Goal: Task Accomplishment & Management: Complete application form

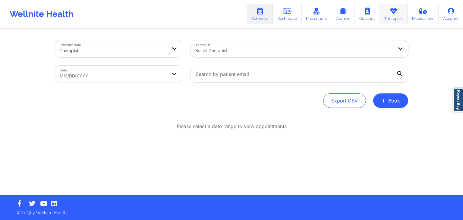
click at [384, 19] on link "Therapists" at bounding box center [394, 14] width 28 height 20
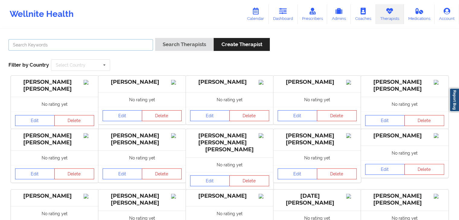
click at [148, 46] on input "text" at bounding box center [80, 44] width 144 height 11
type input "[PERSON_NAME]"
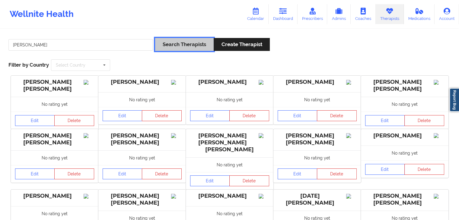
click at [196, 46] on button "Search Therapists" at bounding box center [184, 44] width 58 height 13
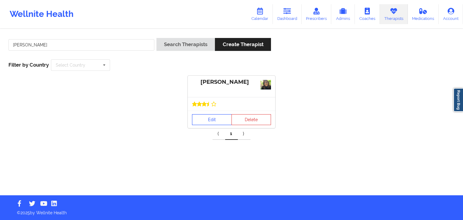
click at [203, 122] on link "Edit" at bounding box center [212, 119] width 40 height 11
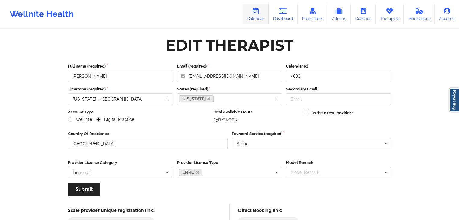
click at [263, 12] on link "Calendar" at bounding box center [255, 14] width 26 height 20
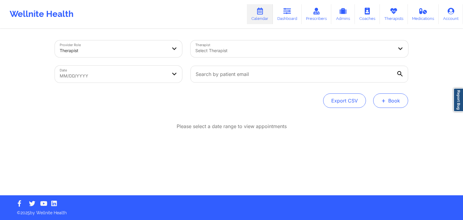
click at [386, 99] on span "+" at bounding box center [383, 100] width 5 height 3
click at [380, 115] on button "Therapy Session" at bounding box center [381, 120] width 46 height 10
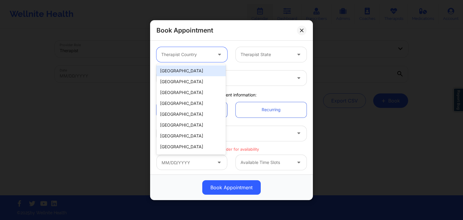
drag, startPoint x: 201, startPoint y: 50, endPoint x: 197, endPoint y: 74, distance: 24.4
click at [197, 74] on body "Wellnite Health Calendar Dashboard Prescribers Admins Coaches Therapists Medica…" at bounding box center [231, 110] width 463 height 220
click at [197, 74] on div "[GEOGRAPHIC_DATA]" at bounding box center [190, 70] width 69 height 11
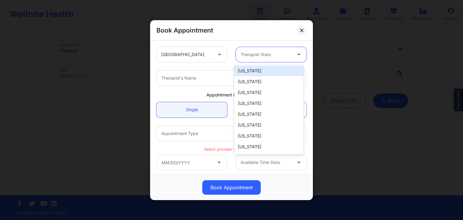
click at [256, 50] on div "Therapist State" at bounding box center [264, 54] width 56 height 15
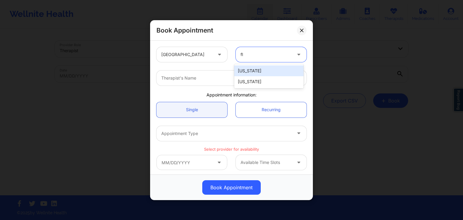
type input "flo"
click at [248, 69] on div "[US_STATE]" at bounding box center [268, 70] width 69 height 11
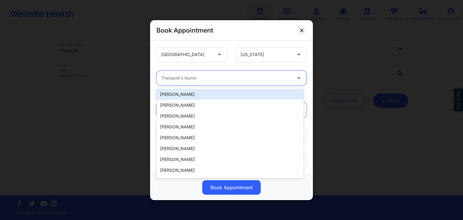
click at [216, 77] on div at bounding box center [226, 77] width 130 height 7
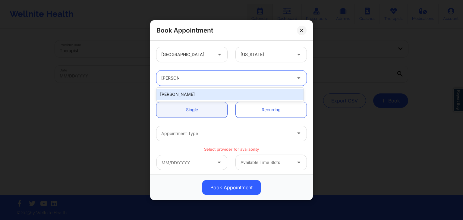
type input "susan p z"
click at [210, 90] on div "Susan P Zapatha" at bounding box center [229, 94] width 147 height 11
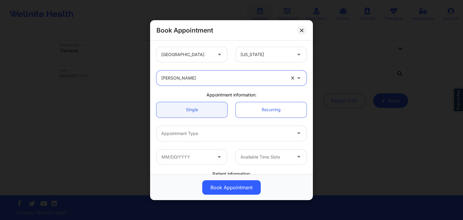
scroll to position [13, 0]
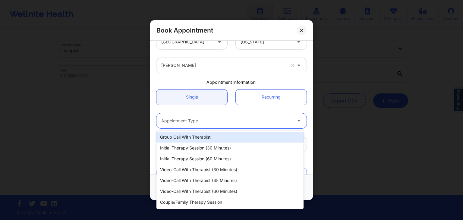
click at [192, 116] on div "Appointment Type" at bounding box center [224, 120] width 136 height 15
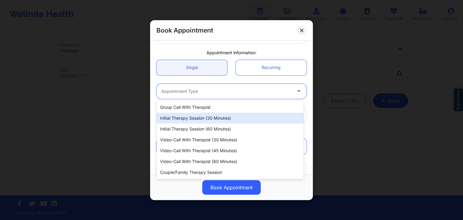
scroll to position [43, 0]
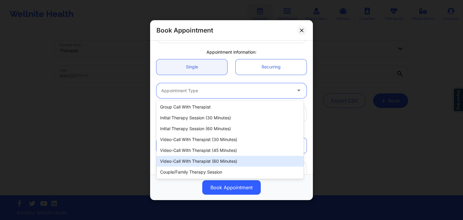
click at [189, 156] on div "Video-Call with Therapist (60 minutes)" at bounding box center [229, 161] width 147 height 11
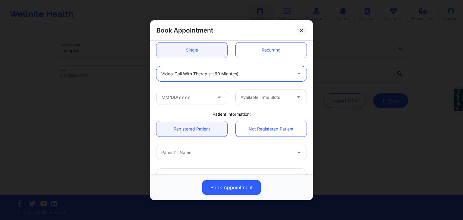
scroll to position [62, 0]
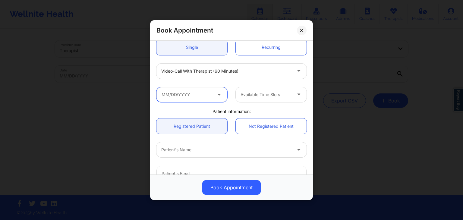
click at [202, 98] on input "text" at bounding box center [191, 94] width 71 height 15
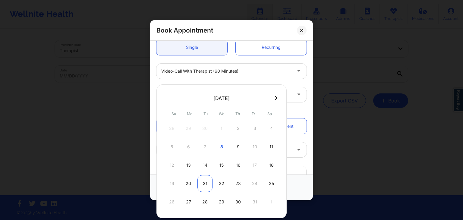
click at [203, 186] on div "21" at bounding box center [204, 183] width 15 height 17
type input "[DATE]"
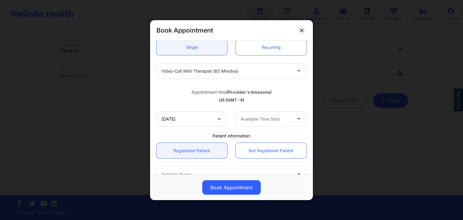
click at [259, 120] on div at bounding box center [266, 118] width 51 height 7
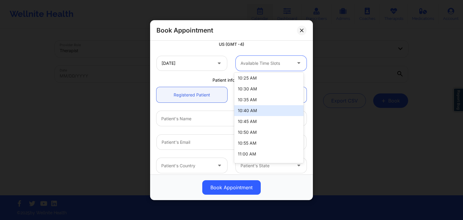
scroll to position [376, 0]
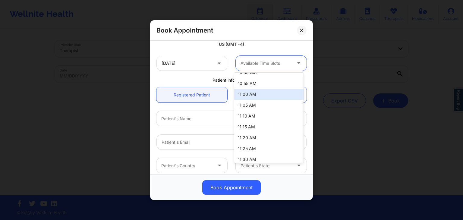
click at [254, 93] on div "11:00 AM" at bounding box center [268, 94] width 69 height 11
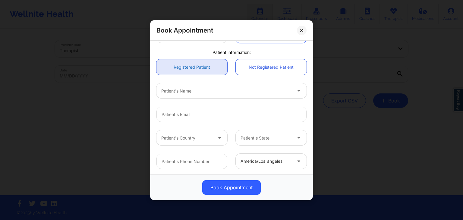
scroll to position [150, 0]
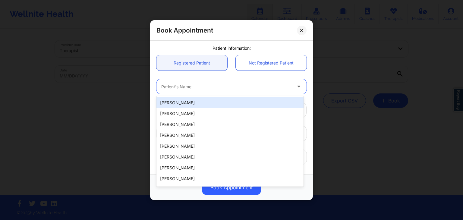
click at [207, 92] on div "Patient's Name" at bounding box center [224, 86] width 136 height 15
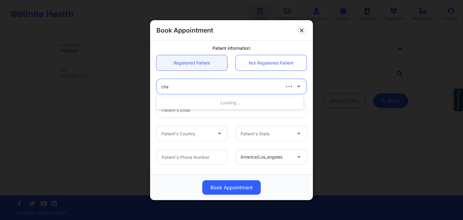
type input "chad"
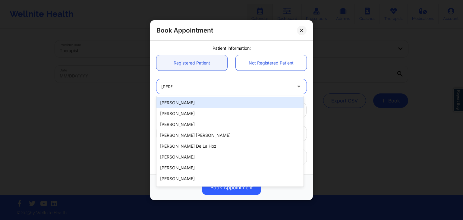
click at [204, 104] on div "Chad Dorsett" at bounding box center [229, 102] width 147 height 11
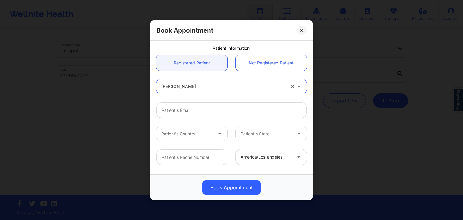
scroll to position [173, 0]
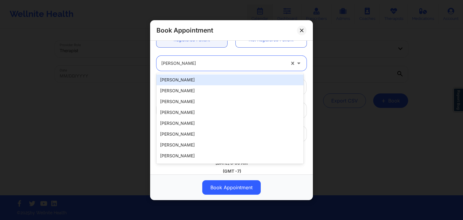
click at [200, 65] on div at bounding box center [223, 63] width 124 height 7
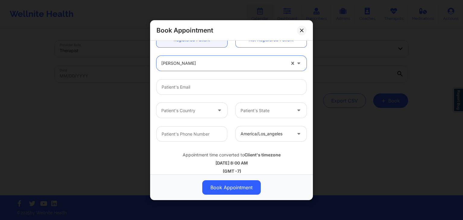
click at [198, 57] on div "Chad Dorsett" at bounding box center [223, 63] width 124 height 15
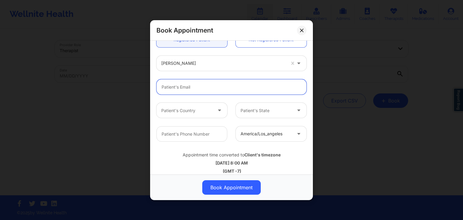
click at [188, 86] on input "email" at bounding box center [231, 86] width 150 height 15
type input "c"
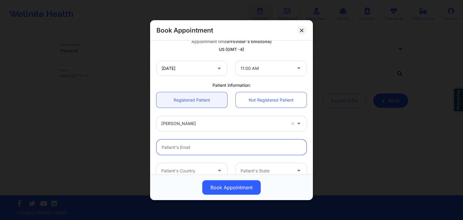
scroll to position [113, 0]
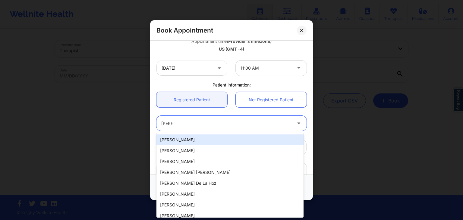
type input "chad"
click at [257, 139] on div "Chad Dorsett" at bounding box center [229, 139] width 147 height 11
type input "cdorsett74@gmail.com"
type input "+19045047539"
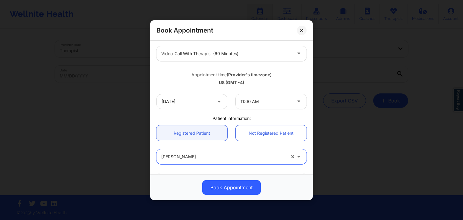
scroll to position [80, 0]
click at [207, 106] on input "[DATE]" at bounding box center [191, 101] width 71 height 15
click at [285, 73] on div "Appointment time (Provider's timezone)" at bounding box center [231, 75] width 150 height 6
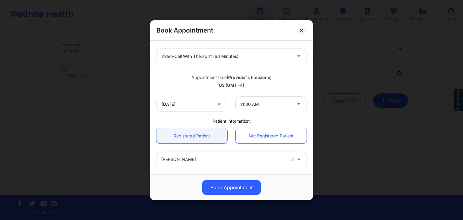
scroll to position [179, 0]
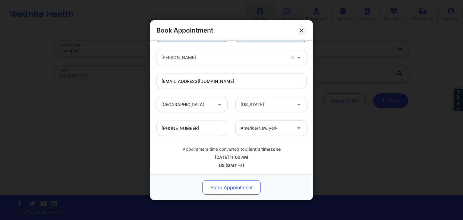
click at [217, 188] on button "Book Appointment" at bounding box center [231, 187] width 58 height 14
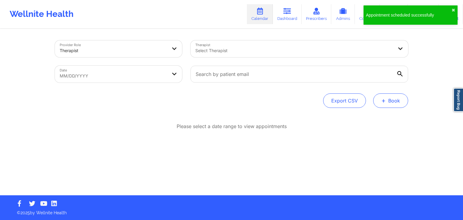
click at [392, 102] on button "+ Book" at bounding box center [390, 100] width 35 height 14
click at [369, 120] on button "Therapy Session" at bounding box center [381, 120] width 46 height 10
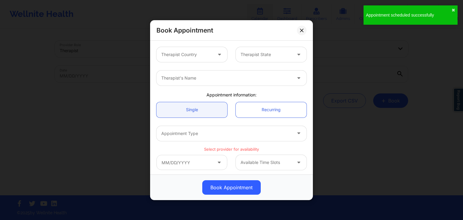
click at [197, 61] on div "Therapist Country" at bounding box center [184, 54] width 56 height 15
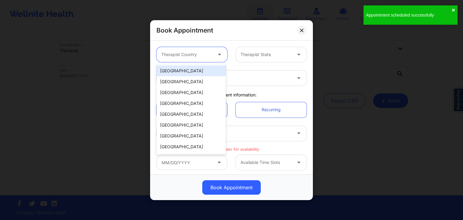
click at [198, 74] on div "[GEOGRAPHIC_DATA]" at bounding box center [190, 70] width 69 height 11
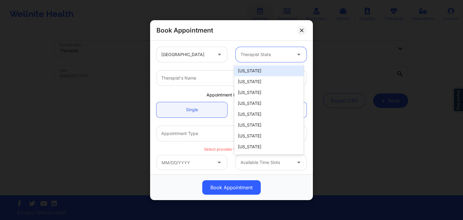
click at [256, 55] on div at bounding box center [266, 54] width 51 height 7
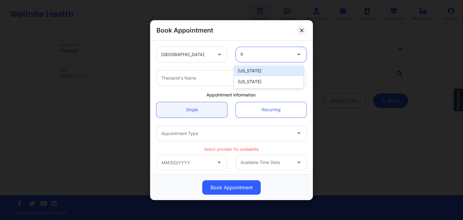
type input "flo"
click at [257, 68] on div "[US_STATE]" at bounding box center [268, 70] width 69 height 11
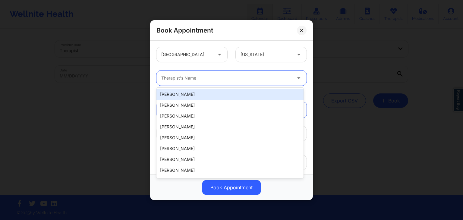
click at [228, 78] on div at bounding box center [226, 77] width 130 height 7
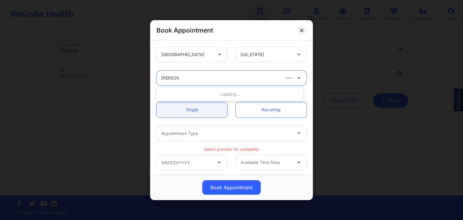
type input "susan p z"
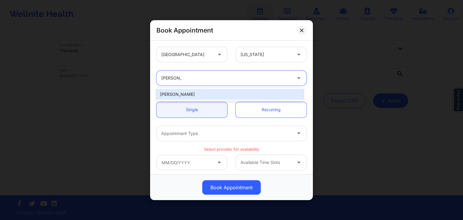
click at [207, 96] on div "Susan P Zapatha" at bounding box center [229, 94] width 147 height 11
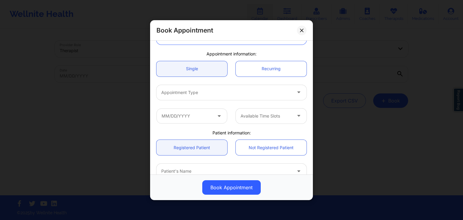
scroll to position [42, 0]
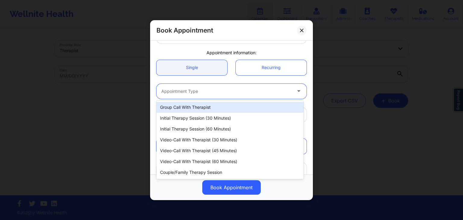
click at [194, 94] on div at bounding box center [226, 90] width 130 height 7
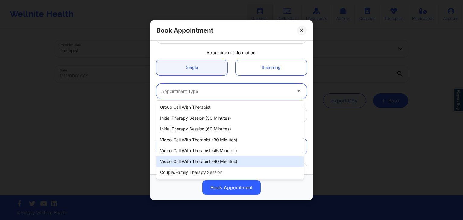
click at [204, 156] on div "Video-Call with Therapist (60 minutes)" at bounding box center [229, 161] width 147 height 11
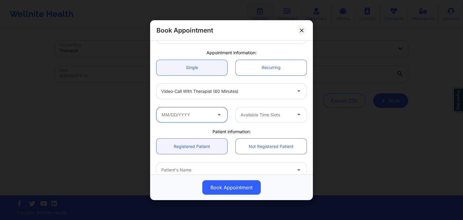
click at [186, 113] on input "text" at bounding box center [191, 114] width 71 height 15
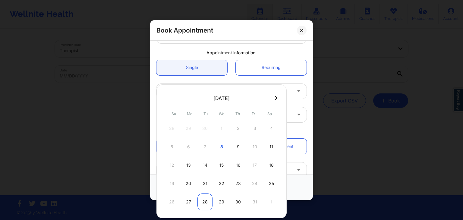
click at [205, 194] on div "28" at bounding box center [204, 202] width 15 height 17
type input "[DATE]"
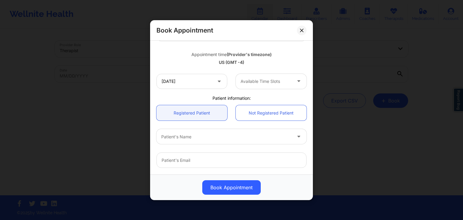
scroll to position [100, 0]
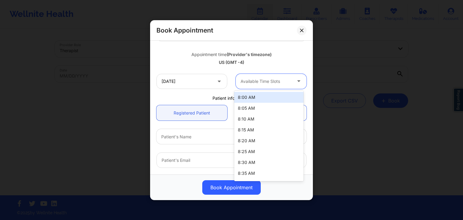
click at [262, 85] on div "Available Time Slots" at bounding box center [264, 81] width 56 height 15
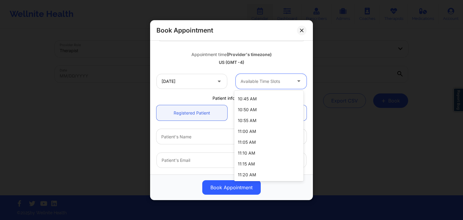
scroll to position [357, 0]
click at [254, 131] on div "11:00 AM" at bounding box center [268, 131] width 69 height 11
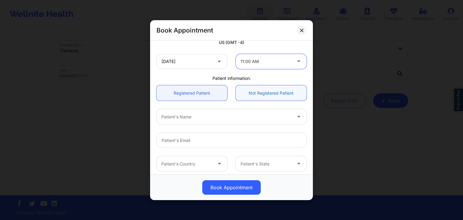
scroll to position [120, 0]
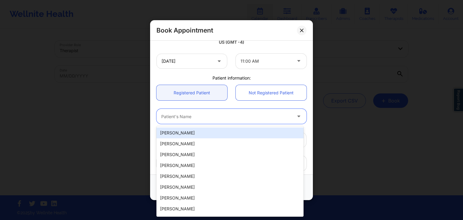
click at [216, 118] on div at bounding box center [226, 116] width 130 height 7
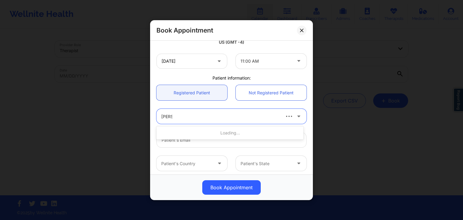
type input "chad"
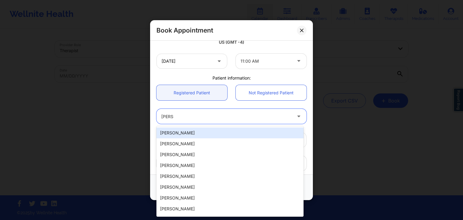
click at [207, 137] on div "Chad Dorsett" at bounding box center [229, 133] width 147 height 11
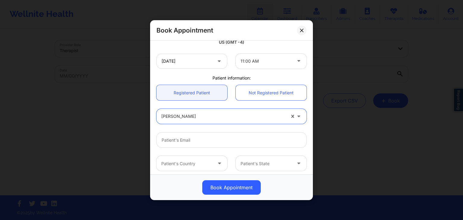
scroll to position [145, 0]
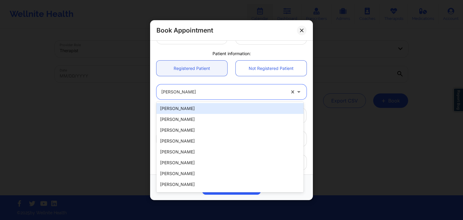
click at [195, 98] on div "Chad Dorsett" at bounding box center [223, 91] width 124 height 15
type input "chad"
click at [266, 111] on div "Chad Dorsett" at bounding box center [229, 108] width 147 height 11
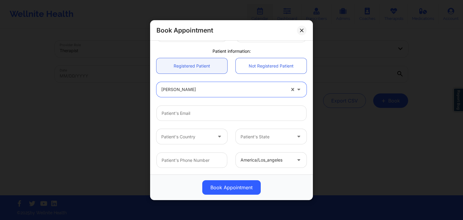
scroll to position [145, 0]
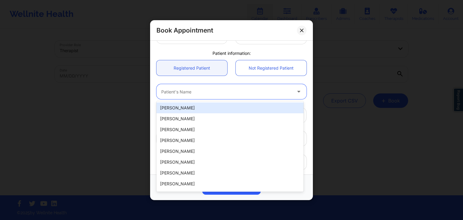
drag, startPoint x: 208, startPoint y: 97, endPoint x: 194, endPoint y: 90, distance: 15.8
click at [194, 90] on div "Patient's Name" at bounding box center [224, 91] width 136 height 15
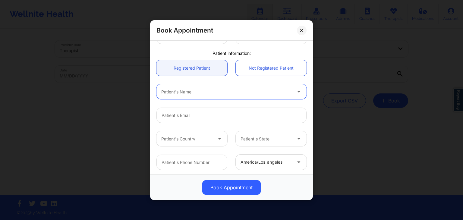
click at [194, 90] on div at bounding box center [226, 91] width 130 height 7
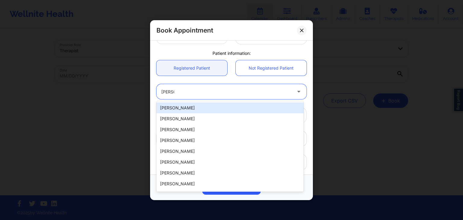
type input "Chad D"
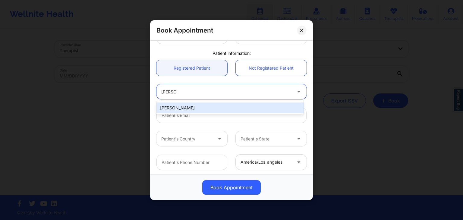
click at [195, 110] on div "Chad Dorsett" at bounding box center [229, 107] width 147 height 11
type input "cdorsett74@gmail.com"
type input "+19045047539"
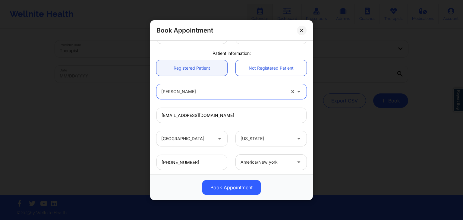
scroll to position [179, 0]
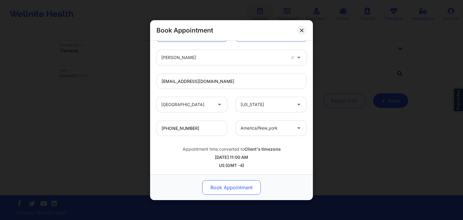
click at [225, 184] on button "Book Appointment" at bounding box center [231, 187] width 58 height 14
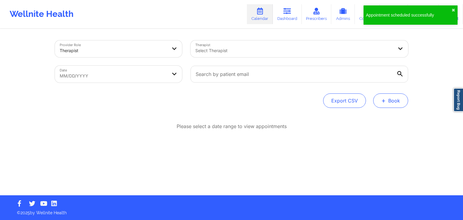
click at [386, 99] on span "+" at bounding box center [383, 100] width 5 height 3
click at [369, 121] on button "Therapy Session" at bounding box center [381, 120] width 46 height 10
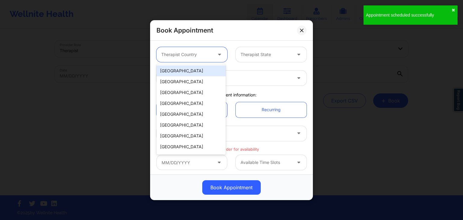
click at [187, 55] on div at bounding box center [186, 54] width 51 height 7
click at [185, 72] on div "[GEOGRAPHIC_DATA]" at bounding box center [190, 70] width 69 height 11
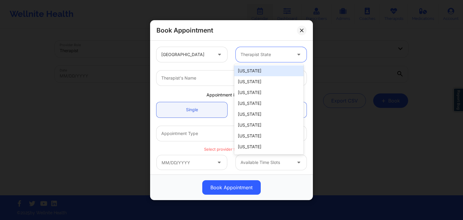
click at [246, 55] on div at bounding box center [266, 54] width 51 height 7
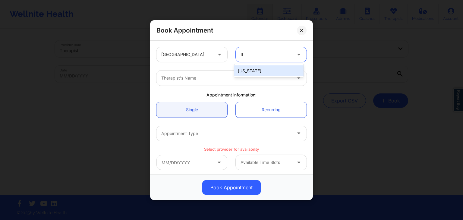
type input "flo"
click at [246, 71] on div "[US_STATE]" at bounding box center [268, 70] width 69 height 11
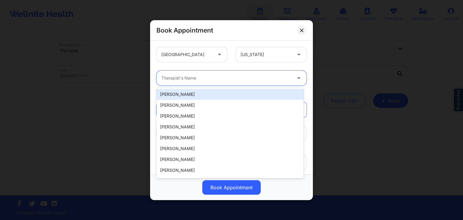
click at [225, 77] on div at bounding box center [226, 77] width 130 height 7
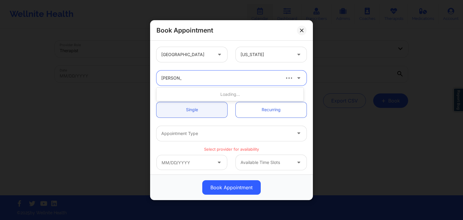
type input "susan p za"
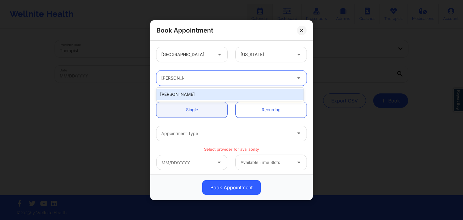
click at [210, 94] on div "Susan P Zapatha" at bounding box center [229, 94] width 147 height 11
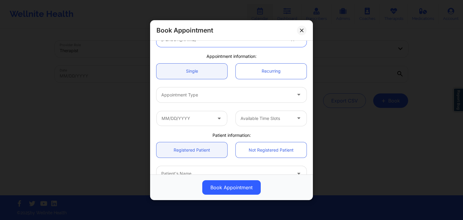
scroll to position [39, 0]
click at [194, 96] on div at bounding box center [226, 94] width 130 height 7
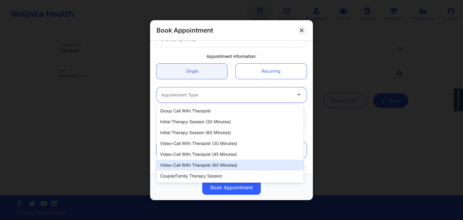
click at [205, 163] on div "Video-Call with Therapist (60 minutes)" at bounding box center [229, 165] width 147 height 11
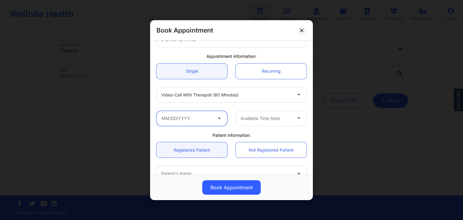
click at [206, 119] on input "text" at bounding box center [191, 118] width 71 height 15
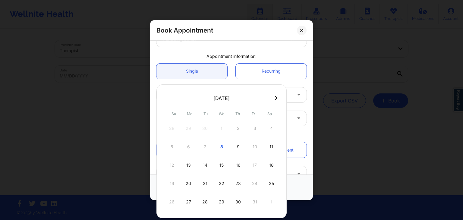
click at [273, 96] on button at bounding box center [276, 98] width 6 height 5
click at [203, 147] on div "4" at bounding box center [204, 146] width 15 height 17
type input "11/04/2025"
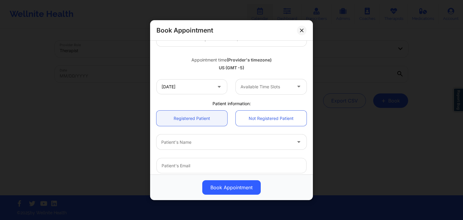
scroll to position [96, 0]
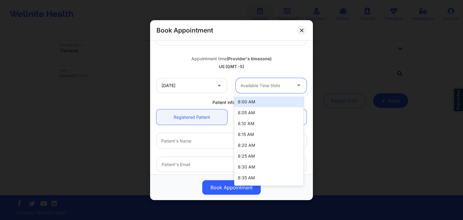
click at [251, 87] on div at bounding box center [266, 85] width 51 height 7
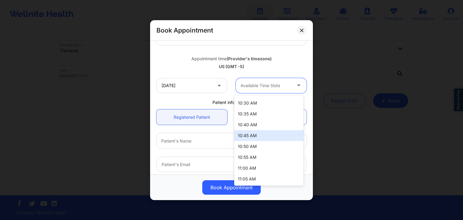
scroll to position [327, 0]
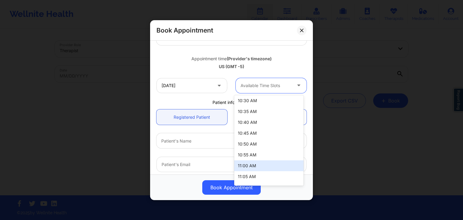
click at [248, 165] on div "11:00 AM" at bounding box center [268, 165] width 69 height 11
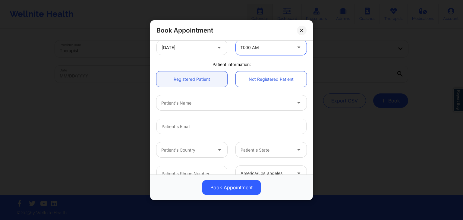
scroll to position [135, 0]
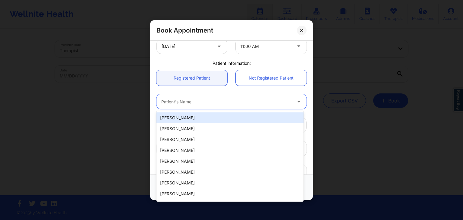
click at [190, 95] on div "Patient's Name" at bounding box center [224, 101] width 136 height 15
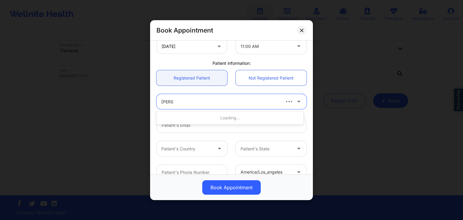
type input "chad do"
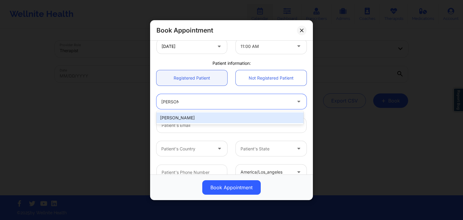
click at [186, 115] on div "Chad Dorsett" at bounding box center [229, 117] width 147 height 11
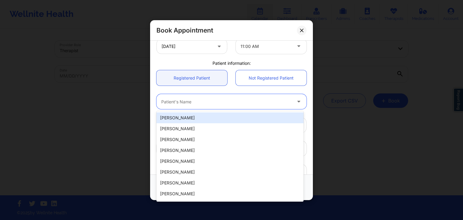
click at [213, 97] on div "Patient's Name" at bounding box center [224, 101] width 136 height 15
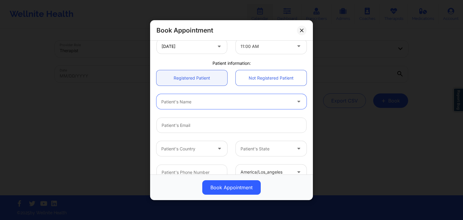
click at [213, 97] on div "Patient's Name" at bounding box center [224, 101] width 136 height 15
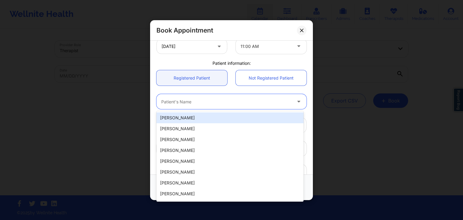
click at [206, 99] on div at bounding box center [226, 101] width 130 height 7
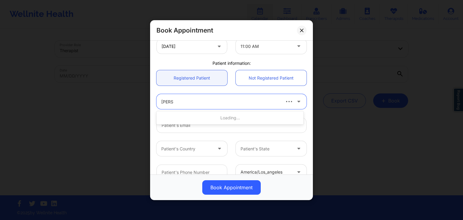
type input "Chad"
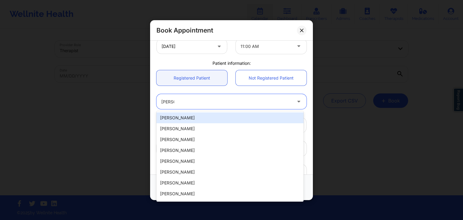
click at [190, 117] on div "Chad Dorsett" at bounding box center [229, 117] width 147 height 11
type input "cdorsett74@gmail.com"
type input "+19045047539"
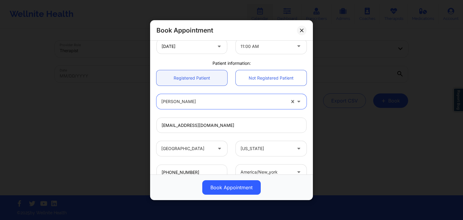
scroll to position [179, 0]
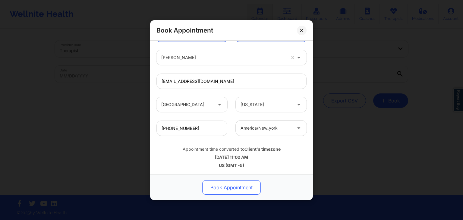
click at [222, 182] on button "Book Appointment" at bounding box center [231, 187] width 58 height 14
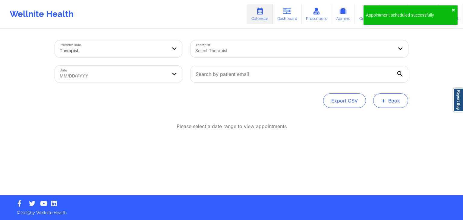
click at [393, 99] on button "+ Book" at bounding box center [390, 100] width 35 height 14
click at [365, 121] on button "Therapy Session" at bounding box center [381, 120] width 46 height 10
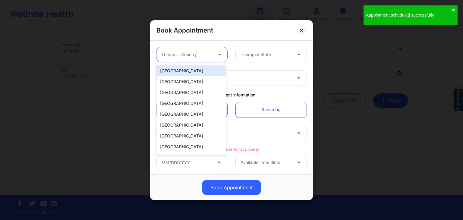
click at [204, 61] on div "Therapist Country" at bounding box center [184, 54] width 56 height 15
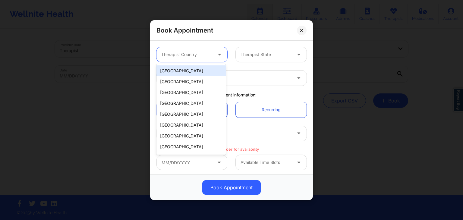
click at [195, 73] on div "[GEOGRAPHIC_DATA]" at bounding box center [190, 70] width 69 height 11
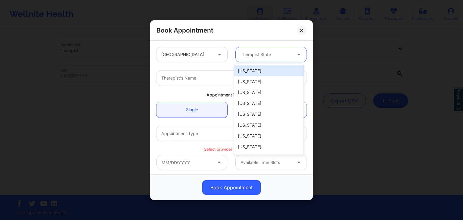
click at [247, 59] on div "Therapist State" at bounding box center [264, 54] width 56 height 15
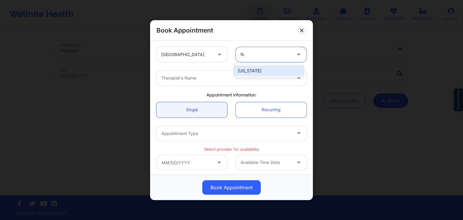
type input "flor"
click at [248, 69] on div "[US_STATE]" at bounding box center [268, 70] width 69 height 11
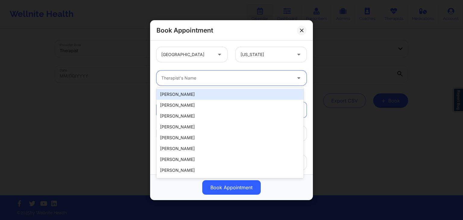
click at [212, 80] on div at bounding box center [226, 77] width 130 height 7
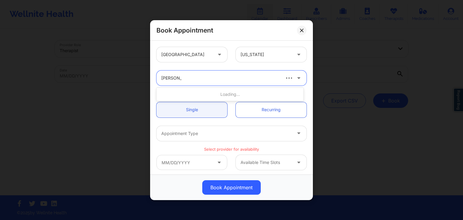
type input "susan p za"
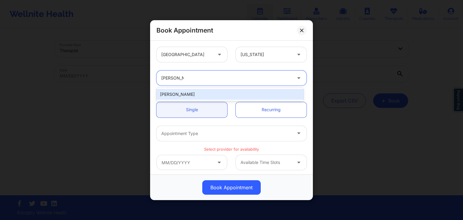
click at [202, 90] on div "Susan P Zapatha" at bounding box center [229, 94] width 147 height 11
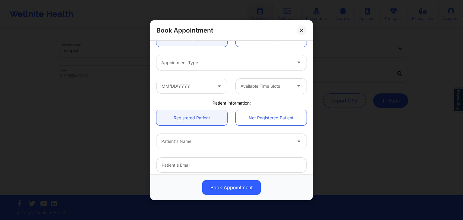
scroll to position [71, 0]
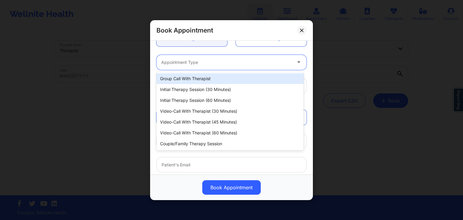
click at [182, 60] on div at bounding box center [226, 61] width 130 height 7
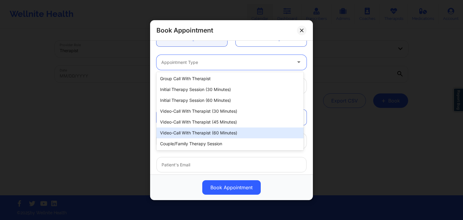
click at [190, 129] on div "Video-Call with Therapist (60 minutes)" at bounding box center [229, 133] width 147 height 11
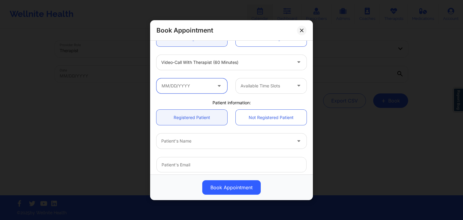
click at [177, 85] on input "text" at bounding box center [191, 85] width 71 height 15
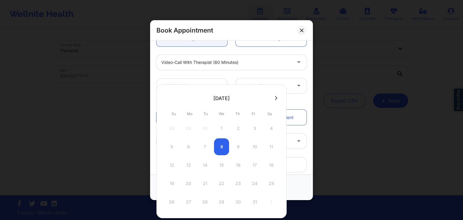
click at [275, 99] on icon at bounding box center [276, 98] width 2 height 5
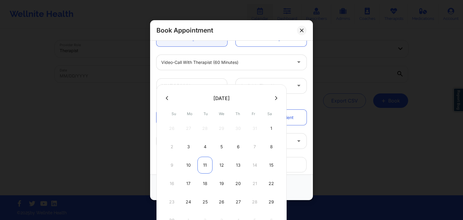
click at [208, 157] on div "11" at bounding box center [204, 165] width 15 height 17
type input "11/11/2025"
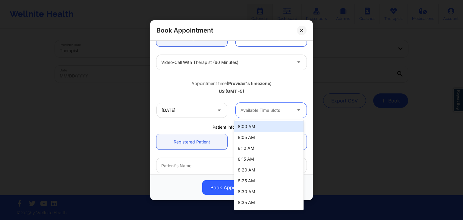
click at [260, 110] on div at bounding box center [266, 109] width 51 height 7
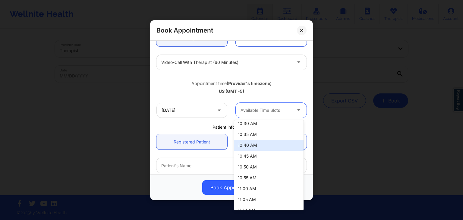
scroll to position [330, 0]
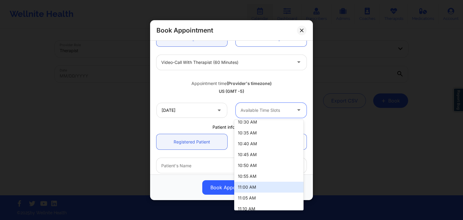
click at [245, 182] on div "11:00 AM" at bounding box center [268, 187] width 69 height 11
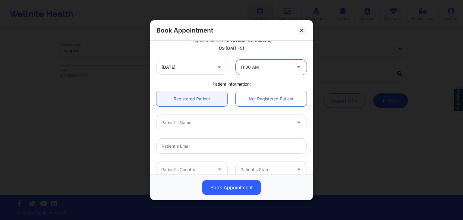
scroll to position [115, 0]
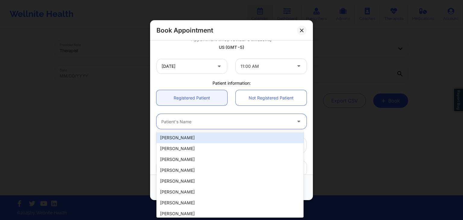
click at [203, 123] on div at bounding box center [226, 121] width 130 height 7
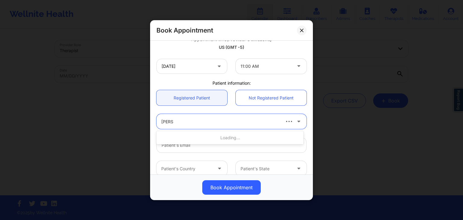
type input "Chad"
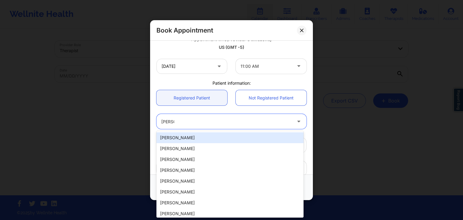
click at [197, 137] on div "Chad Dorsett" at bounding box center [229, 137] width 147 height 11
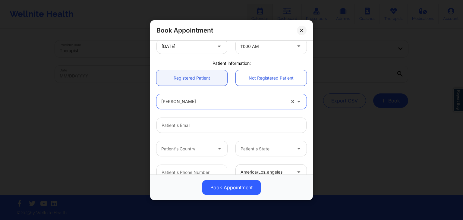
scroll to position [138, 0]
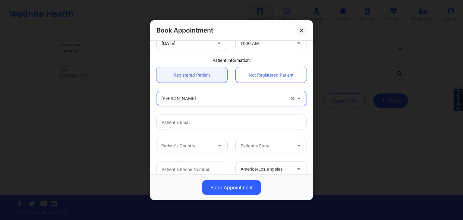
click at [188, 103] on div "Chad Dorsett" at bounding box center [223, 98] width 124 height 15
type input "Chad Do"
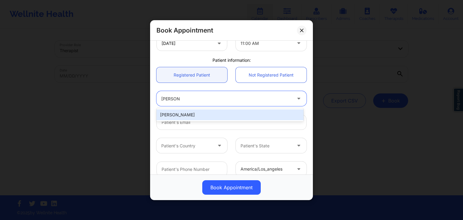
click at [220, 115] on div "Chad Dorsett" at bounding box center [229, 114] width 147 height 11
type input "cdorsett74@gmail.com"
type input "+19045047539"
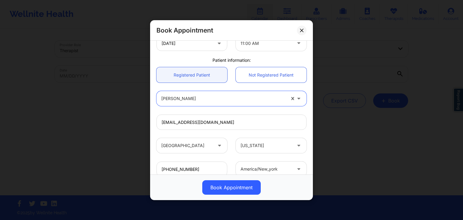
scroll to position [179, 0]
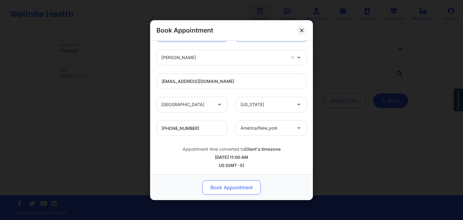
click at [239, 187] on button "Book Appointment" at bounding box center [231, 187] width 58 height 14
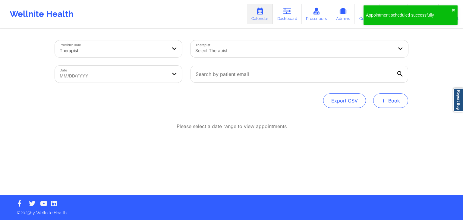
click at [392, 103] on button "+ Book" at bounding box center [390, 100] width 35 height 14
click at [375, 119] on button "Therapy Session" at bounding box center [381, 120] width 46 height 10
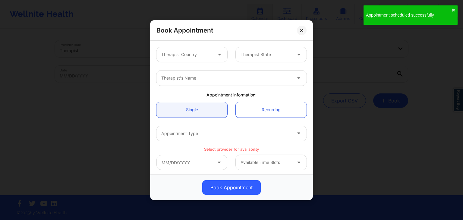
click at [191, 60] on div "Therapist Country" at bounding box center [184, 54] width 56 height 15
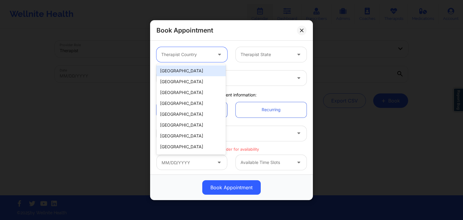
click at [188, 72] on div "[GEOGRAPHIC_DATA]" at bounding box center [190, 70] width 69 height 11
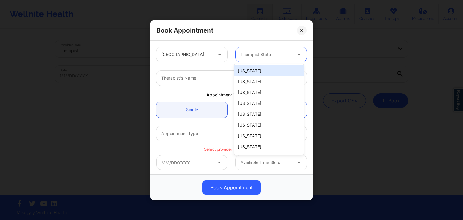
click at [270, 49] on div "Therapist State" at bounding box center [264, 54] width 56 height 15
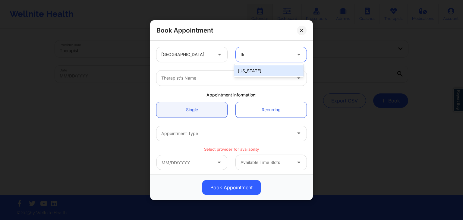
type input "flor"
click at [251, 74] on div "[US_STATE]" at bounding box center [268, 70] width 69 height 11
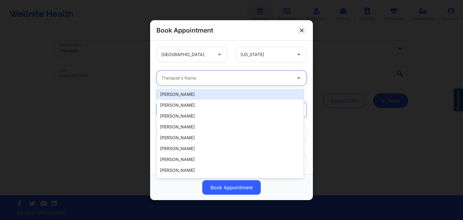
click at [233, 77] on div at bounding box center [226, 77] width 130 height 7
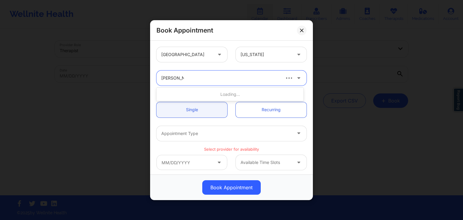
type input "susan p za"
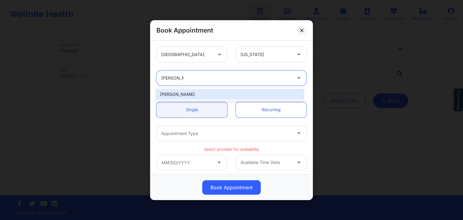
click at [221, 91] on div "Susan P Zapatha" at bounding box center [229, 94] width 147 height 11
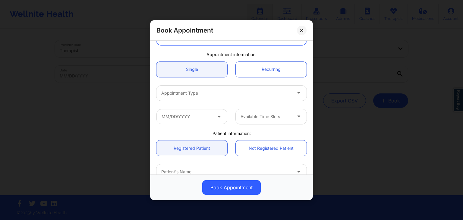
scroll to position [42, 0]
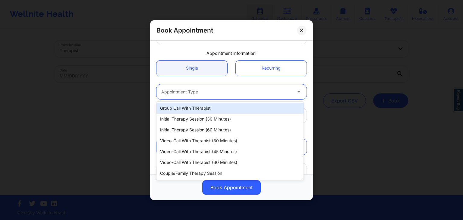
click at [196, 94] on div at bounding box center [226, 91] width 130 height 7
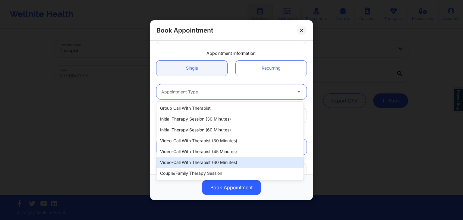
click at [204, 158] on div "Video-Call with Therapist (60 minutes)" at bounding box center [229, 162] width 147 height 11
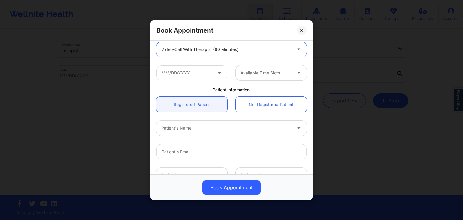
scroll to position [86, 0]
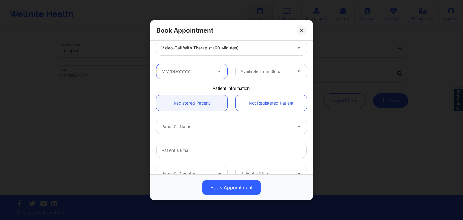
click at [192, 70] on input "text" at bounding box center [191, 71] width 71 height 15
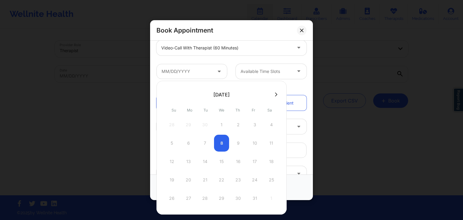
click at [275, 93] on icon at bounding box center [276, 94] width 2 height 5
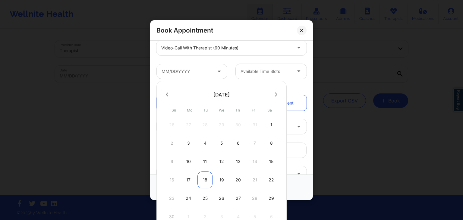
click at [206, 178] on div "18" at bounding box center [204, 180] width 15 height 17
type input "11/18/2025"
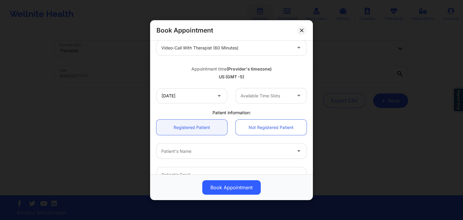
scroll to position [125, 0]
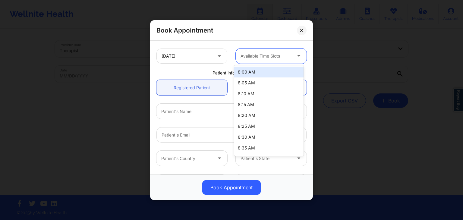
drag, startPoint x: 255, startPoint y: 58, endPoint x: 248, endPoint y: 114, distance: 56.5
click at [248, 114] on body "Wellnite Health Calendar Dashboard Prescribers Admins Coaches Therapists Medica…" at bounding box center [231, 110] width 463 height 220
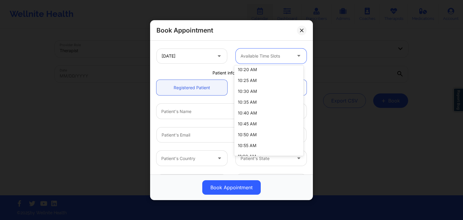
scroll to position [336, 0]
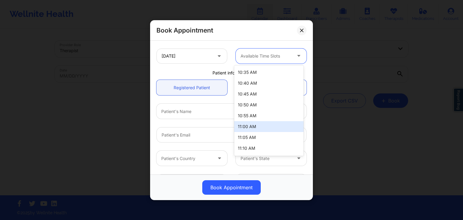
click at [247, 131] on div "11:00 AM" at bounding box center [268, 126] width 69 height 11
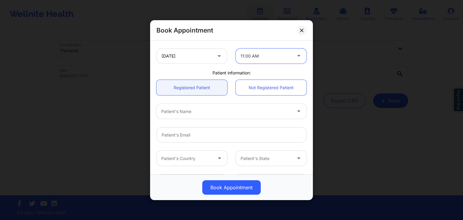
scroll to position [147, 0]
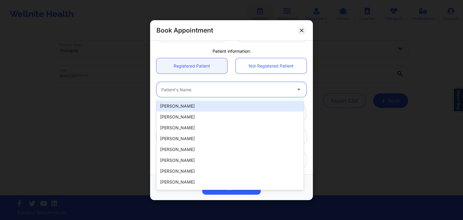
click at [200, 93] on div "Patient's Name" at bounding box center [224, 89] width 136 height 15
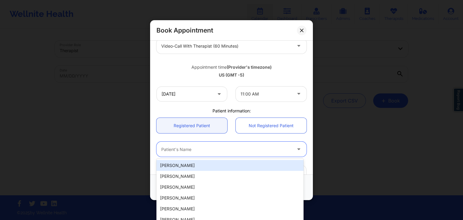
scroll to position [179, 0]
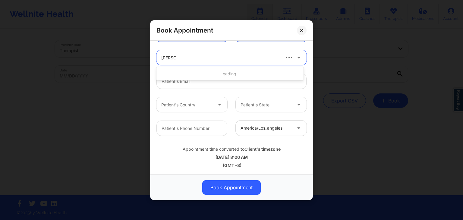
type input "Chad Do"
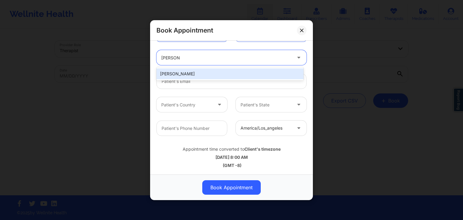
click at [194, 71] on div "Chad Dorsett" at bounding box center [229, 73] width 147 height 11
type input "cdorsett74@gmail.com"
type input "+19045047539"
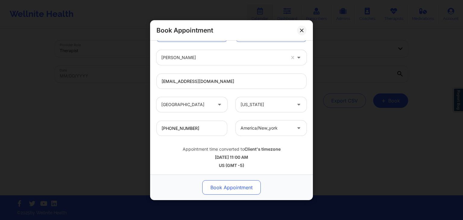
click at [226, 183] on button "Book Appointment" at bounding box center [231, 187] width 58 height 14
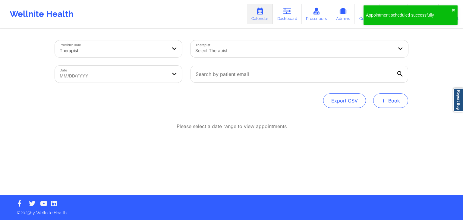
click at [397, 98] on button "+ Book" at bounding box center [390, 100] width 35 height 14
click at [376, 114] on div "Therapy Session Doctor Consultation" at bounding box center [380, 124] width 55 height 27
click at [375, 120] on button "Therapy Session" at bounding box center [381, 120] width 46 height 10
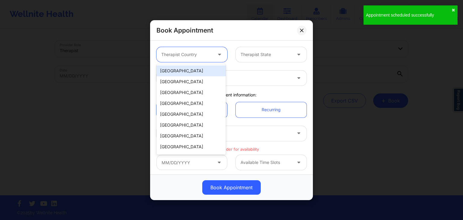
click at [176, 56] on div at bounding box center [186, 54] width 51 height 7
click at [175, 74] on div "[GEOGRAPHIC_DATA]" at bounding box center [190, 70] width 69 height 11
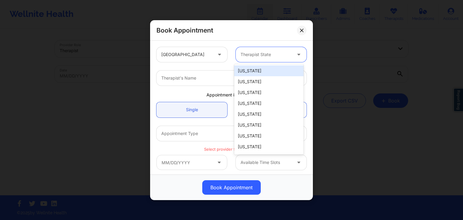
click at [270, 47] on div "Therapist State" at bounding box center [264, 54] width 56 height 15
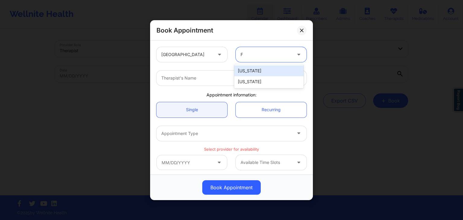
type input "Fl"
click at [253, 72] on div "[US_STATE]" at bounding box center [268, 70] width 69 height 11
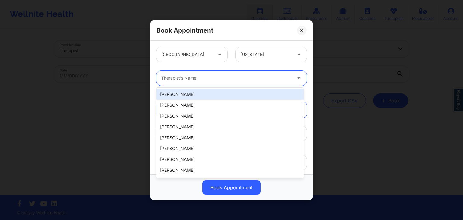
click at [246, 74] on div at bounding box center [226, 77] width 130 height 7
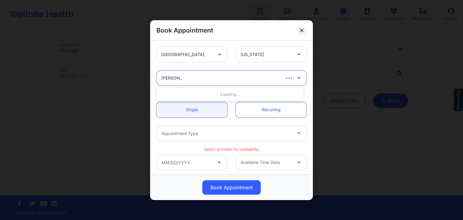
type input "Susan p za"
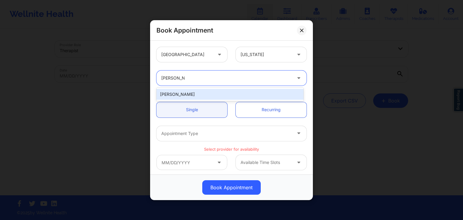
click at [221, 94] on div "Susan P Zapatha" at bounding box center [229, 94] width 147 height 11
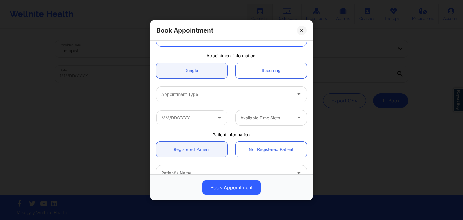
scroll to position [39, 0]
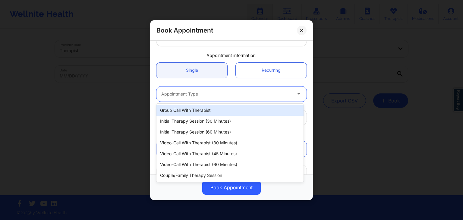
click at [213, 91] on div at bounding box center [226, 93] width 130 height 7
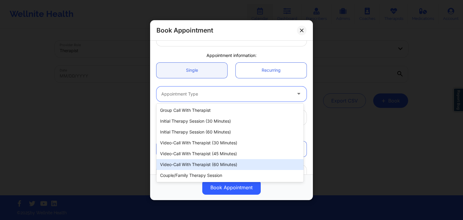
click at [211, 167] on div "Video-Call with Therapist (60 minutes)" at bounding box center [229, 164] width 147 height 11
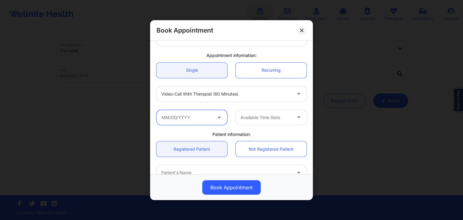
click at [191, 113] on input "text" at bounding box center [191, 117] width 71 height 15
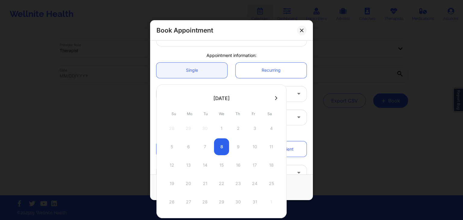
click at [276, 98] on button at bounding box center [276, 98] width 6 height 5
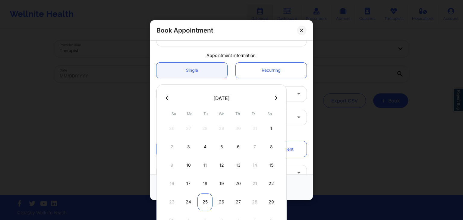
click at [206, 200] on div "25" at bounding box center [204, 202] width 15 height 17
type input "11/25/2025"
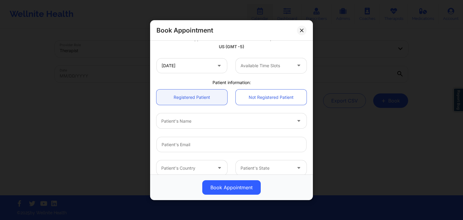
scroll to position [121, 0]
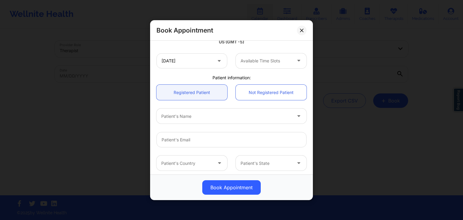
click at [257, 57] on div at bounding box center [266, 60] width 51 height 7
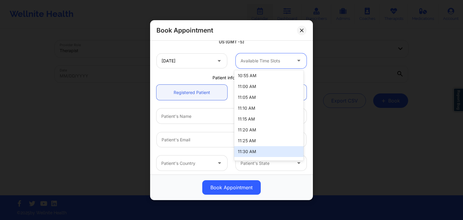
scroll to position [378, 0]
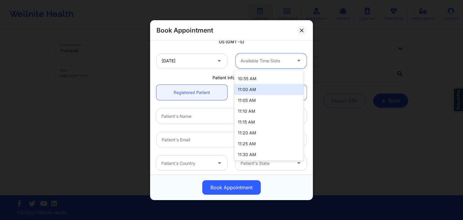
click at [249, 89] on div "11:00 AM" at bounding box center [268, 89] width 69 height 11
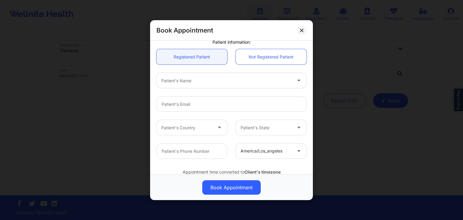
scroll to position [163, 0]
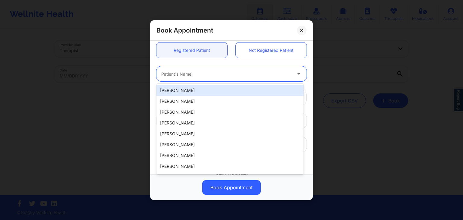
click at [210, 79] on div "Patient's Name" at bounding box center [224, 73] width 136 height 15
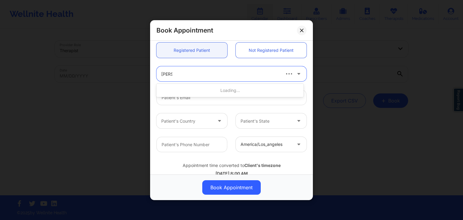
type input "chad"
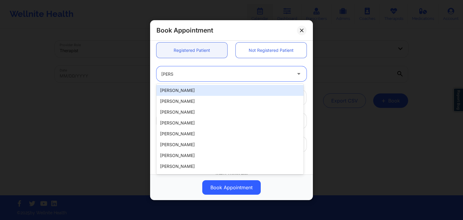
click at [208, 89] on div "Chad Dorsett" at bounding box center [229, 90] width 147 height 11
type input "cdorsett74@gmail.com"
type input "+19045047539"
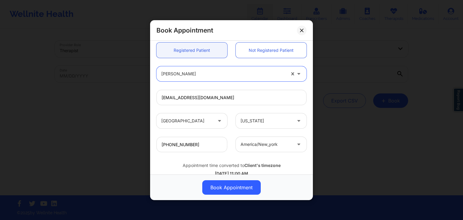
scroll to position [179, 0]
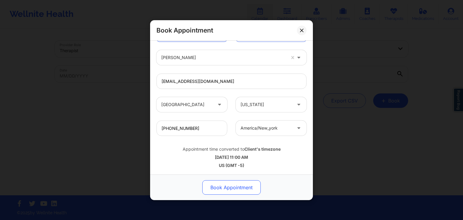
click at [228, 185] on button "Book Appointment" at bounding box center [231, 187] width 58 height 14
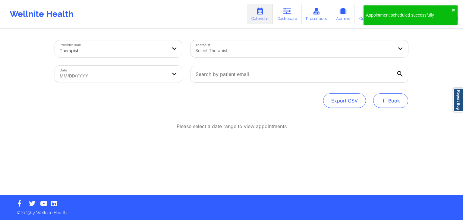
click at [401, 101] on button "+ Book" at bounding box center [390, 100] width 35 height 14
click at [376, 116] on button "Therapy Session" at bounding box center [381, 120] width 46 height 10
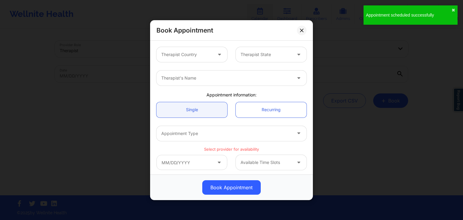
click at [203, 54] on div at bounding box center [186, 54] width 51 height 7
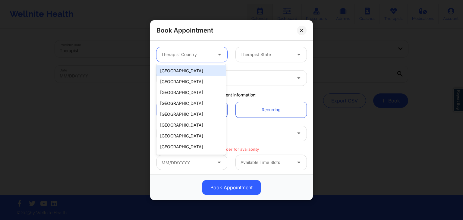
click at [199, 69] on div "[GEOGRAPHIC_DATA]" at bounding box center [190, 70] width 69 height 11
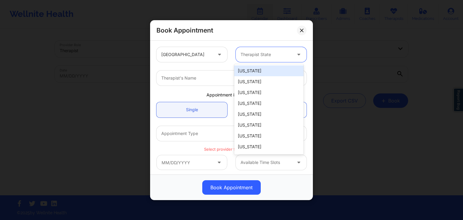
click at [241, 55] on div at bounding box center [266, 54] width 51 height 7
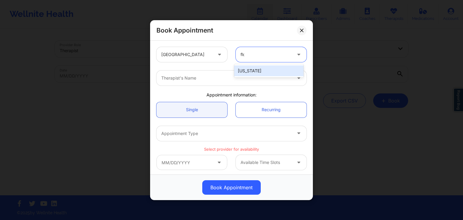
type input "flor"
click at [247, 76] on div "[US_STATE]" at bounding box center [268, 70] width 69 height 11
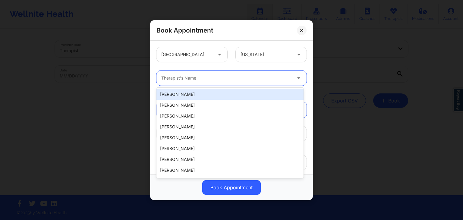
click at [235, 80] on div at bounding box center [226, 77] width 130 height 7
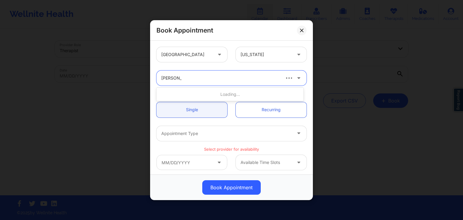
type input "susan p za"
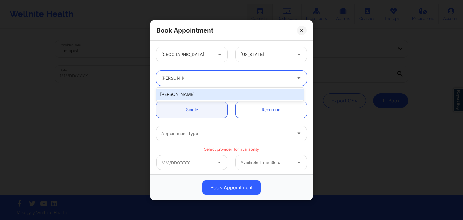
click at [216, 95] on div "Susan P Zapatha" at bounding box center [229, 94] width 147 height 11
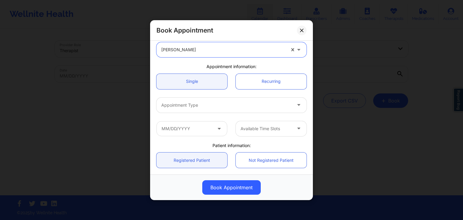
scroll to position [29, 0]
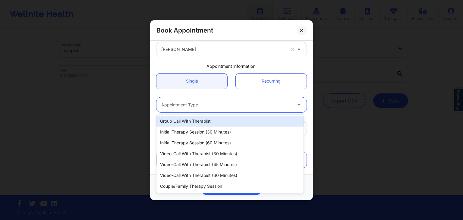
click at [203, 104] on div at bounding box center [226, 104] width 130 height 7
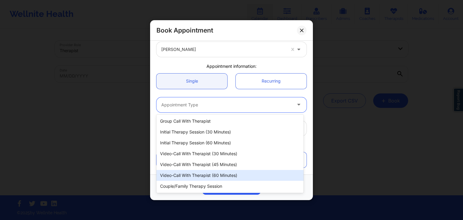
click at [206, 174] on div "Video-Call with Therapist (60 minutes)" at bounding box center [229, 175] width 147 height 11
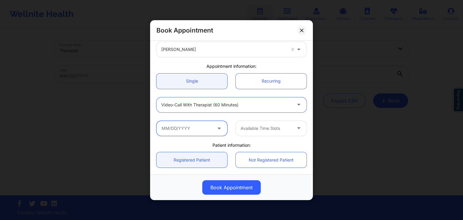
click at [183, 129] on input "text" at bounding box center [191, 128] width 71 height 15
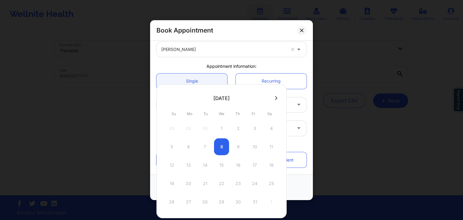
click at [275, 97] on icon at bounding box center [276, 98] width 2 height 5
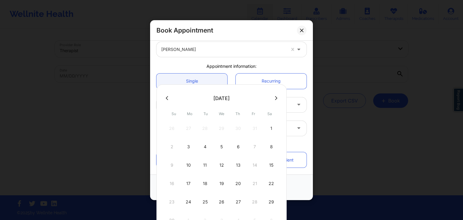
click at [275, 97] on icon at bounding box center [276, 98] width 2 height 5
click at [204, 128] on div "2" at bounding box center [204, 128] width 15 height 17
type input "12/02/2025"
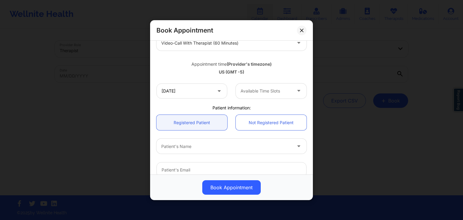
scroll to position [95, 0]
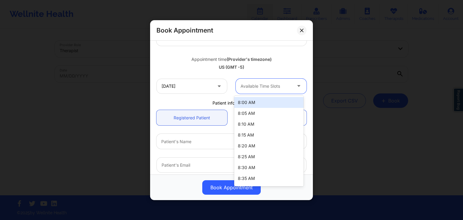
click at [254, 81] on div "Available Time Slots" at bounding box center [264, 85] width 56 height 15
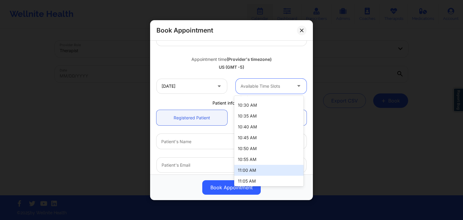
scroll to position [323, 0]
click at [249, 172] on div "11:00 AM" at bounding box center [268, 170] width 69 height 11
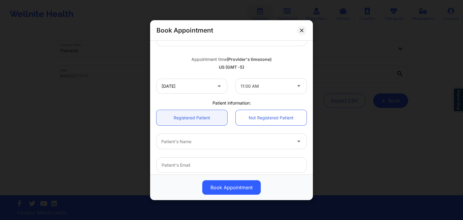
click at [219, 148] on div "Patient's Name" at bounding box center [231, 142] width 159 height 24
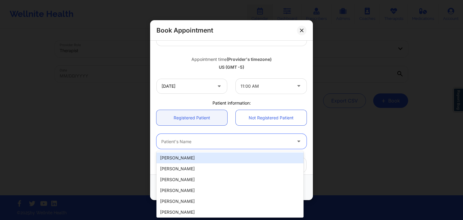
click at [219, 148] on div "Patient's Name" at bounding box center [224, 141] width 136 height 15
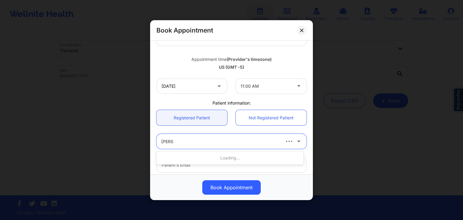
type input "chad d"
click at [219, 155] on div "Chad Dorsett" at bounding box center [229, 158] width 147 height 11
type input "cdorsett74@gmail.com"
type input "+19045047539"
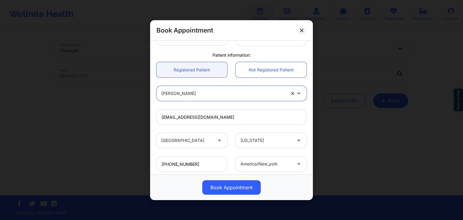
scroll to position [146, 0]
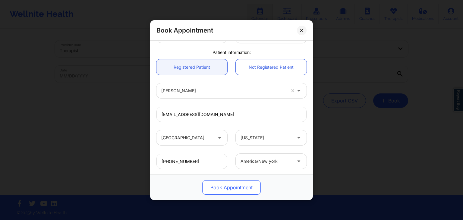
click at [233, 191] on button "Book Appointment" at bounding box center [231, 187] width 58 height 14
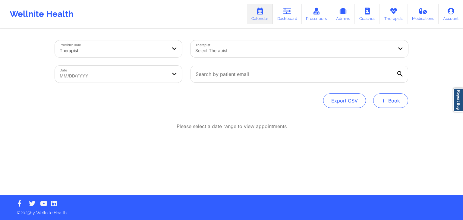
click at [402, 104] on button "+ Book" at bounding box center [390, 100] width 35 height 14
click at [375, 116] on button "Therapy Session" at bounding box center [381, 120] width 46 height 10
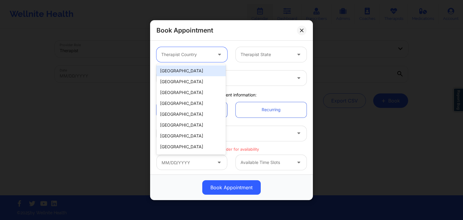
click at [220, 50] on div at bounding box center [220, 54] width 14 height 15
click at [197, 69] on div "[GEOGRAPHIC_DATA]" at bounding box center [190, 70] width 69 height 11
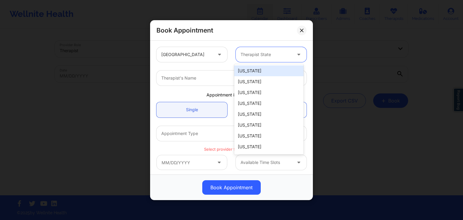
click at [261, 49] on div "Therapist State" at bounding box center [264, 54] width 56 height 15
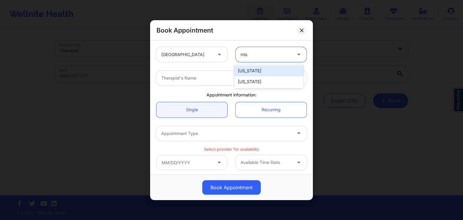
type input "miss"
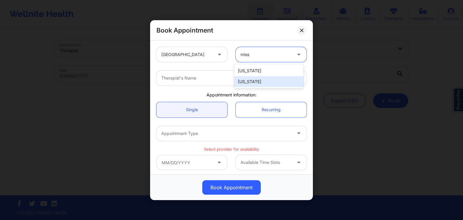
click at [251, 86] on div "[US_STATE]" at bounding box center [268, 81] width 69 height 11
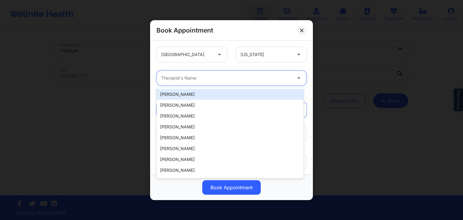
click at [232, 82] on div "Therapist's Name" at bounding box center [224, 78] width 136 height 15
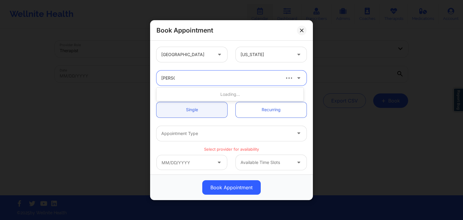
type input "[PERSON_NAME]"
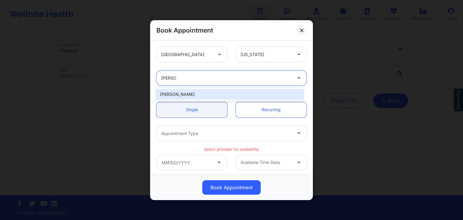
click at [213, 94] on div "[PERSON_NAME]" at bounding box center [229, 94] width 147 height 11
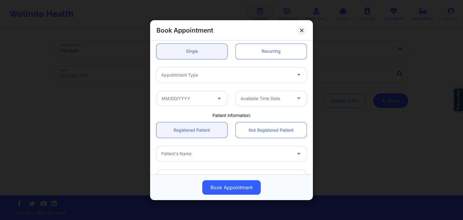
scroll to position [61, 0]
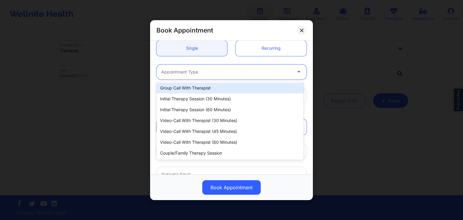
click at [192, 65] on div "Appointment Type" at bounding box center [224, 71] width 136 height 15
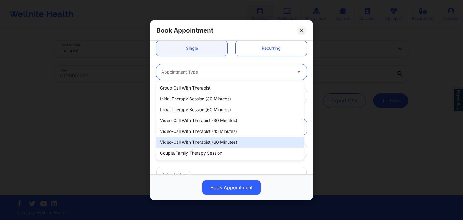
click at [193, 140] on div "Video-Call with Therapist (60 minutes)" at bounding box center [229, 142] width 147 height 11
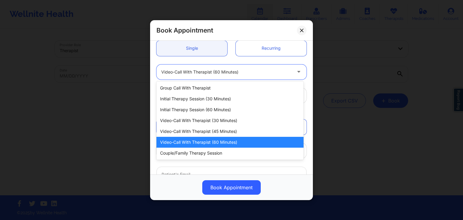
click at [207, 77] on div "Video-Call with Therapist (60 minutes)" at bounding box center [226, 71] width 130 height 15
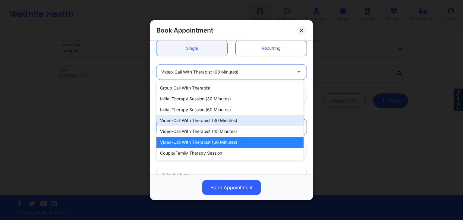
click at [205, 124] on div "Video-Call with Therapist (30 minutes)" at bounding box center [229, 120] width 147 height 11
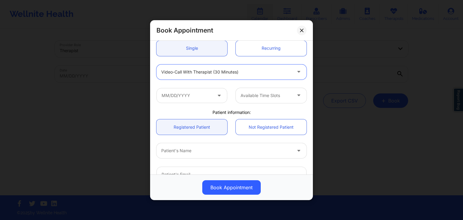
scroll to position [75, 0]
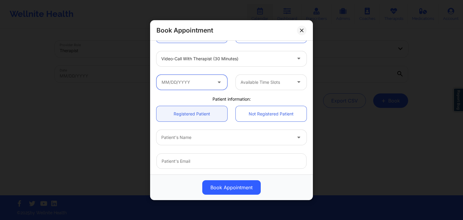
click at [200, 87] on input "text" at bounding box center [191, 81] width 71 height 15
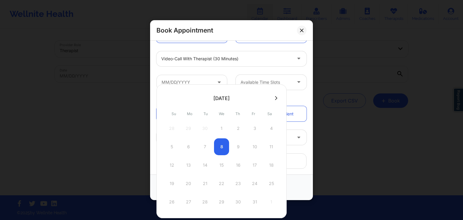
click at [273, 99] on button at bounding box center [276, 98] width 6 height 5
click at [167, 99] on icon at bounding box center [167, 98] width 2 height 5
click at [222, 166] on div "12 13 14 15 16 17 18" at bounding box center [221, 165] width 115 height 17
click at [189, 184] on div "20" at bounding box center [188, 183] width 15 height 17
type input "[DATE]"
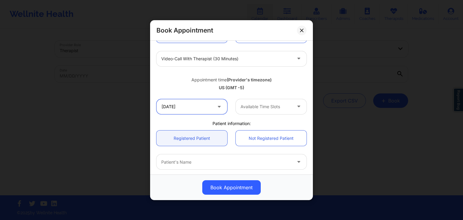
click at [206, 111] on input "[DATE]" at bounding box center [191, 106] width 71 height 15
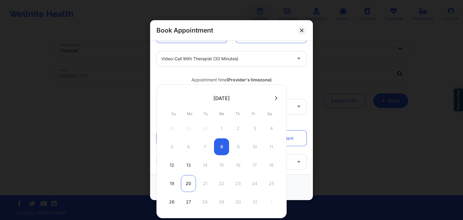
click at [186, 184] on div "20" at bounding box center [188, 183] width 15 height 17
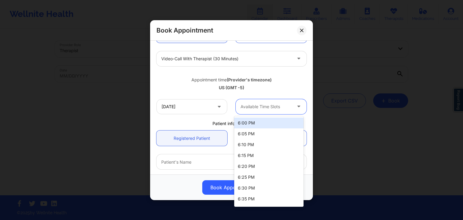
click at [269, 109] on div at bounding box center [266, 106] width 51 height 7
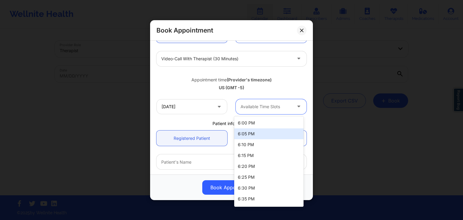
drag, startPoint x: 267, startPoint y: 109, endPoint x: 259, endPoint y: 122, distance: 15.3
click at [259, 122] on body "Wellnite Health Calendar Dashboard Prescribers Admins Coaches Therapists Medica…" at bounding box center [231, 110] width 463 height 220
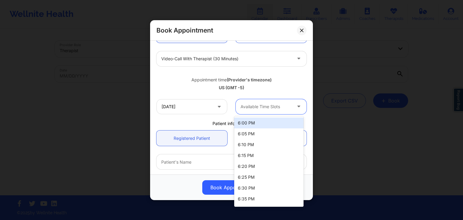
click at [259, 122] on div "6:00 PM" at bounding box center [268, 123] width 69 height 11
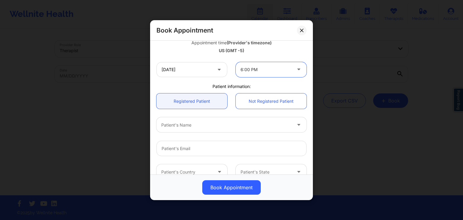
scroll to position [122, 0]
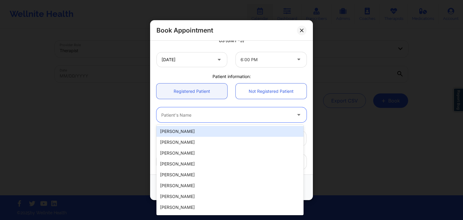
click at [244, 118] on div "Patient's Name" at bounding box center [224, 114] width 136 height 15
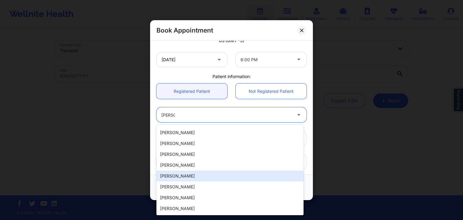
scroll to position [0, 0]
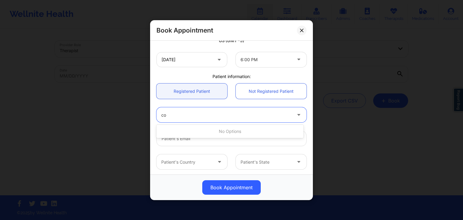
type input "c"
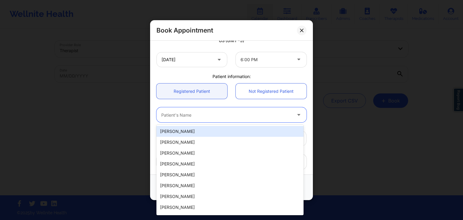
paste input "15. Corey Inglehart"
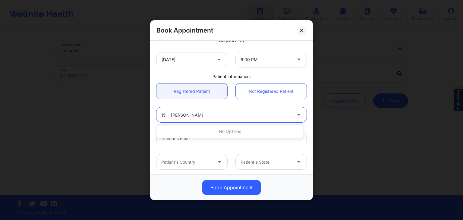
click at [171, 113] on input "15. Corey Inglehart" at bounding box center [181, 115] width 41 height 6
type input "Corey Inglehart"
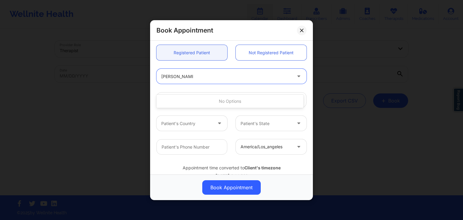
scroll to position [179, 0]
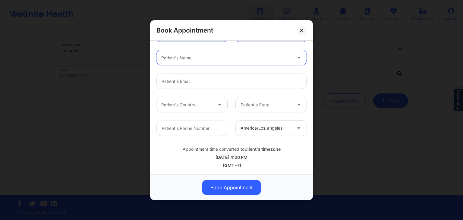
click at [201, 52] on div "Patient's Name" at bounding box center [224, 57] width 136 height 15
click at [301, 31] on icon at bounding box center [301, 29] width 3 height 3
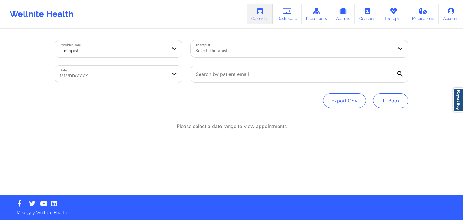
click at [387, 100] on button "+ Book" at bounding box center [390, 100] width 35 height 14
click at [379, 116] on button "Therapy Session" at bounding box center [381, 120] width 46 height 10
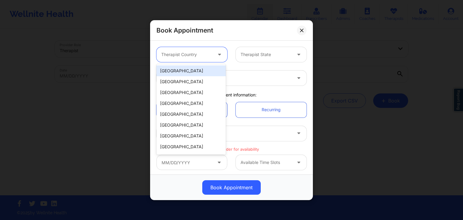
click at [179, 56] on div at bounding box center [186, 54] width 51 height 7
click at [189, 69] on div "[GEOGRAPHIC_DATA]" at bounding box center [190, 70] width 69 height 11
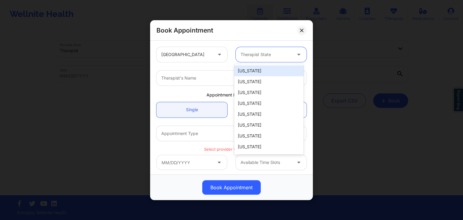
click at [265, 51] on div at bounding box center [266, 54] width 51 height 7
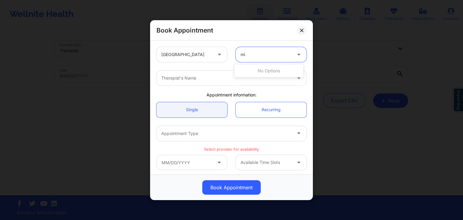
type input "mis"
drag, startPoint x: 251, startPoint y: 82, endPoint x: 236, endPoint y: 76, distance: 15.6
click at [236, 76] on div "[US_STATE] [US_STATE]" at bounding box center [268, 76] width 69 height 24
click at [246, 82] on div "[US_STATE]" at bounding box center [268, 81] width 69 height 11
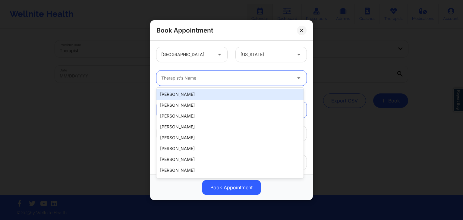
click at [233, 79] on div at bounding box center [226, 77] width 130 height 7
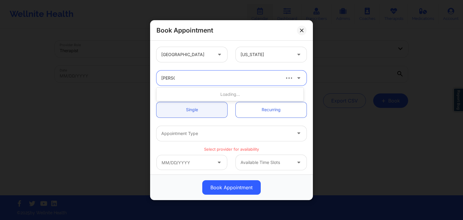
type input "[PERSON_NAME]"
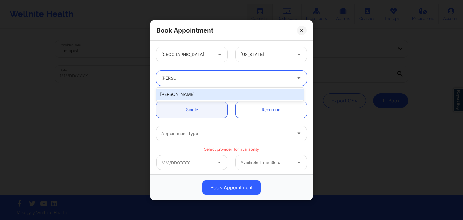
click at [245, 94] on div "[PERSON_NAME]" at bounding box center [229, 94] width 147 height 11
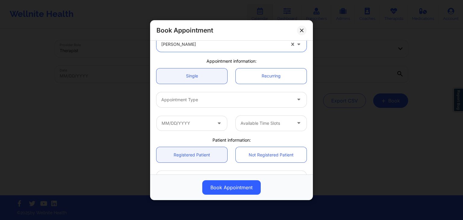
scroll to position [37, 0]
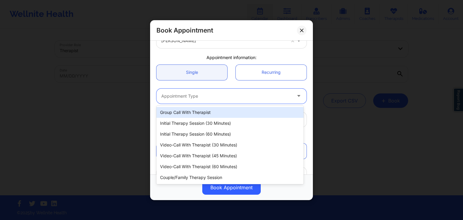
click at [211, 95] on div at bounding box center [226, 95] width 130 height 7
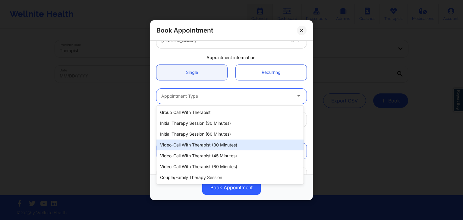
click at [210, 148] on div "Video-Call with Therapist (30 minutes)" at bounding box center [229, 145] width 147 height 11
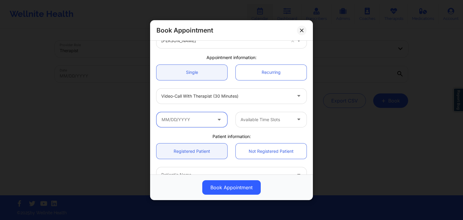
click at [192, 121] on input "text" at bounding box center [191, 119] width 71 height 15
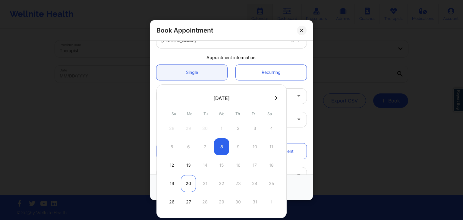
click at [185, 186] on div "20" at bounding box center [188, 183] width 15 height 17
type input "[DATE]"
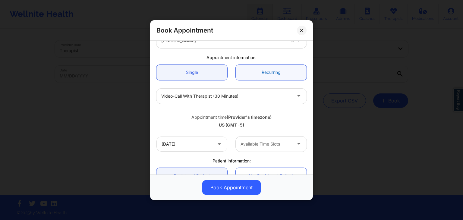
scroll to position [36, 0]
click at [263, 68] on link "Recurring" at bounding box center [271, 73] width 71 height 15
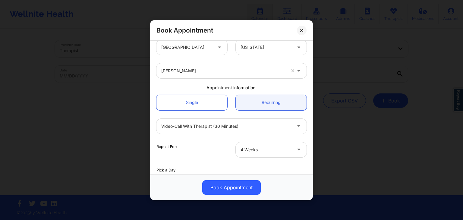
scroll to position [0, 0]
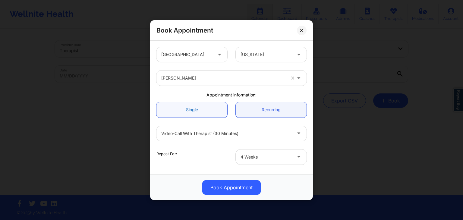
click at [188, 110] on link "Single" at bounding box center [191, 109] width 71 height 15
click at [241, 109] on link "Recurring" at bounding box center [271, 109] width 71 height 15
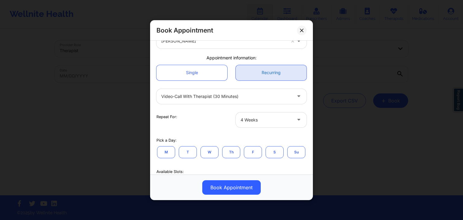
scroll to position [37, 0]
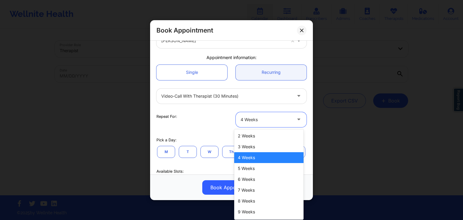
click at [256, 120] on div at bounding box center [266, 119] width 51 height 7
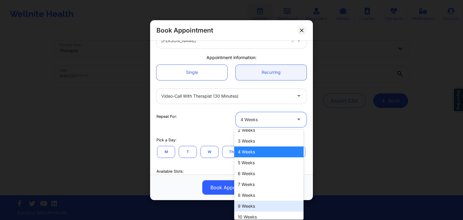
scroll to position [31, 0]
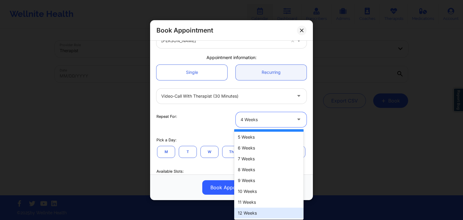
click at [241, 209] on div "12 Weeks" at bounding box center [268, 213] width 69 height 11
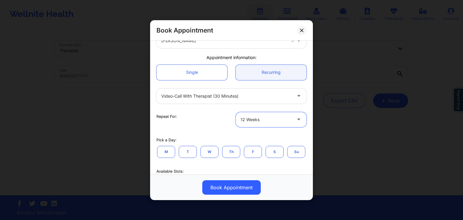
scroll to position [55, 0]
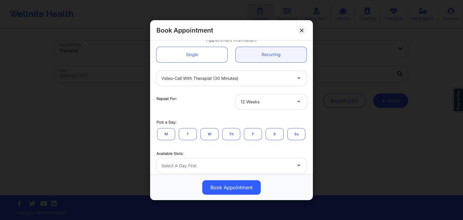
click at [188, 137] on button "T" at bounding box center [188, 134] width 18 height 12
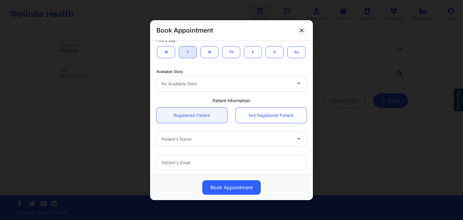
scroll to position [137, 0]
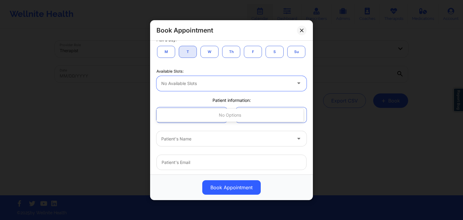
click at [176, 91] on div "No available slots" at bounding box center [224, 83] width 136 height 15
click at [180, 87] on div at bounding box center [226, 83] width 130 height 7
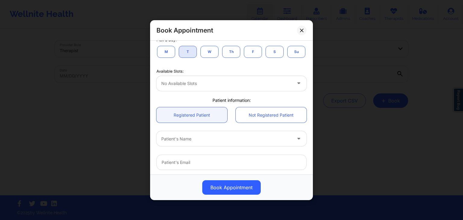
click at [205, 54] on button "W" at bounding box center [209, 52] width 18 height 12
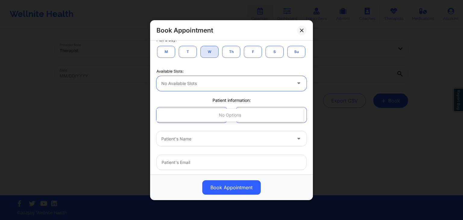
click at [179, 91] on div "No available slots" at bounding box center [224, 83] width 136 height 15
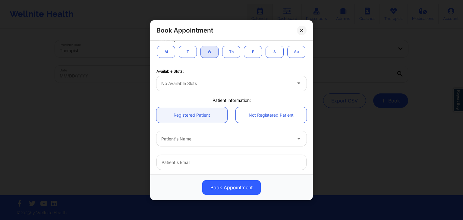
click at [168, 54] on button "M" at bounding box center [166, 52] width 18 height 12
click at [191, 91] on div "No available slots" at bounding box center [231, 83] width 150 height 15
click at [272, 55] on button "S" at bounding box center [275, 52] width 18 height 12
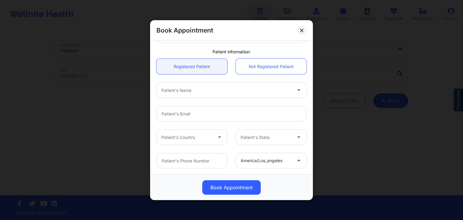
scroll to position [194, 0]
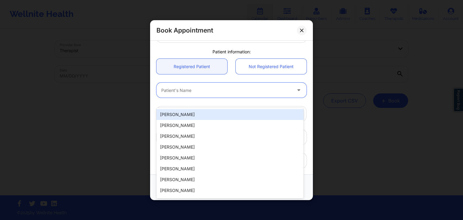
click at [167, 94] on div at bounding box center [226, 90] width 130 height 7
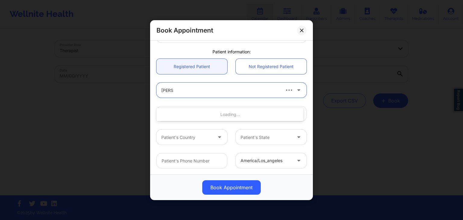
type input "[PERSON_NAME] in"
click at [175, 115] on div "[PERSON_NAME]" at bounding box center [229, 114] width 147 height 11
type input "[EMAIL_ADDRESS][DOMAIN_NAME]"
type input "[PHONE_NUMBER]"
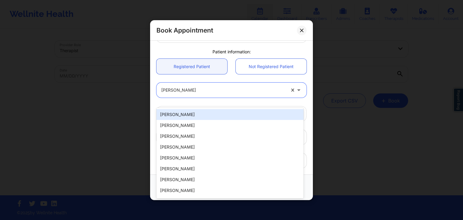
click at [238, 98] on div "[PERSON_NAME]" at bounding box center [223, 90] width 124 height 15
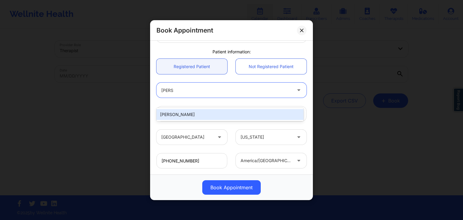
type input "[PERSON_NAME]"
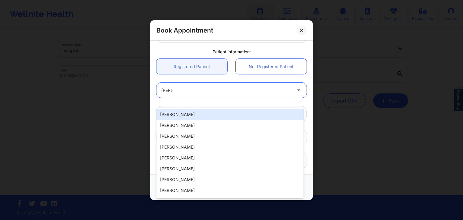
click at [232, 115] on div "[PERSON_NAME]" at bounding box center [229, 114] width 147 height 11
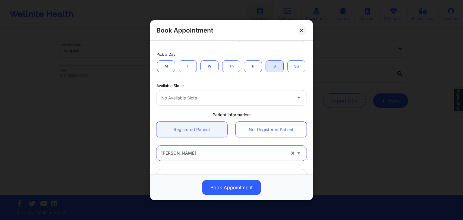
scroll to position [122, 0]
click at [186, 71] on button "T" at bounding box center [188, 67] width 18 height 12
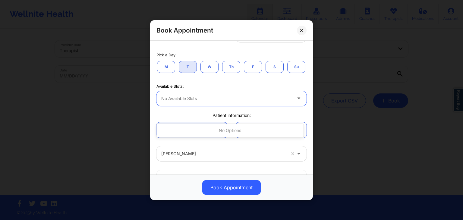
click at [188, 102] on div at bounding box center [226, 98] width 130 height 7
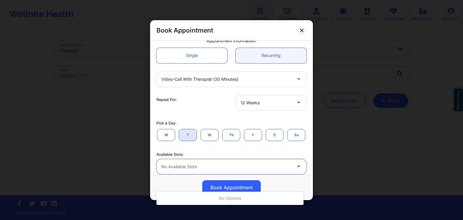
scroll to position [0, 0]
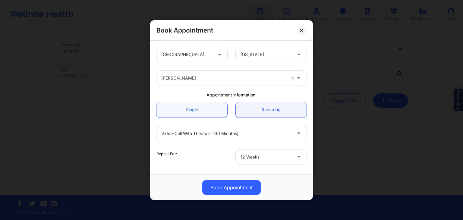
click at [189, 109] on link "Single" at bounding box center [191, 109] width 71 height 15
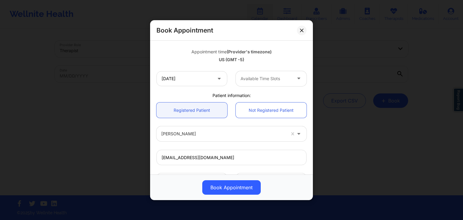
scroll to position [102, 0]
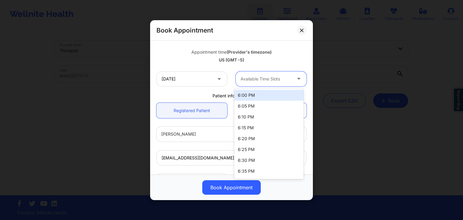
click at [258, 78] on div at bounding box center [266, 78] width 51 height 7
click at [253, 97] on div "6:00 PM" at bounding box center [268, 95] width 69 height 11
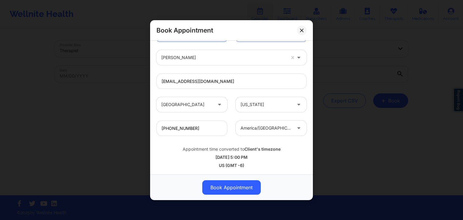
scroll to position [133, 0]
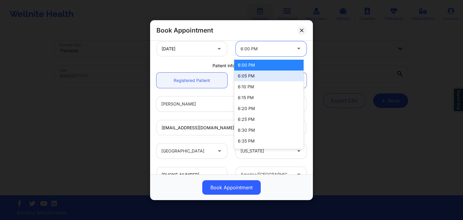
drag, startPoint x: 251, startPoint y: 54, endPoint x: 250, endPoint y: 77, distance: 22.9
click at [250, 77] on body "Wellnite Health Calendar Dashboard Prescribers Admins Coaches Therapists Medica…" at bounding box center [231, 110] width 463 height 220
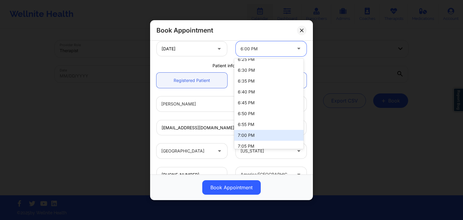
scroll to position [72, 0]
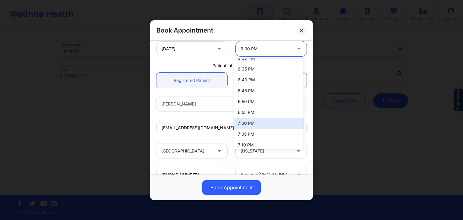
click at [249, 123] on div "7:00 PM" at bounding box center [268, 123] width 69 height 11
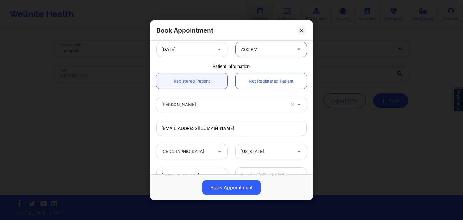
scroll to position [179, 0]
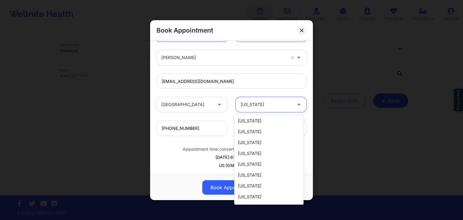
click at [270, 104] on div at bounding box center [266, 104] width 51 height 7
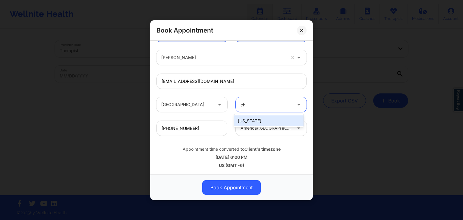
type input "c"
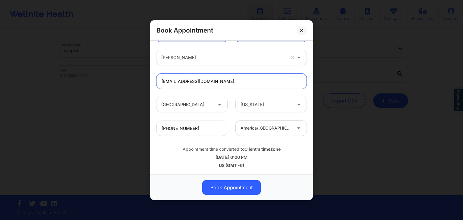
click at [259, 82] on input "[EMAIL_ADDRESS][DOMAIN_NAME]" at bounding box center [231, 81] width 150 height 15
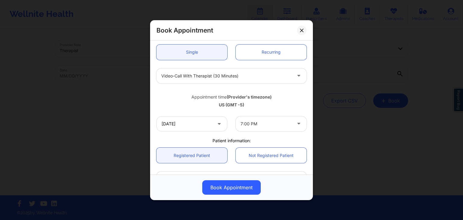
scroll to position [78, 0]
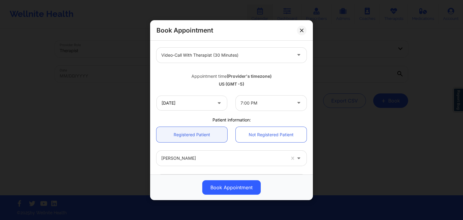
click at [216, 102] on icon at bounding box center [219, 101] width 6 height 5
click at [217, 102] on icon at bounding box center [219, 101] width 6 height 5
click at [195, 101] on input "[DATE]" at bounding box center [191, 102] width 71 height 15
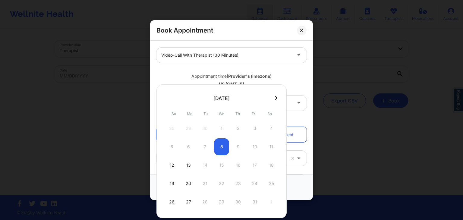
click at [289, 72] on div "Appointment time (Provider's timezone) [GEOGRAPHIC_DATA] (GMT -5)" at bounding box center [231, 79] width 159 height 16
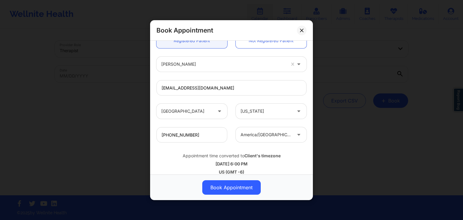
scroll to position [179, 0]
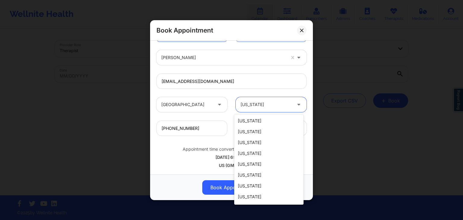
click at [266, 105] on div at bounding box center [266, 104] width 51 height 7
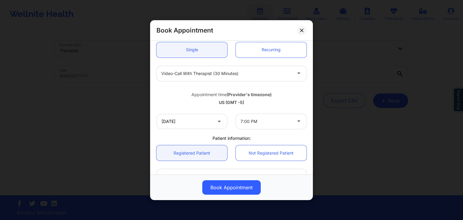
scroll to position [59, 0]
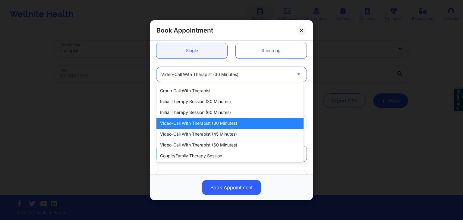
click at [233, 78] on div "Video-Call with Therapist (30 minutes)" at bounding box center [226, 74] width 130 height 15
click at [223, 139] on div "Video-Call with Therapist (45 minutes)" at bounding box center [229, 134] width 147 height 11
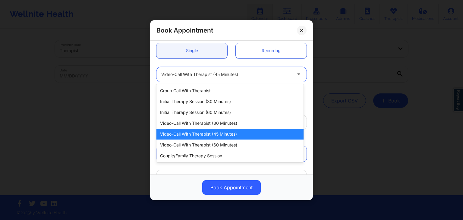
click at [238, 81] on div "Video-Call with Therapist (45 minutes)" at bounding box center [226, 74] width 130 height 15
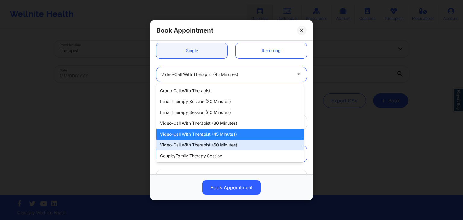
click at [220, 142] on div "Video-Call with Therapist (60 minutes)" at bounding box center [229, 145] width 147 height 11
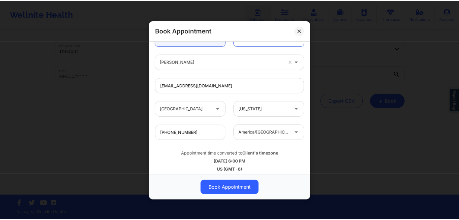
scroll to position [177, 0]
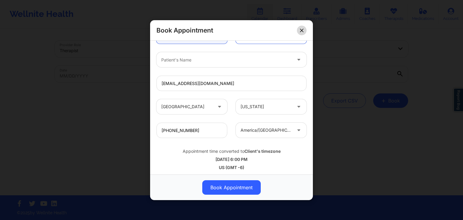
click at [303, 29] on icon at bounding box center [301, 29] width 3 height 3
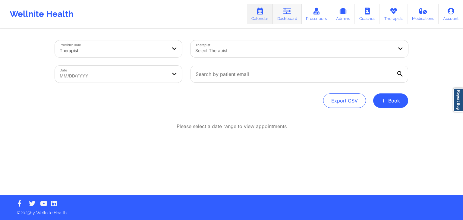
click at [294, 18] on link "Dashboard" at bounding box center [287, 14] width 29 height 20
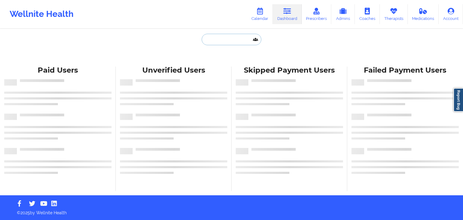
click at [216, 40] on input "text" at bounding box center [232, 39] width 60 height 11
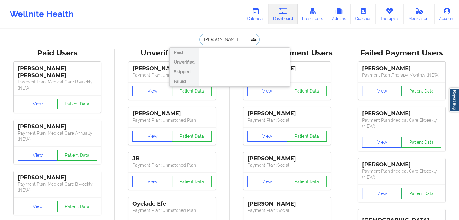
type input "[PERSON_NAME]"
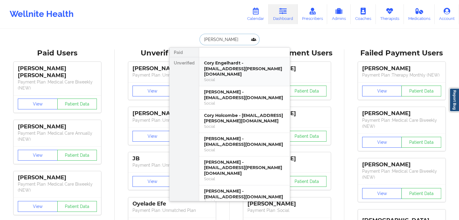
click at [250, 70] on div "Cory Engelhardt - [EMAIL_ADDRESS][PERSON_NAME][DOMAIN_NAME]" at bounding box center [244, 68] width 81 height 17
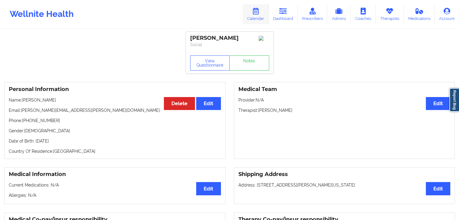
click at [261, 20] on link "Calendar" at bounding box center [255, 14] width 26 height 20
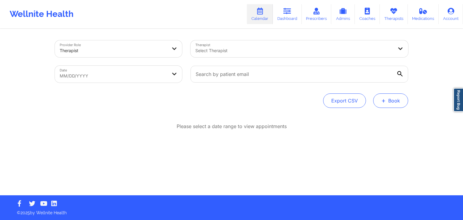
click at [387, 101] on button "+ Book" at bounding box center [390, 100] width 35 height 14
click at [374, 122] on button "Therapy Session" at bounding box center [381, 120] width 46 height 10
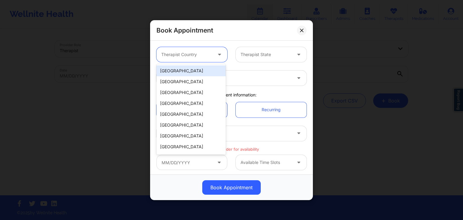
drag, startPoint x: 204, startPoint y: 49, endPoint x: 197, endPoint y: 77, distance: 29.8
click at [197, 77] on body "Wellnite Health Calendar Dashboard Prescribers Admins Coaches Therapists Medica…" at bounding box center [231, 110] width 463 height 220
click at [193, 73] on div "[GEOGRAPHIC_DATA]" at bounding box center [190, 70] width 69 height 11
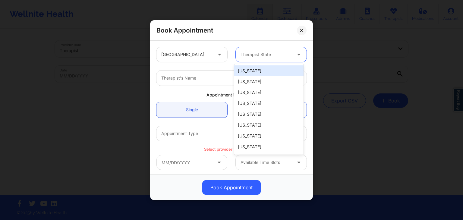
click at [245, 54] on div at bounding box center [266, 54] width 51 height 7
type input "mis"
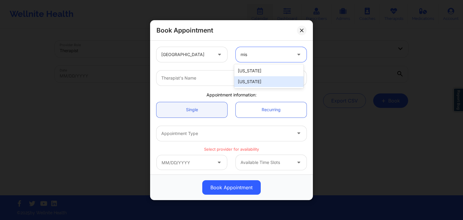
click at [250, 77] on div "[US_STATE]" at bounding box center [268, 81] width 69 height 11
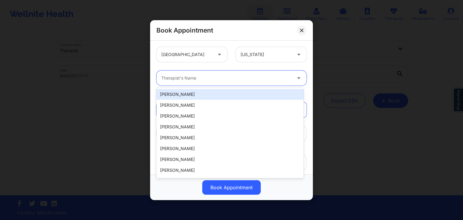
click at [241, 77] on div at bounding box center [226, 77] width 130 height 7
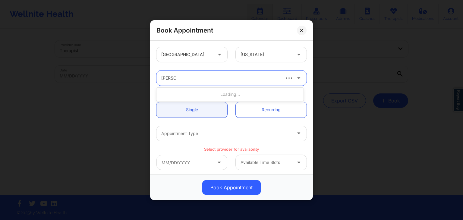
type input "[PERSON_NAME] t"
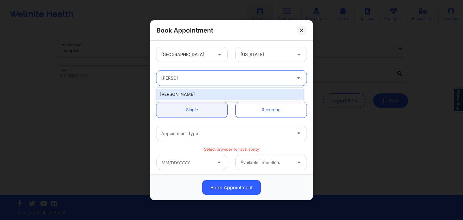
click at [231, 91] on div "[PERSON_NAME]" at bounding box center [229, 94] width 147 height 11
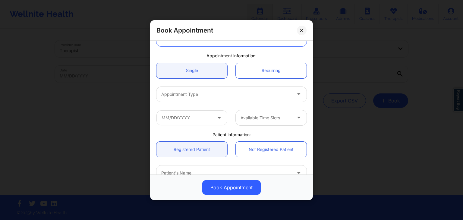
scroll to position [39, 0]
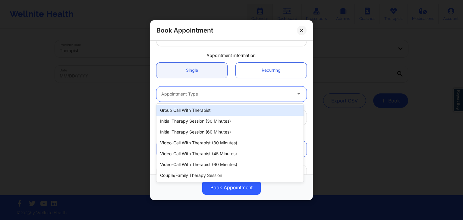
click at [207, 91] on div at bounding box center [226, 93] width 130 height 7
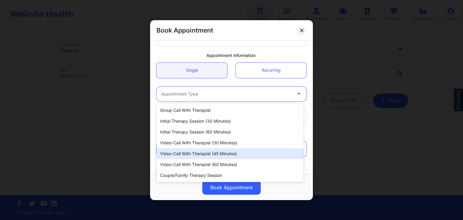
click at [209, 159] on div "Video-Call with Therapist (45 minutes)" at bounding box center [229, 153] width 147 height 11
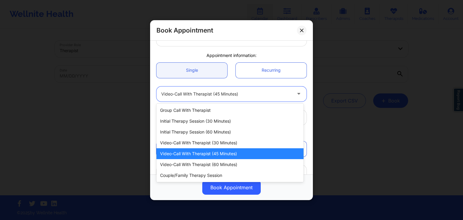
click at [188, 86] on div "Video-Call with Therapist (45 minutes)" at bounding box center [226, 93] width 130 height 15
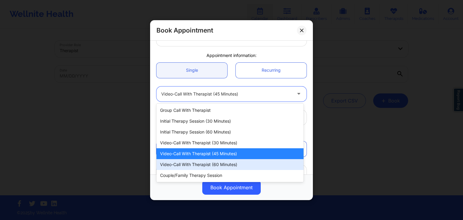
click at [202, 168] on div "Video-Call with Therapist (60 minutes)" at bounding box center [229, 164] width 147 height 11
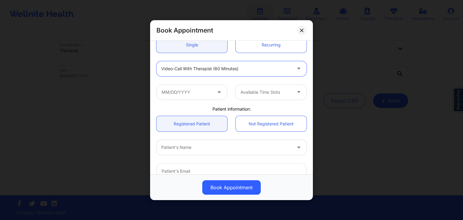
scroll to position [65, 0]
click at [200, 90] on input "text" at bounding box center [191, 91] width 71 height 15
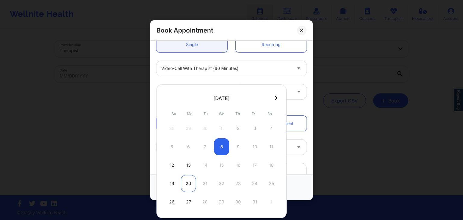
click at [184, 185] on div "20" at bounding box center [188, 183] width 15 height 17
type input "[DATE]"
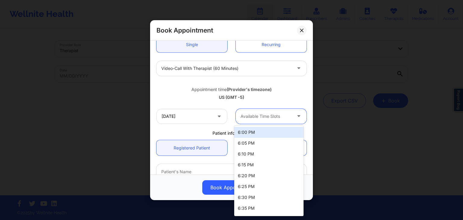
click at [250, 118] on div at bounding box center [266, 115] width 51 height 7
click at [249, 136] on div "6:00 PM" at bounding box center [268, 132] width 69 height 11
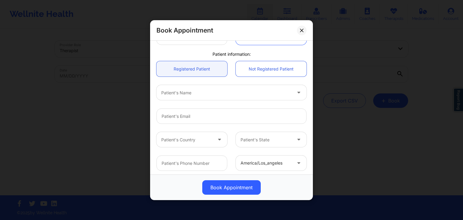
scroll to position [145, 0]
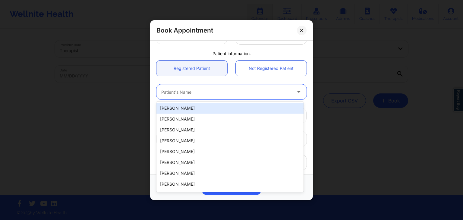
click at [205, 90] on div at bounding box center [226, 91] width 130 height 7
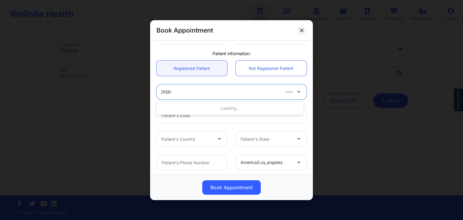
type input "[PERSON_NAME]"
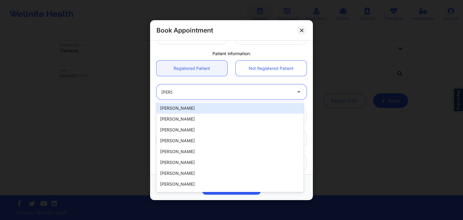
click at [196, 112] on div "[PERSON_NAME]" at bounding box center [229, 108] width 147 height 11
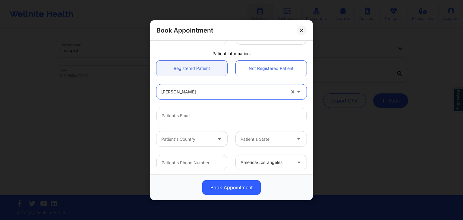
scroll to position [179, 0]
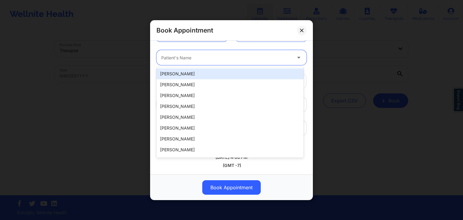
click at [259, 54] on div at bounding box center [226, 57] width 130 height 7
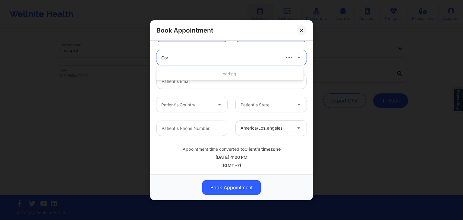
type input "[PERSON_NAME]"
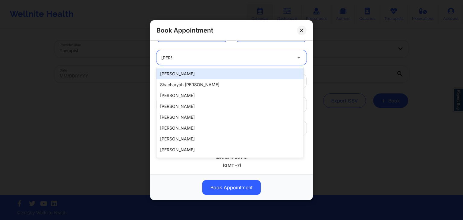
click at [230, 71] on div "[PERSON_NAME]" at bounding box center [229, 73] width 147 height 11
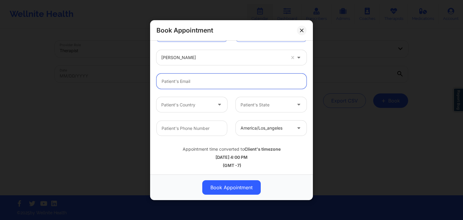
click at [226, 84] on input "email" at bounding box center [231, 81] width 150 height 15
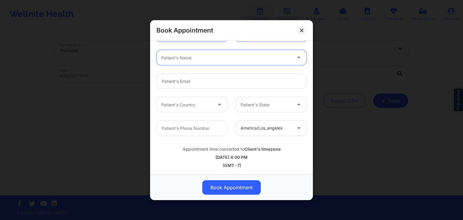
click at [178, 58] on div at bounding box center [226, 57] width 130 height 7
type input "[PERSON_NAME]"
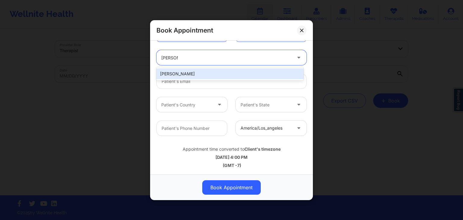
click at [176, 74] on div "[PERSON_NAME]" at bounding box center [229, 73] width 147 height 11
type input "[PERSON_NAME][EMAIL_ADDRESS][PERSON_NAME][DOMAIN_NAME]"
type input "[PHONE_NUMBER]"
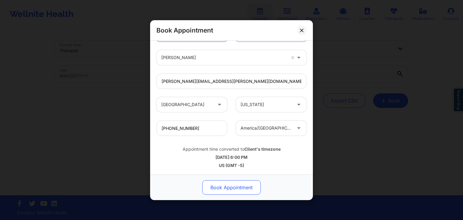
click at [226, 186] on button "Book Appointment" at bounding box center [231, 187] width 58 height 14
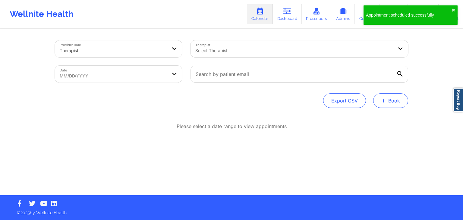
click at [381, 102] on span "+" at bounding box center [383, 100] width 5 height 3
click at [365, 120] on button "Therapy Session" at bounding box center [381, 120] width 46 height 10
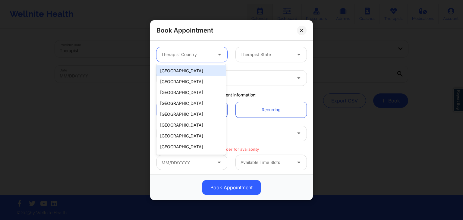
click at [192, 55] on div at bounding box center [186, 54] width 51 height 7
click at [191, 70] on div "[GEOGRAPHIC_DATA]" at bounding box center [190, 70] width 69 height 11
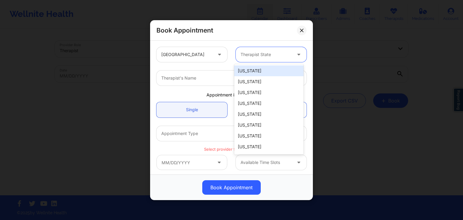
click at [261, 51] on div at bounding box center [266, 54] width 51 height 7
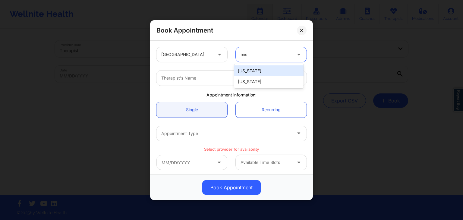
type input "miss"
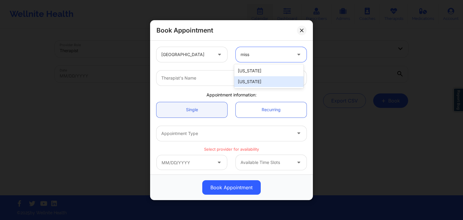
click at [261, 80] on div "[US_STATE]" at bounding box center [268, 81] width 69 height 11
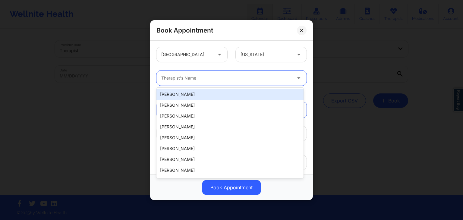
click at [247, 80] on div at bounding box center [226, 77] width 130 height 7
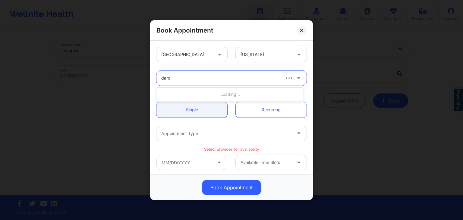
type input "[PERSON_NAME]"
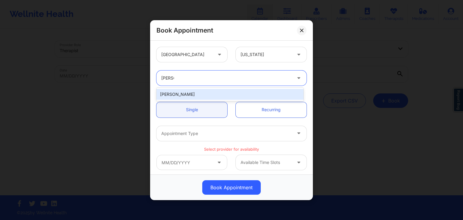
click at [235, 92] on div "[PERSON_NAME]" at bounding box center [229, 94] width 147 height 11
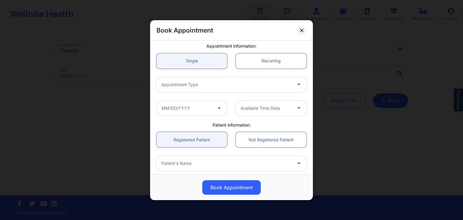
scroll to position [49, 0]
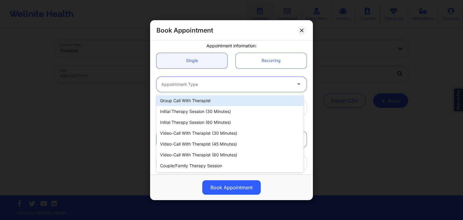
click at [218, 84] on div at bounding box center [226, 83] width 130 height 7
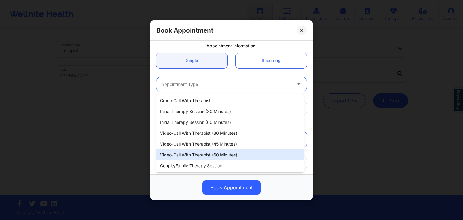
click at [223, 157] on div "Video-Call with Therapist (60 minutes)" at bounding box center [229, 155] width 147 height 11
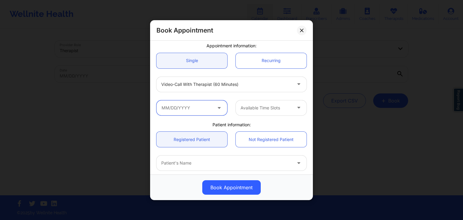
click at [196, 101] on input "text" at bounding box center [191, 107] width 71 height 15
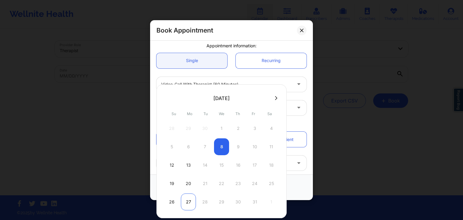
click at [191, 200] on div "27" at bounding box center [188, 202] width 15 height 17
type input "[DATE]"
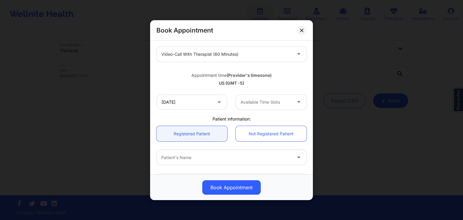
scroll to position [80, 0]
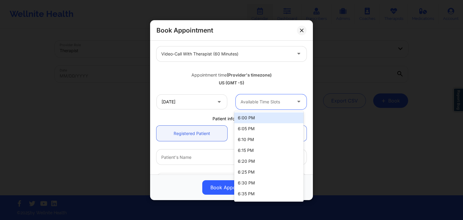
click at [255, 107] on div "Available Time Slots" at bounding box center [264, 101] width 56 height 15
click at [254, 120] on div "6:00 PM" at bounding box center [268, 117] width 69 height 11
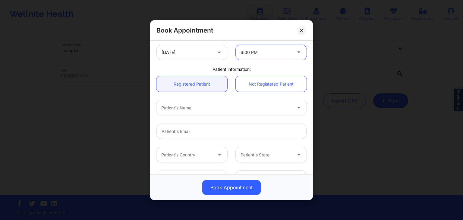
scroll to position [130, 0]
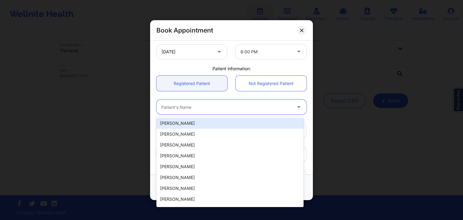
click at [225, 110] on div "Patient's Name" at bounding box center [224, 106] width 136 height 15
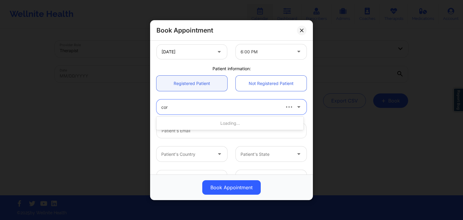
type input "[PERSON_NAME]"
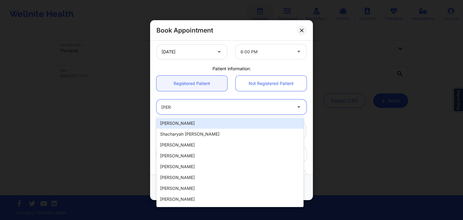
click at [215, 122] on div "[PERSON_NAME]" at bounding box center [229, 123] width 147 height 11
click at [286, 109] on div at bounding box center [296, 106] width 20 height 15
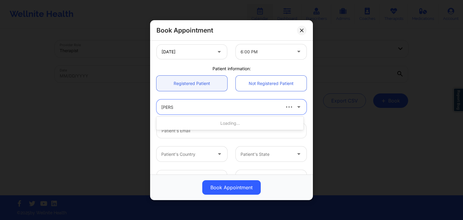
type input "[PERSON_NAME]"
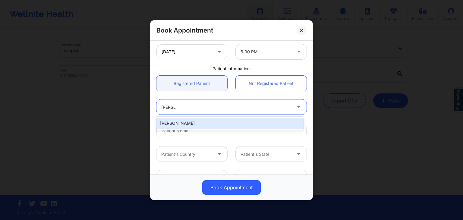
click at [276, 118] on div "[PERSON_NAME]" at bounding box center [229, 123] width 147 height 11
type input "[PERSON_NAME][EMAIL_ADDRESS][PERSON_NAME][DOMAIN_NAME]"
type input "[PHONE_NUMBER]"
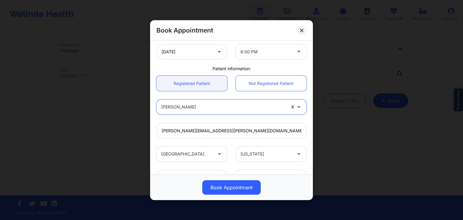
scroll to position [179, 0]
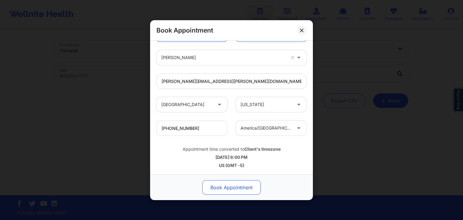
click at [248, 182] on button "Book Appointment" at bounding box center [231, 187] width 58 height 14
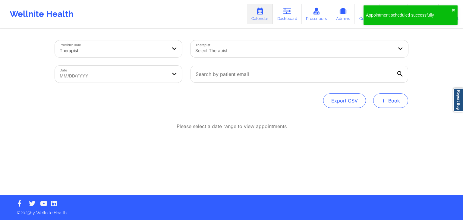
click at [383, 99] on span "+" at bounding box center [383, 100] width 5 height 3
click at [372, 116] on button "Therapy Session" at bounding box center [381, 120] width 46 height 10
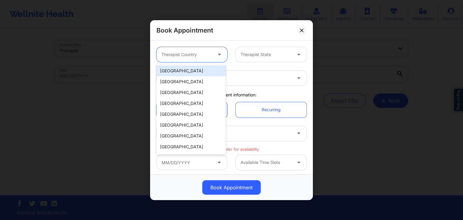
drag, startPoint x: 190, startPoint y: 59, endPoint x: 192, endPoint y: 67, distance: 8.6
click at [192, 67] on body "Appointment scheduled successfully ✖︎ Wellnite Health Calendar Dashboard Prescr…" at bounding box center [231, 110] width 463 height 220
click at [192, 67] on div "[GEOGRAPHIC_DATA]" at bounding box center [190, 70] width 69 height 11
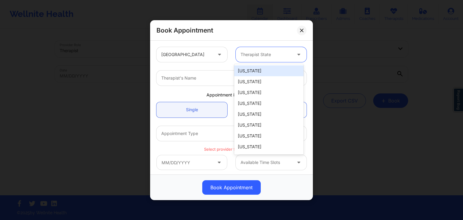
click at [242, 60] on div "Therapist State" at bounding box center [264, 54] width 56 height 15
type input "mis"
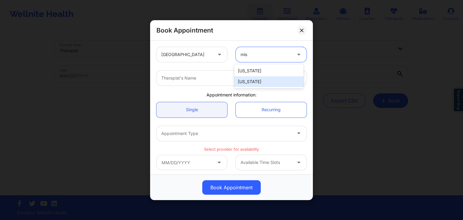
click at [249, 83] on div "[US_STATE]" at bounding box center [268, 81] width 69 height 11
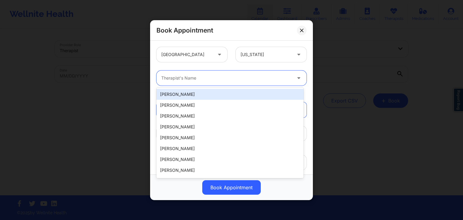
click at [225, 78] on div at bounding box center [226, 77] width 130 height 7
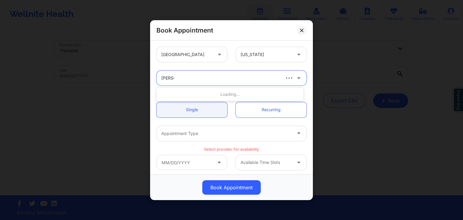
type input "[PERSON_NAME]"
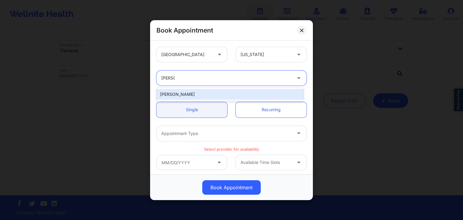
click at [195, 95] on div "[PERSON_NAME]" at bounding box center [229, 94] width 147 height 11
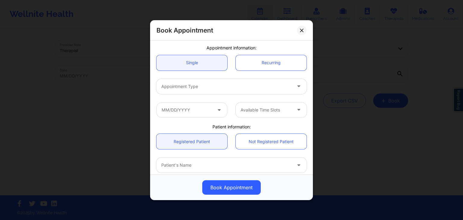
scroll to position [47, 0]
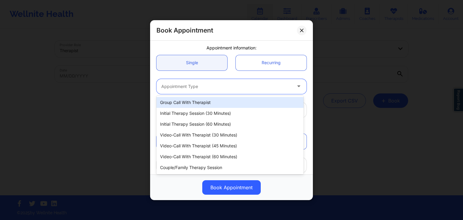
click at [190, 88] on div at bounding box center [226, 86] width 130 height 7
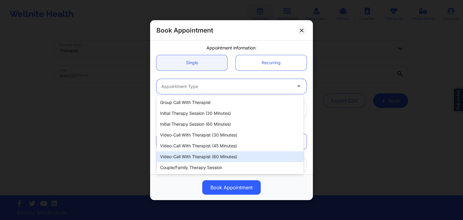
click at [202, 156] on div "Video-Call with Therapist (60 minutes)" at bounding box center [229, 156] width 147 height 11
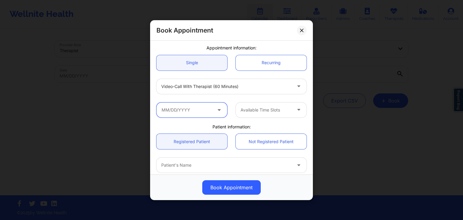
click at [192, 106] on input "text" at bounding box center [191, 109] width 71 height 15
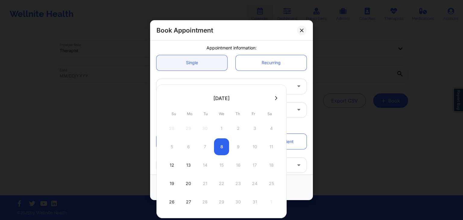
click at [275, 100] on icon at bounding box center [276, 98] width 2 height 5
click at [184, 140] on div "3" at bounding box center [188, 146] width 15 height 17
type input "[DATE]"
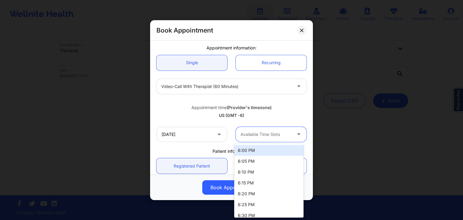
click at [274, 134] on div at bounding box center [266, 134] width 51 height 7
click at [265, 150] on div "6:00 PM" at bounding box center [268, 150] width 69 height 11
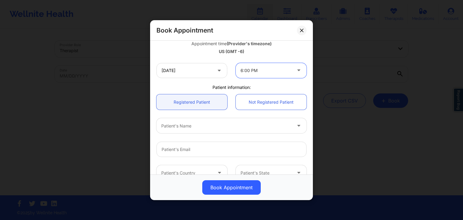
scroll to position [116, 0]
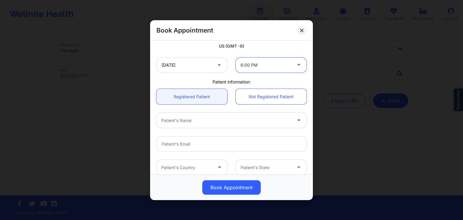
click at [222, 127] on div "Patient's Name" at bounding box center [224, 120] width 136 height 15
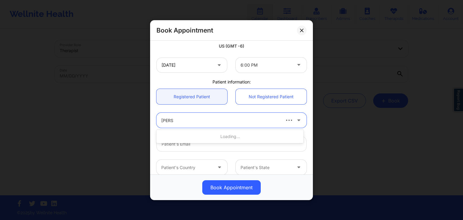
type input "[PERSON_NAME]"
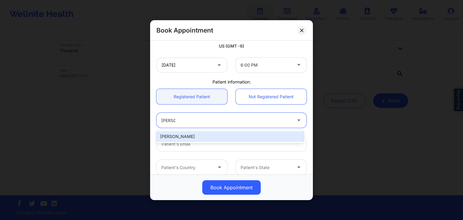
click at [218, 140] on div "[PERSON_NAME]" at bounding box center [229, 136] width 147 height 11
type input "[PERSON_NAME][EMAIL_ADDRESS][PERSON_NAME][DOMAIN_NAME]"
type input "[PHONE_NUMBER]"
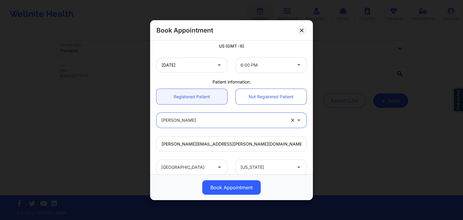
scroll to position [179, 0]
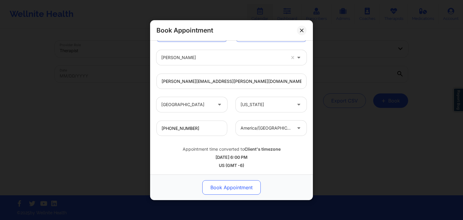
click at [226, 185] on button "Book Appointment" at bounding box center [231, 187] width 58 height 14
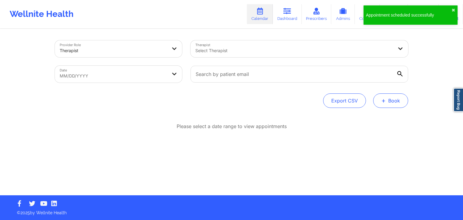
click at [391, 103] on button "+ Book" at bounding box center [390, 100] width 35 height 14
click at [376, 116] on button "Therapy Session" at bounding box center [381, 120] width 46 height 10
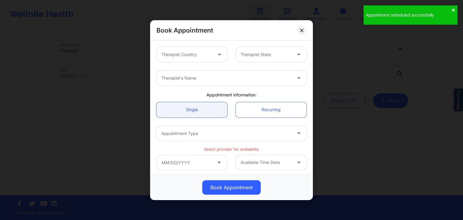
click at [174, 55] on div at bounding box center [186, 54] width 51 height 7
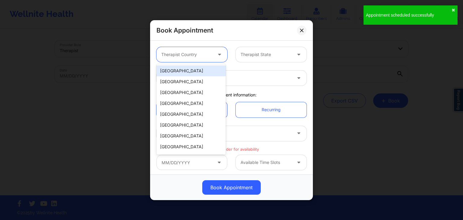
click at [179, 70] on div "[GEOGRAPHIC_DATA]" at bounding box center [190, 70] width 69 height 11
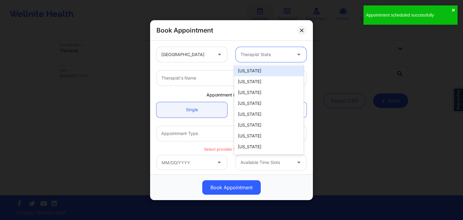
click at [244, 50] on div "Therapist State" at bounding box center [264, 54] width 56 height 15
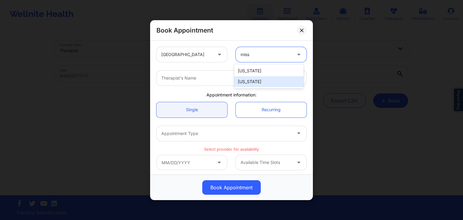
drag, startPoint x: 251, startPoint y: 84, endPoint x: 225, endPoint y: 79, distance: 26.3
click at [225, 79] on body "Wellnite Health Calendar Dashboard Prescribers Admins Coaches Therapists Medica…" at bounding box center [231, 110] width 463 height 220
type input "miss"
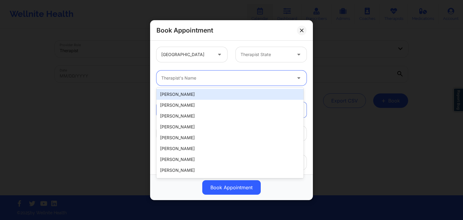
click at [225, 79] on div at bounding box center [226, 77] width 130 height 7
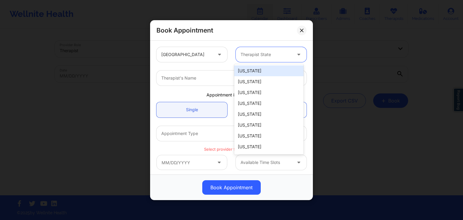
drag, startPoint x: 263, startPoint y: 59, endPoint x: 260, endPoint y: 65, distance: 6.3
click at [260, 65] on body "Wellnite Health Calendar Dashboard Prescribers Admins Coaches Therapists Medica…" at bounding box center [231, 110] width 463 height 220
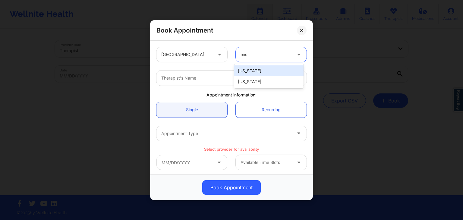
type input "miss"
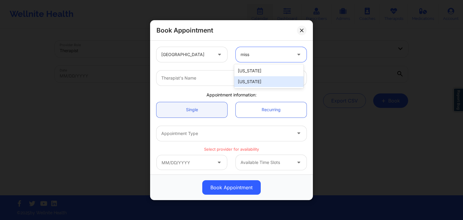
click at [257, 82] on div "[US_STATE]" at bounding box center [268, 81] width 69 height 11
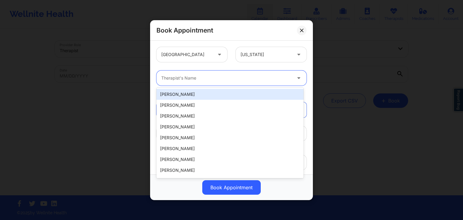
click at [244, 80] on div at bounding box center [226, 77] width 130 height 7
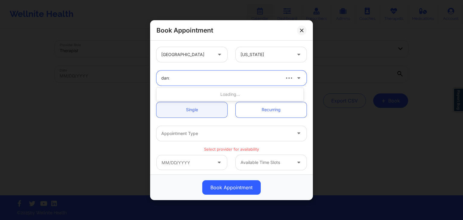
type input "[PERSON_NAME]"
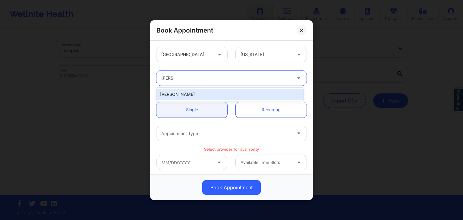
click at [232, 96] on div "[PERSON_NAME]" at bounding box center [229, 94] width 147 height 11
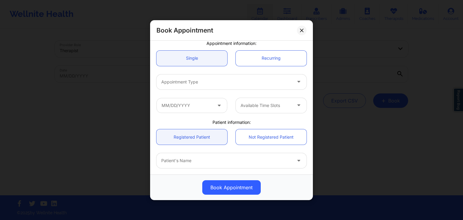
scroll to position [53, 0]
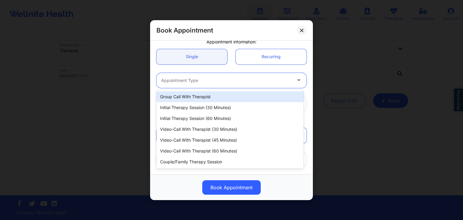
click at [201, 77] on div at bounding box center [226, 80] width 130 height 7
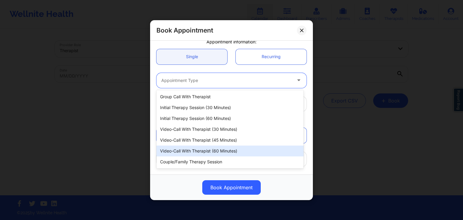
click at [203, 146] on div "Video-Call with Therapist (60 minutes)" at bounding box center [229, 151] width 147 height 11
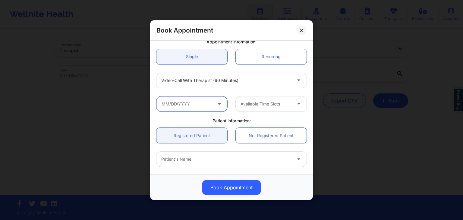
click at [188, 105] on input "text" at bounding box center [191, 103] width 71 height 15
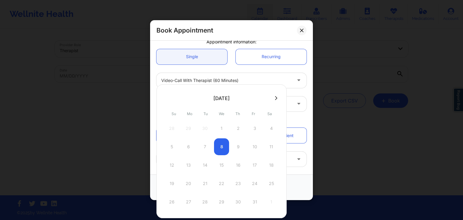
click at [275, 99] on icon at bounding box center [276, 98] width 2 height 5
click at [188, 165] on div "10" at bounding box center [188, 165] width 15 height 17
type input "[DATE]"
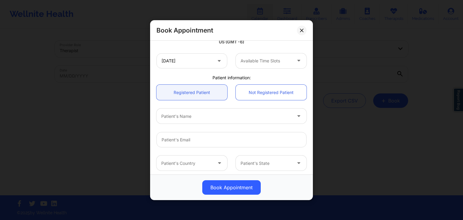
scroll to position [126, 0]
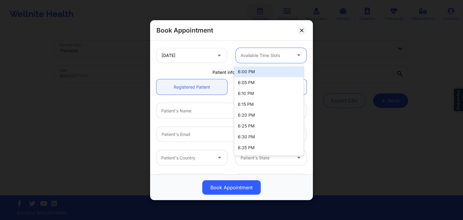
drag, startPoint x: 249, startPoint y: 55, endPoint x: 255, endPoint y: 70, distance: 16.3
click at [255, 70] on body "Wellnite Health Calendar Dashboard Prescribers Admins Coaches Therapists Medica…" at bounding box center [231, 110] width 463 height 220
click at [255, 70] on div "6:00 PM" at bounding box center [268, 71] width 69 height 11
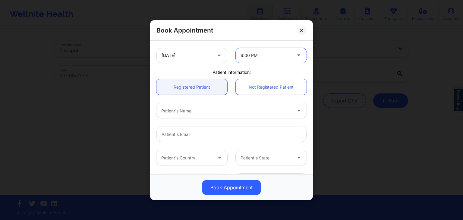
scroll to position [160, 0]
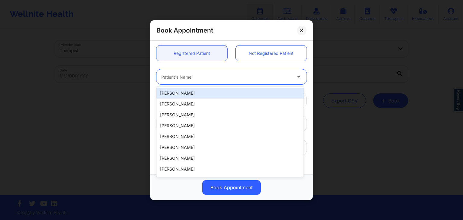
click at [228, 74] on div at bounding box center [226, 76] width 130 height 7
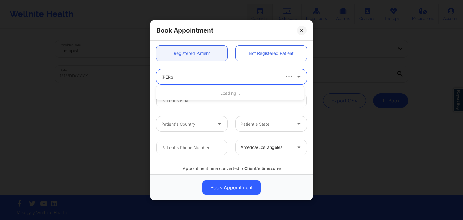
type input "[PERSON_NAME]"
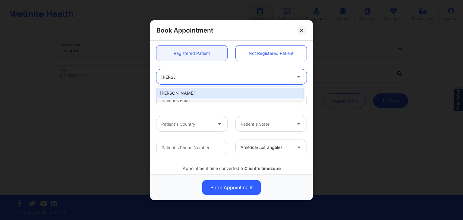
click at [209, 96] on div "[PERSON_NAME]" at bounding box center [229, 93] width 147 height 11
type input "[PERSON_NAME][EMAIL_ADDRESS][PERSON_NAME][DOMAIN_NAME]"
type input "[PHONE_NUMBER]"
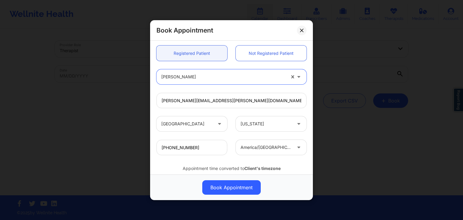
scroll to position [179, 0]
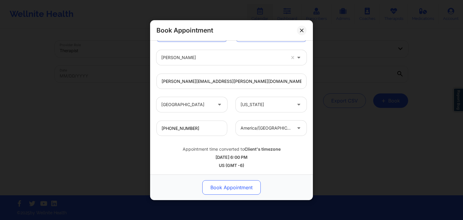
click at [227, 181] on button "Book Appointment" at bounding box center [231, 187] width 58 height 14
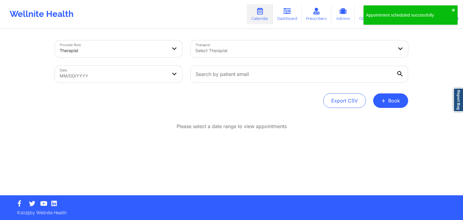
click at [389, 93] on button "+ Book" at bounding box center [390, 100] width 35 height 14
click at [378, 116] on button "Therapy Session" at bounding box center [381, 120] width 46 height 10
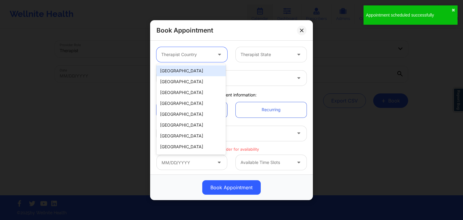
click at [200, 57] on div at bounding box center [186, 54] width 51 height 7
click at [193, 76] on div "[GEOGRAPHIC_DATA]" at bounding box center [190, 70] width 69 height 11
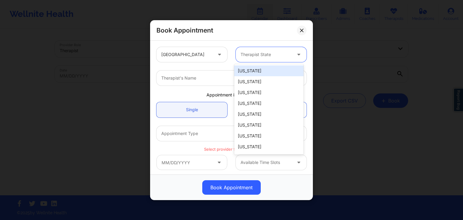
click at [239, 58] on div "Therapist State" at bounding box center [264, 54] width 56 height 15
type input "Mis"
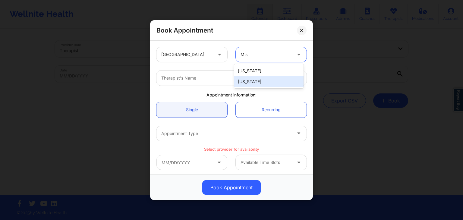
click at [252, 83] on div "[US_STATE]" at bounding box center [268, 81] width 69 height 11
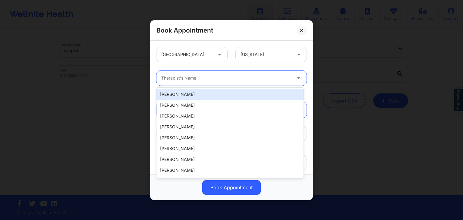
click at [225, 84] on div "Therapist's Name" at bounding box center [224, 78] width 136 height 15
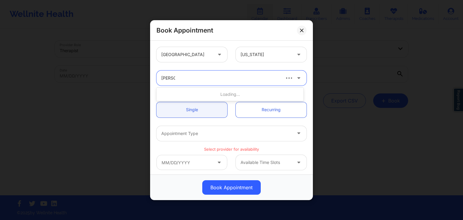
type input "[PERSON_NAME]"
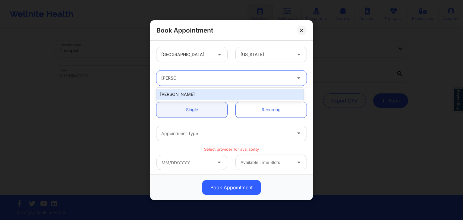
click at [205, 94] on div "[PERSON_NAME]" at bounding box center [229, 94] width 147 height 11
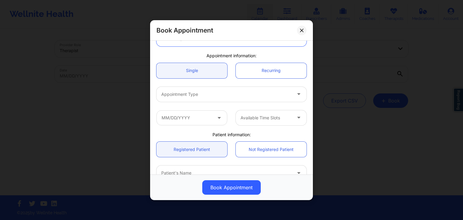
scroll to position [40, 0]
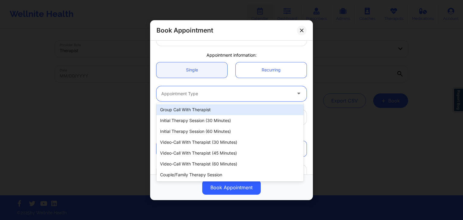
click at [199, 94] on div at bounding box center [226, 93] width 130 height 7
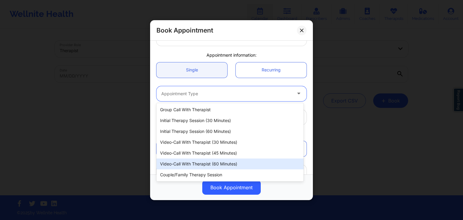
click at [214, 165] on div "Video-Call with Therapist (60 minutes)" at bounding box center [229, 164] width 147 height 11
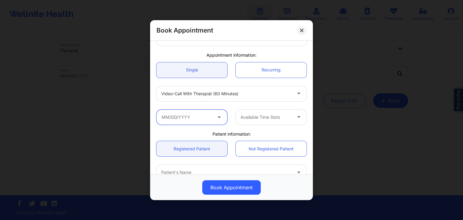
click at [213, 116] on input "text" at bounding box center [191, 116] width 71 height 15
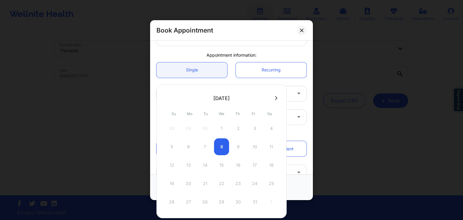
click at [276, 97] on button at bounding box center [276, 98] width 6 height 5
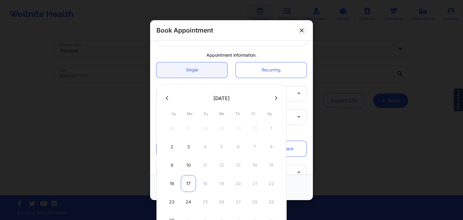
click at [191, 180] on div "17" at bounding box center [188, 183] width 15 height 17
type input "[DATE]"
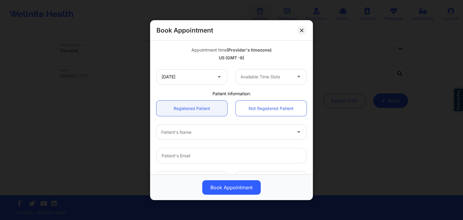
scroll to position [105, 0]
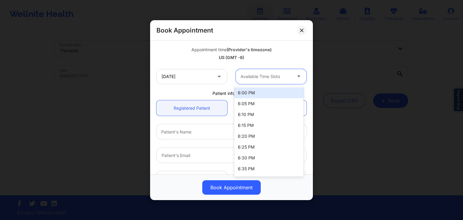
click at [265, 77] on div at bounding box center [266, 76] width 51 height 7
click at [257, 92] on div "6:00 PM" at bounding box center [268, 92] width 69 height 11
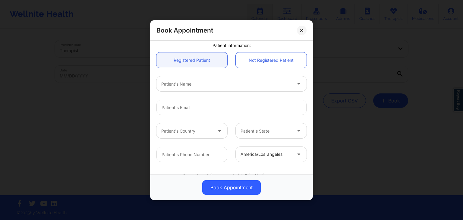
scroll to position [154, 0]
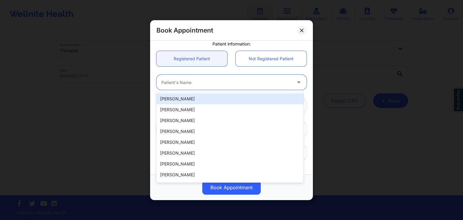
click at [213, 86] on div "Patient's Name" at bounding box center [224, 82] width 136 height 15
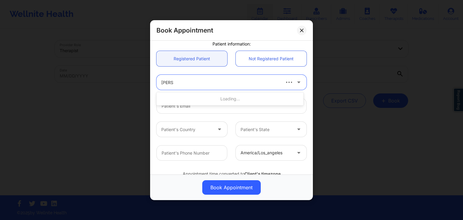
type input "[PERSON_NAME]"
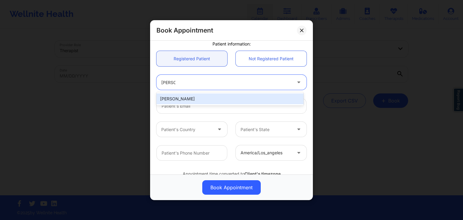
click at [200, 98] on div "[PERSON_NAME]" at bounding box center [229, 98] width 147 height 11
type input "[PERSON_NAME][EMAIL_ADDRESS][PERSON_NAME][DOMAIN_NAME]"
type input "[PHONE_NUMBER]"
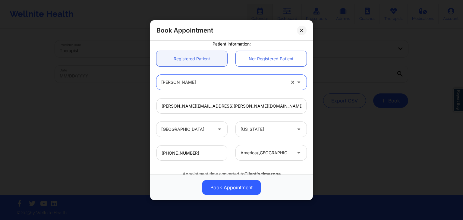
scroll to position [179, 0]
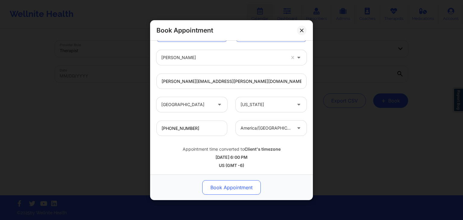
click at [218, 184] on button "Book Appointment" at bounding box center [231, 187] width 58 height 14
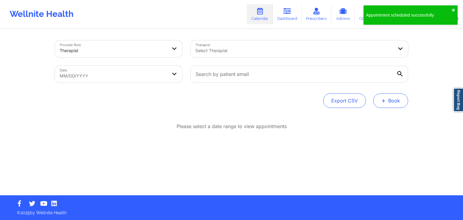
click at [397, 102] on button "+ Book" at bounding box center [390, 100] width 35 height 14
click at [375, 115] on button "Therapy Session" at bounding box center [381, 120] width 46 height 10
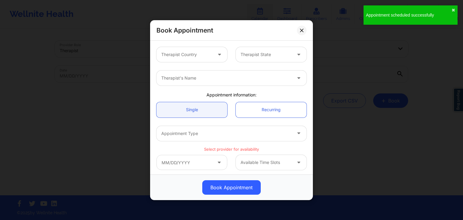
click at [183, 57] on div at bounding box center [186, 54] width 51 height 7
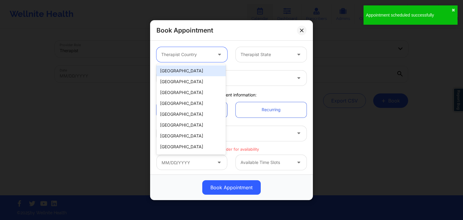
click at [182, 72] on div "[GEOGRAPHIC_DATA]" at bounding box center [190, 70] width 69 height 11
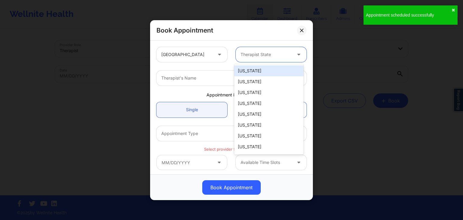
click at [236, 53] on div "Therapist State" at bounding box center [264, 54] width 56 height 15
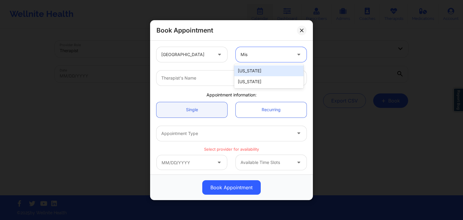
type input "Miss"
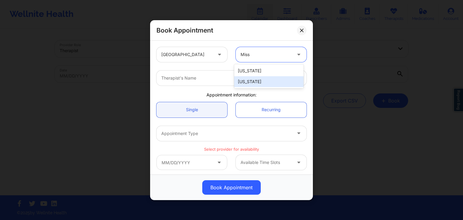
click at [257, 84] on div "[US_STATE]" at bounding box center [268, 81] width 69 height 11
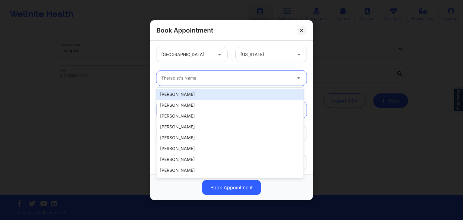
click at [242, 76] on div at bounding box center [226, 77] width 130 height 7
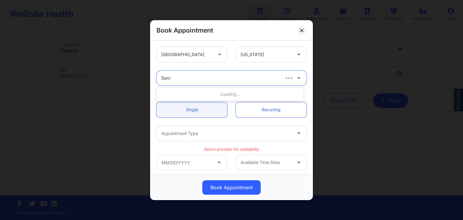
type input "[PERSON_NAME]"
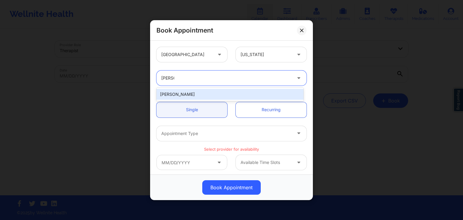
click at [228, 95] on div "[PERSON_NAME]" at bounding box center [229, 94] width 147 height 11
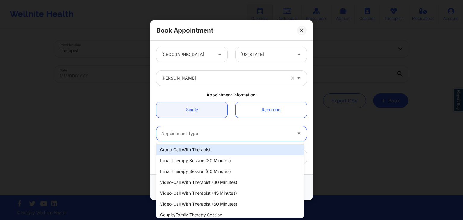
click at [206, 128] on div "Appointment Type" at bounding box center [224, 133] width 136 height 15
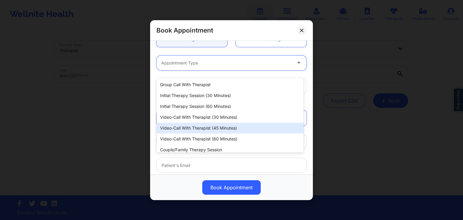
scroll to position [72, 0]
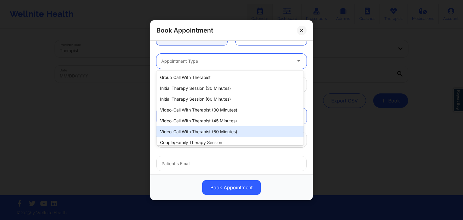
click at [205, 135] on div "Video-Call with Therapist (60 minutes)" at bounding box center [229, 131] width 147 height 11
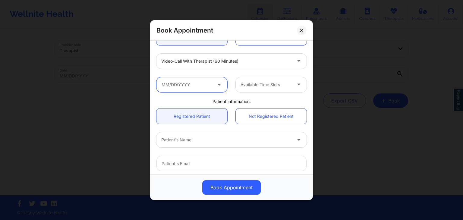
click at [184, 83] on input "text" at bounding box center [191, 84] width 71 height 15
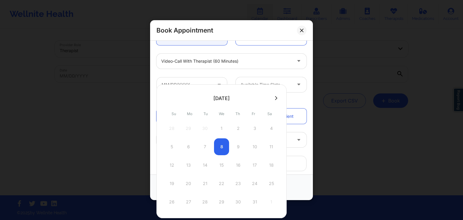
click at [275, 97] on icon at bounding box center [276, 98] width 2 height 5
click at [185, 200] on div "24" at bounding box center [188, 202] width 15 height 17
type input "[DATE]"
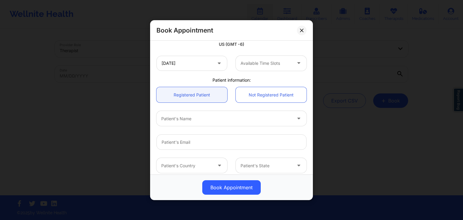
scroll to position [119, 0]
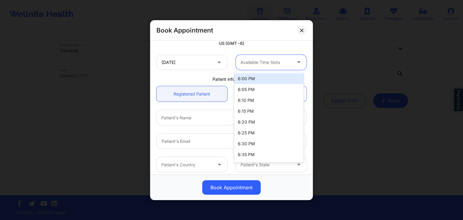
click at [259, 59] on div at bounding box center [266, 61] width 51 height 7
click at [254, 79] on div "6:00 PM" at bounding box center [268, 78] width 69 height 11
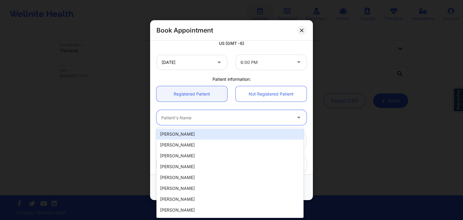
click at [203, 118] on div at bounding box center [226, 117] width 130 height 7
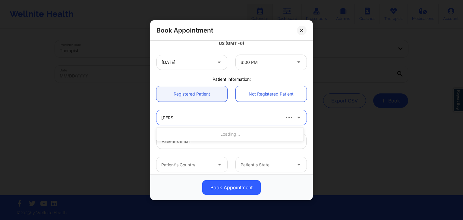
type input "[PERSON_NAME]"
click at [191, 136] on div "[PERSON_NAME]" at bounding box center [229, 134] width 147 height 11
type input "[PERSON_NAME][EMAIL_ADDRESS][PERSON_NAME][DOMAIN_NAME]"
type input "[PHONE_NUMBER]"
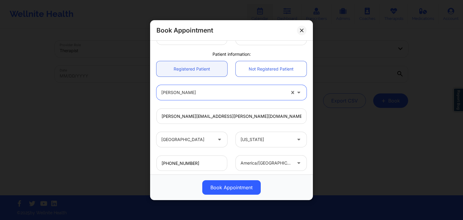
scroll to position [179, 0]
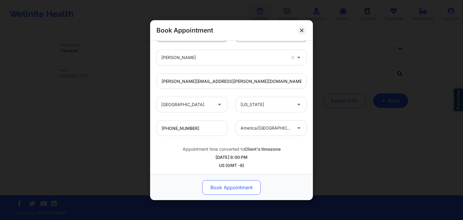
click at [232, 187] on button "Book Appointment" at bounding box center [231, 187] width 58 height 14
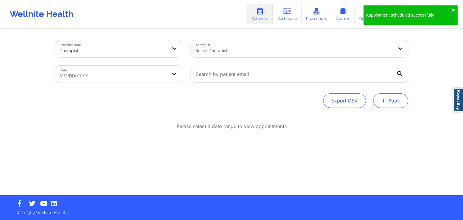
click at [384, 101] on span "+" at bounding box center [383, 100] width 5 height 3
click at [375, 122] on button "Therapy Session" at bounding box center [381, 120] width 46 height 10
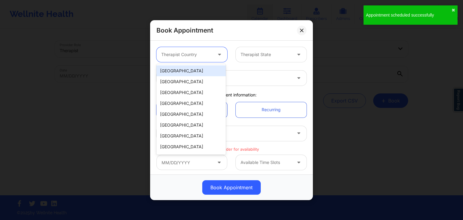
click at [197, 52] on div at bounding box center [186, 54] width 51 height 7
click at [184, 70] on div "[GEOGRAPHIC_DATA]" at bounding box center [190, 70] width 69 height 11
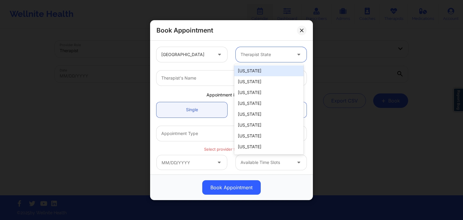
click at [250, 53] on div at bounding box center [266, 54] width 51 height 7
type input "Mis"
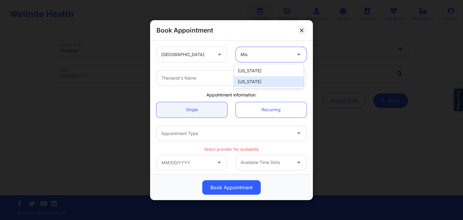
click at [250, 77] on div "[US_STATE]" at bounding box center [268, 81] width 69 height 11
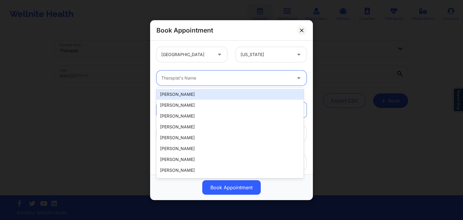
click at [229, 75] on div at bounding box center [226, 77] width 130 height 7
type input "C"
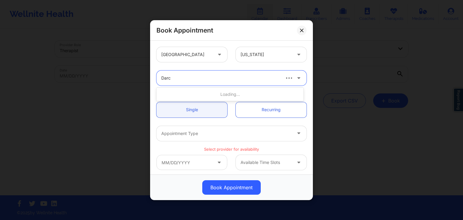
type input "[PERSON_NAME]"
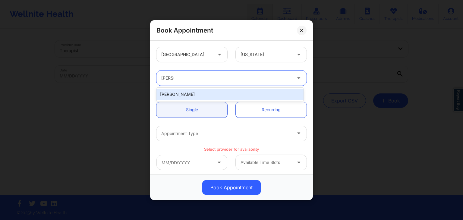
click at [218, 90] on div "[PERSON_NAME]" at bounding box center [229, 94] width 147 height 11
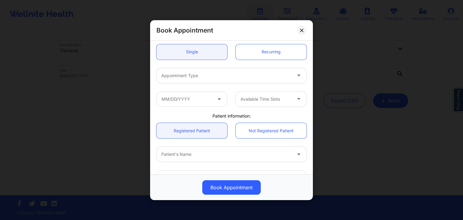
scroll to position [59, 0]
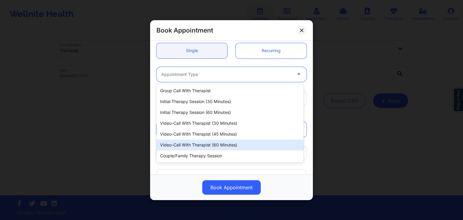
drag, startPoint x: 199, startPoint y: 74, endPoint x: 204, endPoint y: 145, distance: 71.0
click at [204, 145] on body "Wellnite Health Calendar Dashboard Prescribers Admins Coaches Therapists Medica…" at bounding box center [231, 110] width 463 height 220
click at [204, 145] on div "Video-Call with Therapist (60 minutes)" at bounding box center [229, 145] width 147 height 11
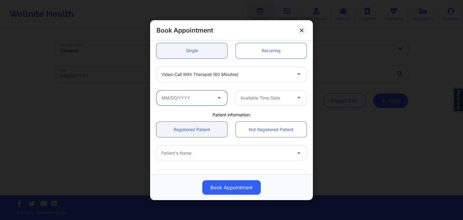
click at [193, 97] on input "text" at bounding box center [191, 97] width 71 height 15
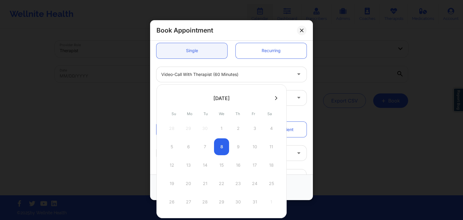
click at [275, 98] on icon at bounding box center [276, 98] width 2 height 5
click at [275, 100] on button at bounding box center [276, 98] width 6 height 5
click at [187, 127] on div "1" at bounding box center [188, 128] width 15 height 17
type input "[DATE]"
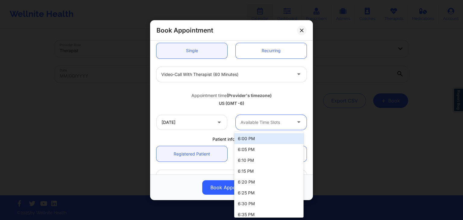
click at [249, 121] on div at bounding box center [266, 121] width 51 height 7
click at [252, 138] on div "6:00 PM" at bounding box center [268, 138] width 69 height 11
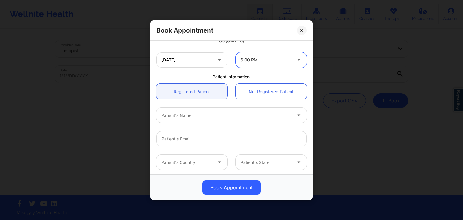
scroll to position [124, 0]
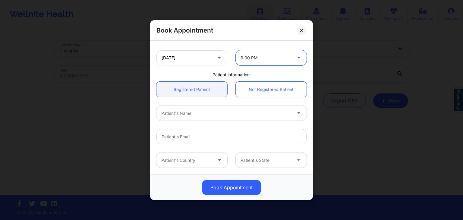
click at [199, 111] on div at bounding box center [226, 112] width 130 height 7
type input "[PERSON_NAME]"
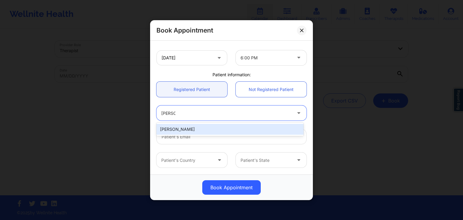
click at [193, 130] on div "[PERSON_NAME]" at bounding box center [229, 129] width 147 height 11
type input "[PERSON_NAME][EMAIL_ADDRESS][PERSON_NAME][DOMAIN_NAME]"
type input "[PHONE_NUMBER]"
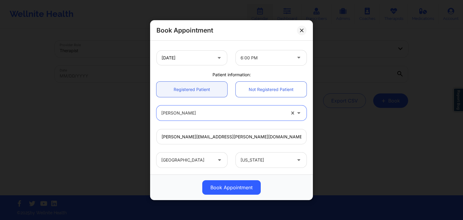
scroll to position [179, 0]
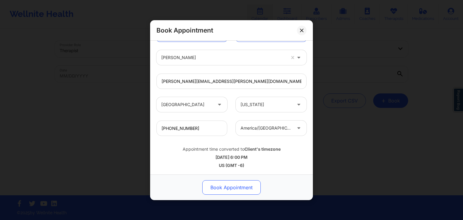
click at [222, 183] on button "Book Appointment" at bounding box center [231, 187] width 58 height 14
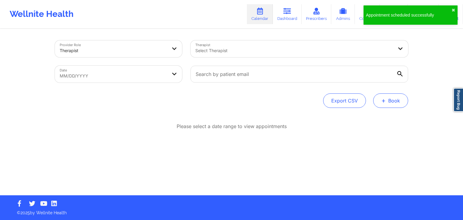
click at [377, 100] on button "+ Book" at bounding box center [390, 100] width 35 height 14
click at [372, 116] on button "Therapy Session" at bounding box center [381, 120] width 46 height 10
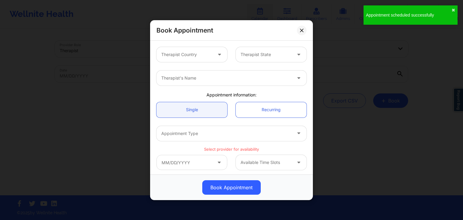
click at [203, 55] on div at bounding box center [186, 54] width 51 height 7
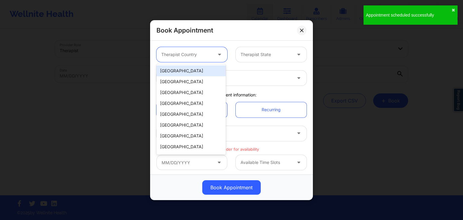
click at [194, 72] on div "[GEOGRAPHIC_DATA]" at bounding box center [190, 70] width 69 height 11
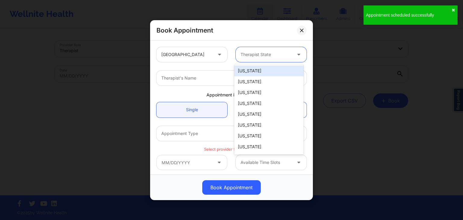
click at [236, 56] on div "Therapist State" at bounding box center [264, 54] width 56 height 15
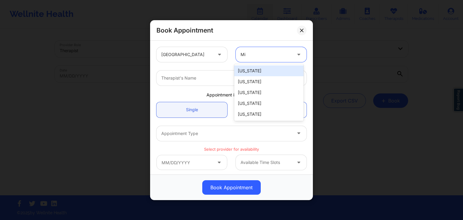
type input "Mis"
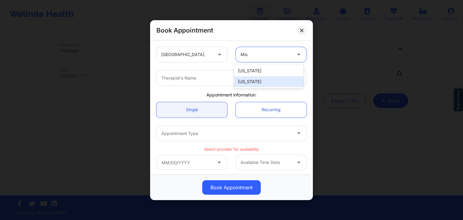
click at [249, 77] on div "[US_STATE]" at bounding box center [268, 81] width 69 height 11
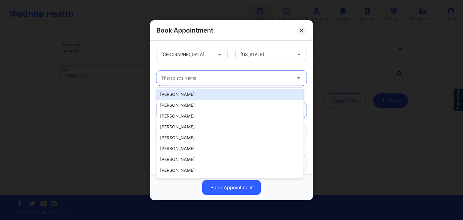
click at [225, 76] on div at bounding box center [226, 77] width 130 height 7
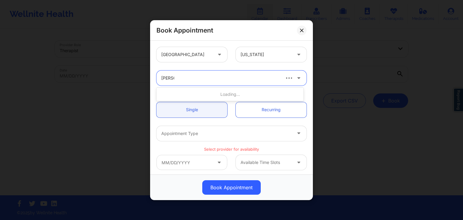
type input "[PERSON_NAME]"
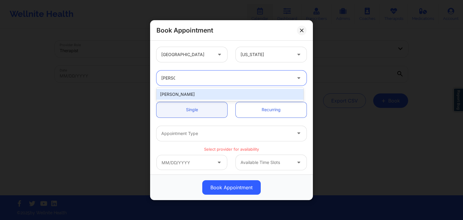
click at [213, 97] on div "[PERSON_NAME]" at bounding box center [229, 94] width 147 height 11
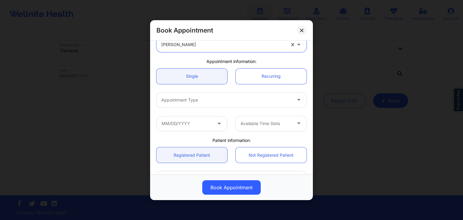
scroll to position [34, 0]
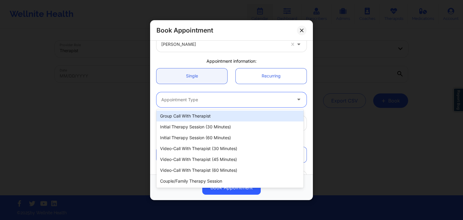
click at [207, 96] on div at bounding box center [226, 99] width 130 height 7
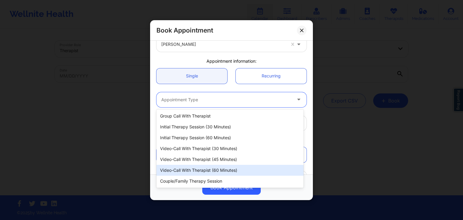
click at [220, 166] on div "Video-Call with Therapist (60 minutes)" at bounding box center [229, 170] width 147 height 11
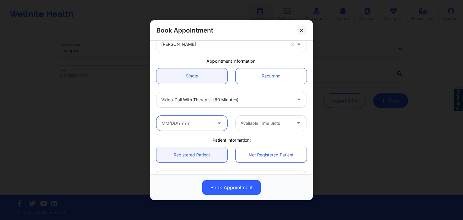
click at [190, 120] on input "text" at bounding box center [191, 122] width 71 height 15
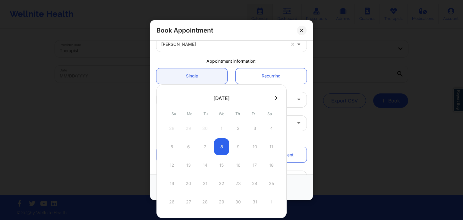
click at [273, 99] on button at bounding box center [276, 98] width 6 height 5
click at [273, 99] on div at bounding box center [221, 160] width 130 height 152
click at [275, 97] on icon at bounding box center [276, 98] width 2 height 5
click at [187, 147] on div "8" at bounding box center [188, 146] width 15 height 17
type input "[DATE]"
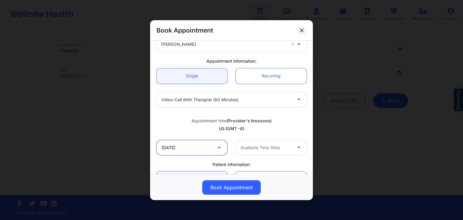
click at [205, 146] on input "[DATE]" at bounding box center [191, 147] width 71 height 15
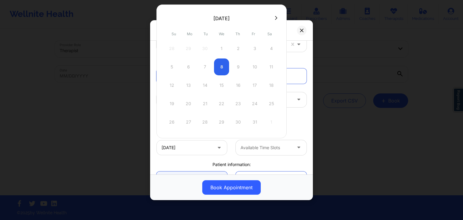
click at [275, 17] on icon at bounding box center [276, 18] width 2 height 5
click at [273, 17] on div at bounding box center [221, 81] width 130 height 152
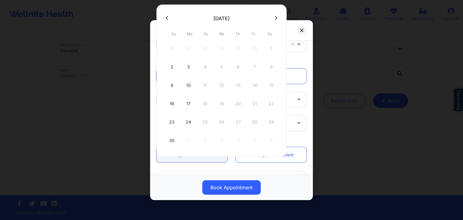
click at [275, 17] on icon at bounding box center [276, 18] width 2 height 5
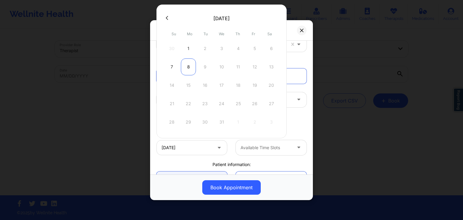
click at [189, 69] on div "8" at bounding box center [188, 66] width 15 height 17
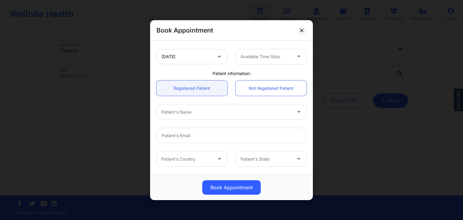
scroll to position [129, 0]
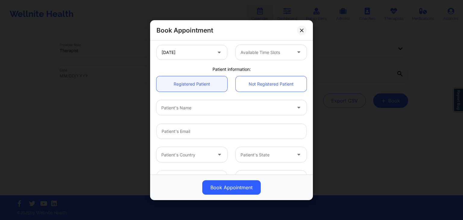
click at [260, 49] on div at bounding box center [266, 52] width 51 height 7
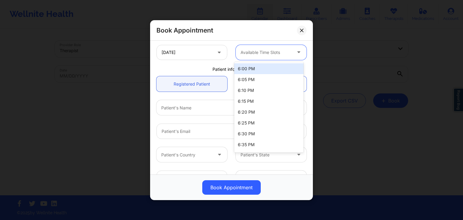
click at [258, 72] on div "6:00 PM" at bounding box center [268, 68] width 69 height 11
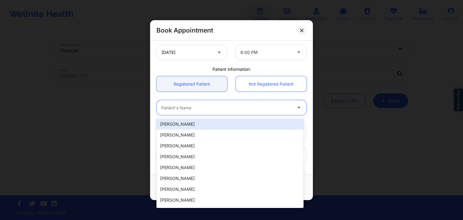
click at [215, 100] on div "Patient's Name" at bounding box center [224, 107] width 136 height 15
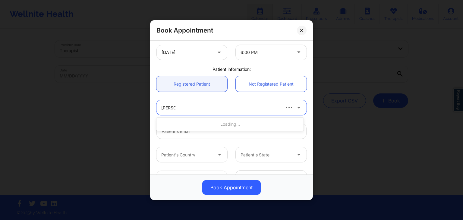
type input "[PERSON_NAME]"
click at [205, 125] on div "[PERSON_NAME]" at bounding box center [229, 124] width 147 height 11
type input "[PERSON_NAME][EMAIL_ADDRESS][PERSON_NAME][DOMAIN_NAME]"
type input "[PHONE_NUMBER]"
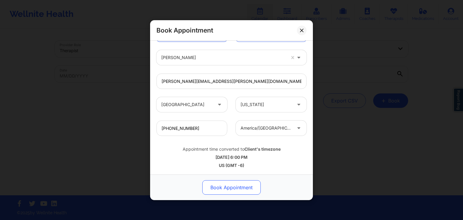
click at [230, 190] on button "Book Appointment" at bounding box center [231, 187] width 58 height 14
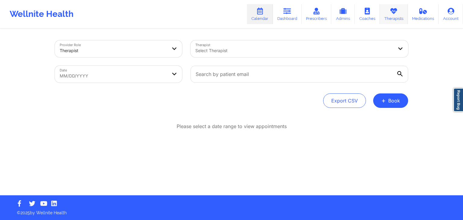
click at [388, 11] on link "Therapists" at bounding box center [394, 14] width 28 height 20
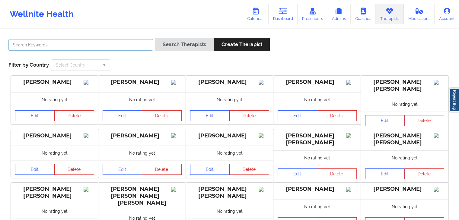
click at [117, 49] on input "text" at bounding box center [80, 44] width 144 height 11
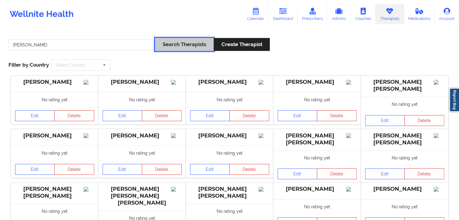
click at [197, 41] on button "Search Therapists" at bounding box center [184, 44] width 58 height 13
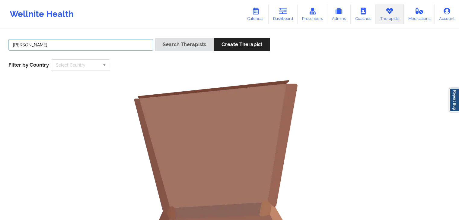
click at [115, 47] on input "[PERSON_NAME]" at bounding box center [80, 44] width 144 height 11
type input "[PERSON_NAME]"
click at [174, 46] on button "Search Therapists" at bounding box center [184, 44] width 58 height 13
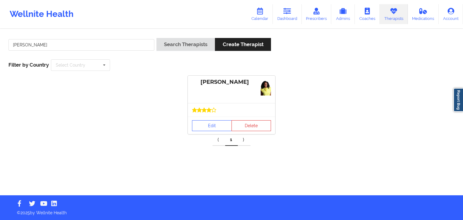
click at [199, 115] on div at bounding box center [231, 110] width 87 height 14
click at [202, 121] on link "Edit" at bounding box center [212, 125] width 40 height 11
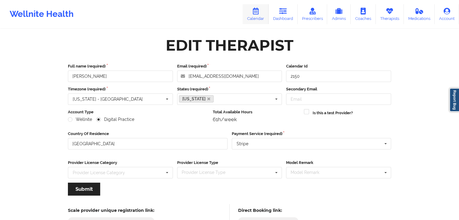
click at [265, 19] on link "Calendar" at bounding box center [255, 14] width 26 height 20
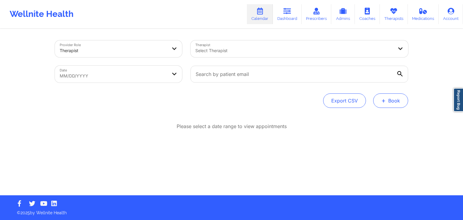
click at [383, 100] on span "+" at bounding box center [383, 100] width 5 height 3
click at [376, 115] on button "Therapy Session" at bounding box center [381, 120] width 46 height 10
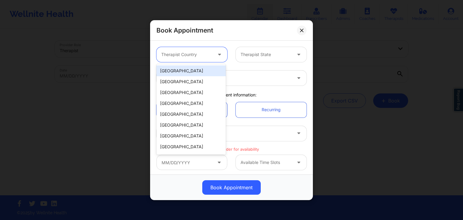
click at [211, 51] on div "Therapist Country" at bounding box center [184, 54] width 56 height 15
click at [208, 70] on div "[GEOGRAPHIC_DATA]" at bounding box center [190, 70] width 69 height 11
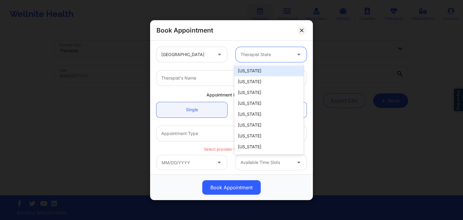
click at [248, 56] on div at bounding box center [266, 54] width 51 height 7
type input "d"
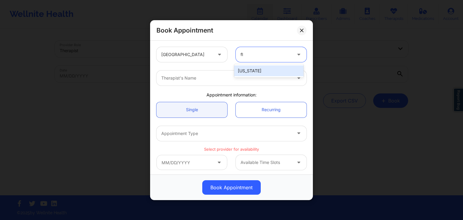
type input "flo"
click at [260, 70] on div "[US_STATE]" at bounding box center [268, 70] width 69 height 11
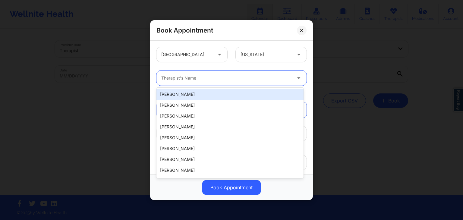
click at [242, 77] on div at bounding box center [226, 77] width 130 height 7
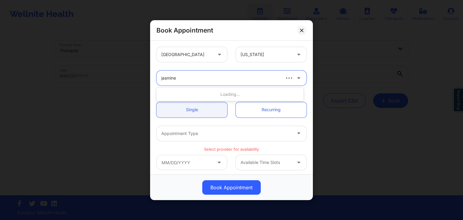
type input "jasmine f"
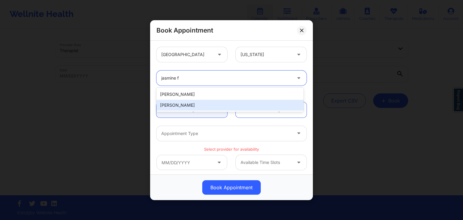
click at [234, 102] on div "[PERSON_NAME]" at bounding box center [229, 105] width 147 height 11
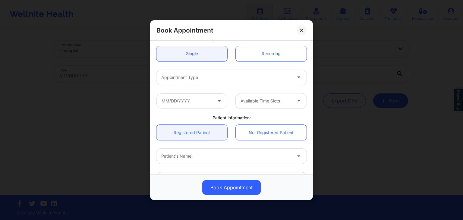
scroll to position [58, 0]
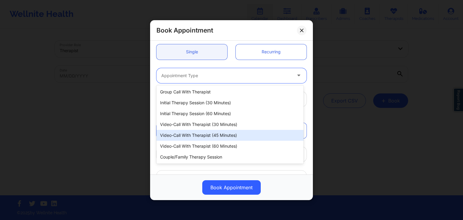
drag, startPoint x: 192, startPoint y: 78, endPoint x: 206, endPoint y: 140, distance: 64.0
click at [206, 140] on body "Wellnite Health Calendar Dashboard Prescribers Admins Coaches Therapists Medica…" at bounding box center [231, 110] width 463 height 220
click at [206, 140] on div "Video-Call with Therapist (45 minutes)" at bounding box center [229, 135] width 147 height 11
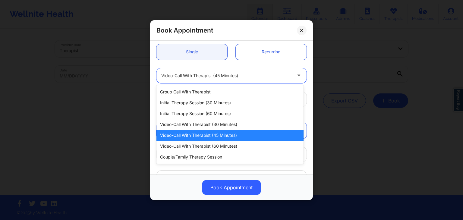
click at [213, 77] on div at bounding box center [226, 75] width 130 height 7
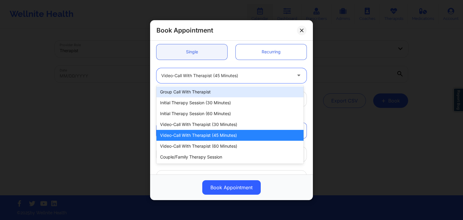
click at [219, 148] on div "Video-Call with Therapist (60 minutes)" at bounding box center [229, 146] width 147 height 11
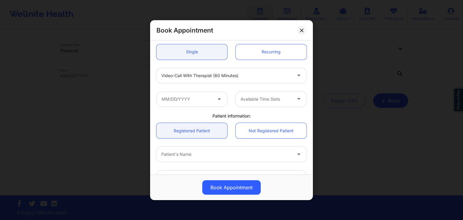
click at [205, 106] on div "Available Time Slots" at bounding box center [231, 99] width 159 height 24
click at [199, 102] on input "text" at bounding box center [191, 98] width 71 height 15
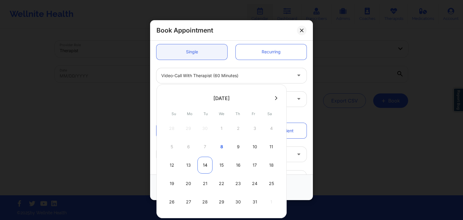
click at [204, 164] on div "14" at bounding box center [204, 165] width 15 height 17
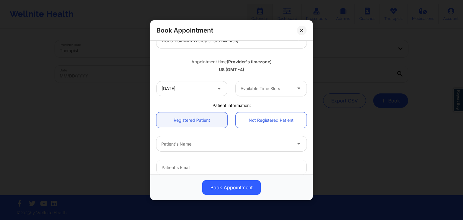
scroll to position [96, 0]
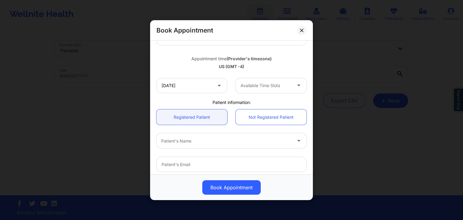
click at [254, 83] on div at bounding box center [266, 85] width 51 height 7
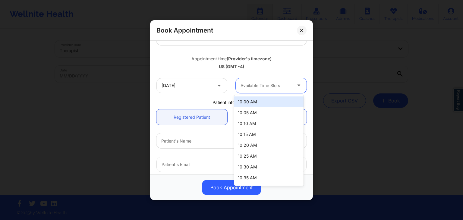
click at [280, 91] on div "Available Time Slots" at bounding box center [264, 85] width 56 height 15
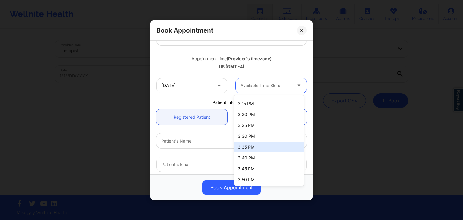
scroll to position [205, 0]
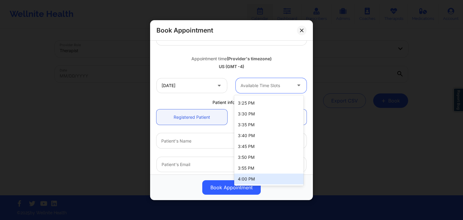
click at [260, 179] on div "4:00 PM" at bounding box center [268, 179] width 69 height 11
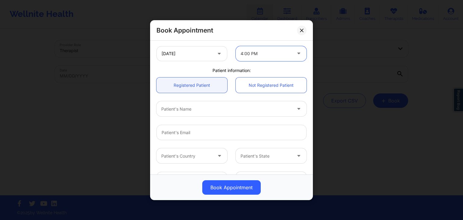
scroll to position [129, 0]
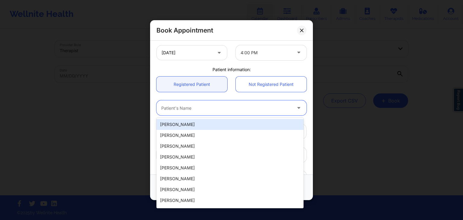
click at [213, 109] on div at bounding box center [226, 107] width 130 height 7
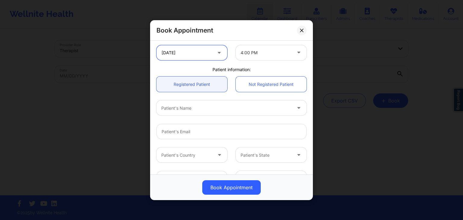
click at [202, 55] on input "[DATE]" at bounding box center [191, 52] width 71 height 15
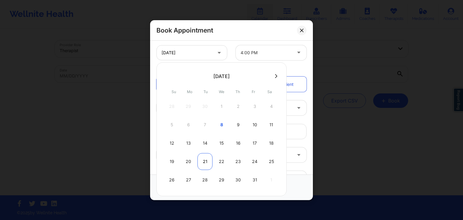
click at [207, 163] on div "21" at bounding box center [204, 161] width 15 height 17
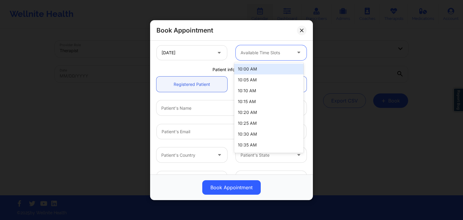
click at [264, 48] on div "Available Time Slots" at bounding box center [264, 52] width 56 height 15
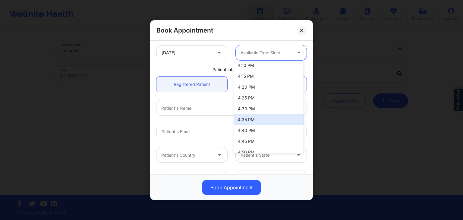
scroll to position [275, 0]
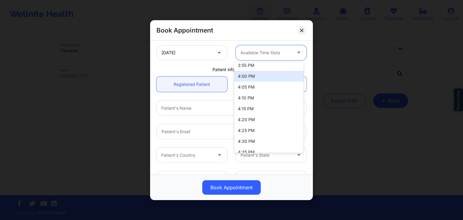
click at [260, 76] on div "4:00 PM" at bounding box center [268, 76] width 69 height 11
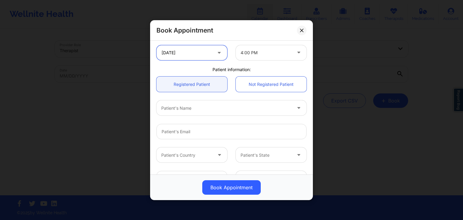
click at [208, 56] on input "[DATE]" at bounding box center [191, 52] width 71 height 15
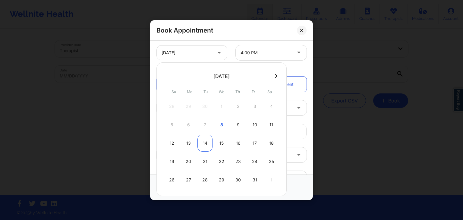
click at [207, 144] on div "14" at bounding box center [204, 143] width 15 height 17
type input "[DATE]"
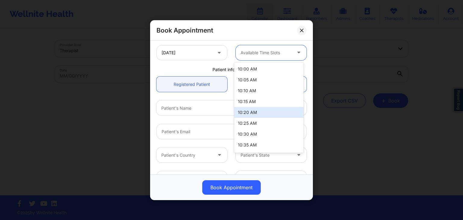
drag, startPoint x: 261, startPoint y: 50, endPoint x: 266, endPoint y: 126, distance: 76.7
click at [266, 126] on body "Wellnite Health Calendar Dashboard Prescribers Admins Coaches Therapists Medica…" at bounding box center [231, 110] width 463 height 220
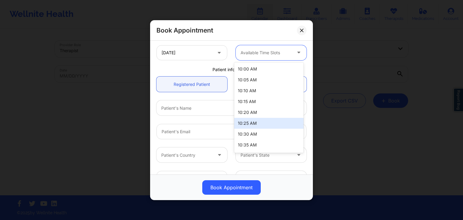
scroll to position [205, 0]
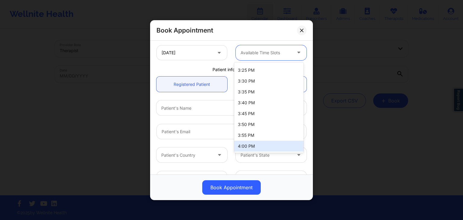
click at [261, 147] on div "4:00 PM" at bounding box center [268, 146] width 69 height 11
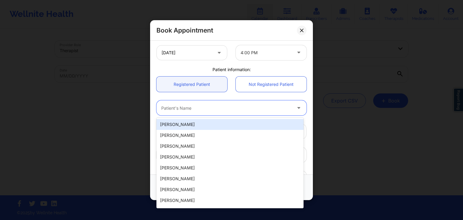
click at [204, 104] on div "Patient's Name" at bounding box center [224, 107] width 136 height 15
type input "alexa"
click at [241, 121] on div "[PERSON_NAME]" at bounding box center [229, 124] width 147 height 11
type input "[EMAIL_ADDRESS][DOMAIN_NAME]"
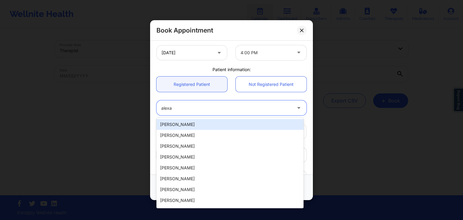
type input "[PHONE_NUMBER]"
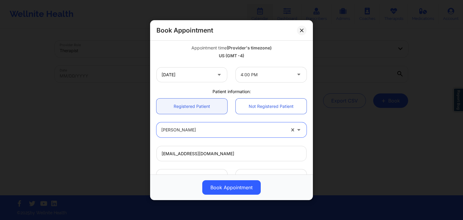
scroll to position [179, 0]
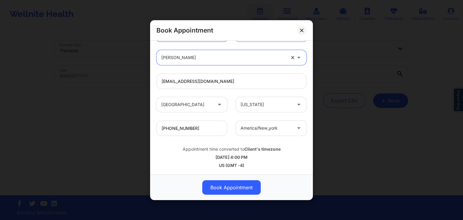
click at [200, 61] on div "[PERSON_NAME]" at bounding box center [223, 57] width 124 height 15
click at [181, 175] on div "Book Appointment" at bounding box center [231, 188] width 163 height 26
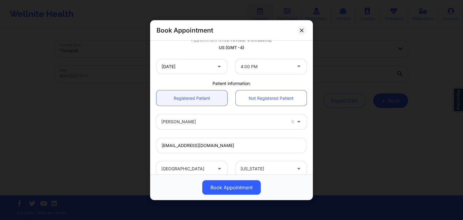
scroll to position [113, 0]
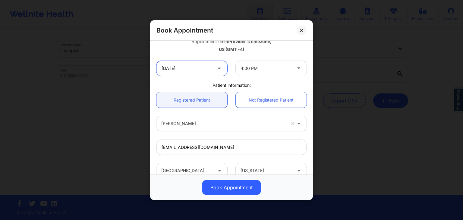
click at [190, 67] on input "[DATE]" at bounding box center [191, 68] width 71 height 15
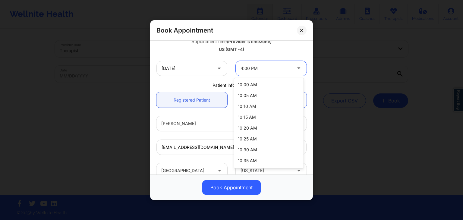
click at [292, 75] on div at bounding box center [299, 68] width 14 height 15
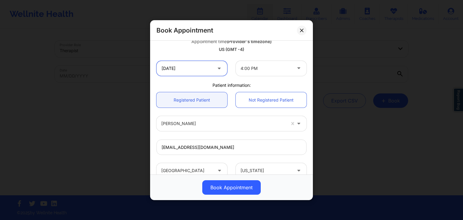
click at [187, 68] on input "[DATE]" at bounding box center [191, 68] width 71 height 15
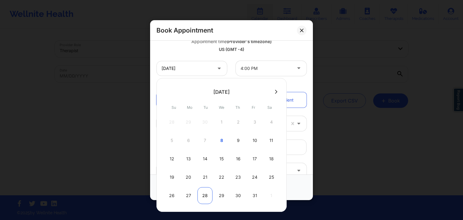
click at [207, 194] on div "28" at bounding box center [204, 195] width 15 height 17
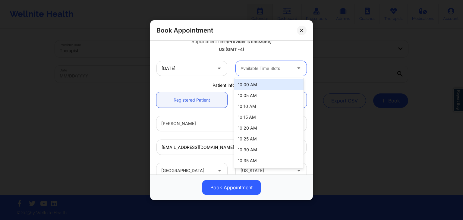
click at [260, 70] on div at bounding box center [266, 68] width 51 height 7
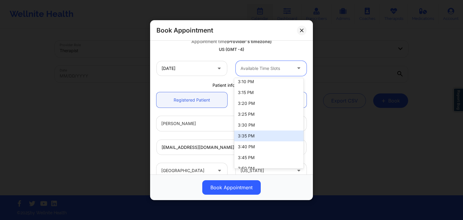
scroll to position [205, 0]
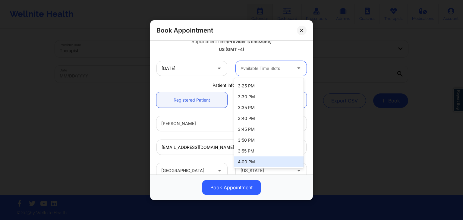
click at [256, 159] on div "4:00 PM" at bounding box center [268, 161] width 69 height 11
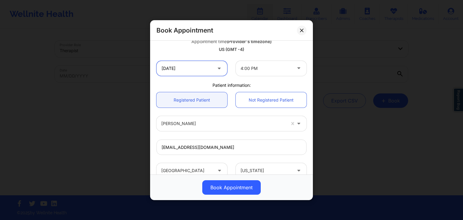
click at [214, 63] on input "[DATE]" at bounding box center [191, 68] width 71 height 15
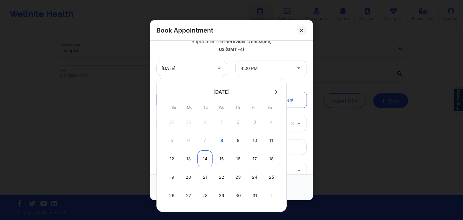
click at [206, 160] on div "14" at bounding box center [204, 158] width 15 height 17
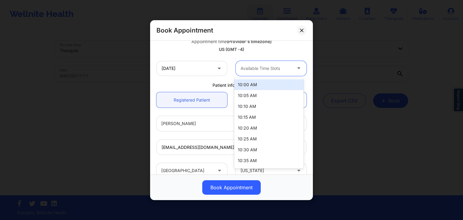
click at [257, 65] on div at bounding box center [266, 68] width 51 height 7
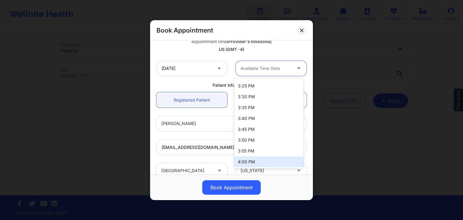
click at [249, 162] on div "4:00 PM" at bounding box center [268, 161] width 69 height 11
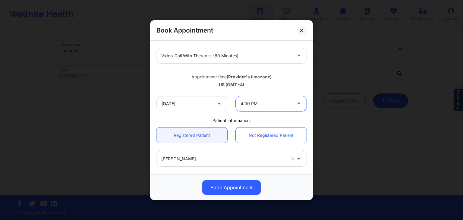
scroll to position [76, 0]
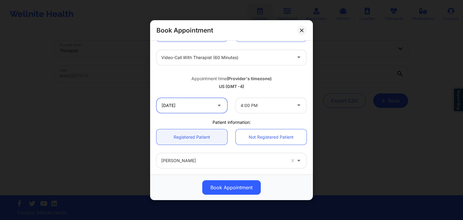
click at [190, 107] on input "[DATE]" at bounding box center [191, 105] width 71 height 15
click at [271, 77] on div "Appointment time (Provider's timezone)" at bounding box center [231, 78] width 150 height 6
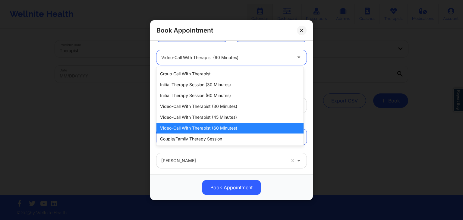
click at [210, 60] on div at bounding box center [226, 57] width 130 height 7
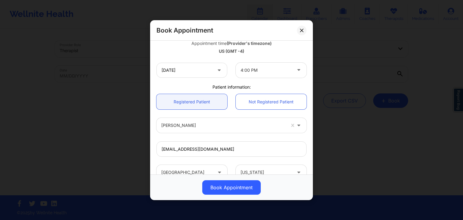
scroll to position [109, 0]
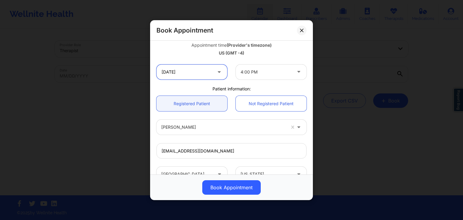
click at [203, 70] on input "[DATE]" at bounding box center [191, 71] width 71 height 15
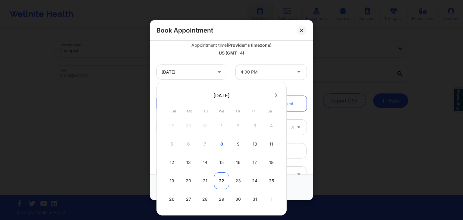
click at [224, 177] on div "22" at bounding box center [221, 180] width 15 height 17
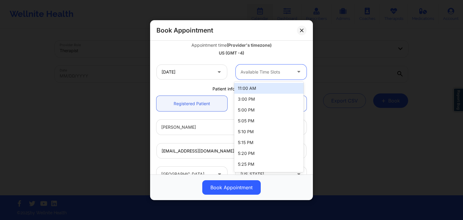
click at [267, 75] on div at bounding box center [266, 71] width 51 height 7
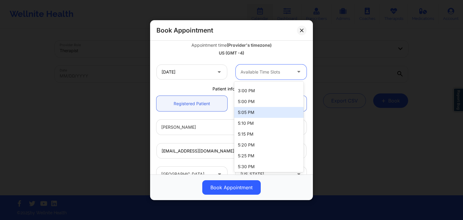
scroll to position [0, 0]
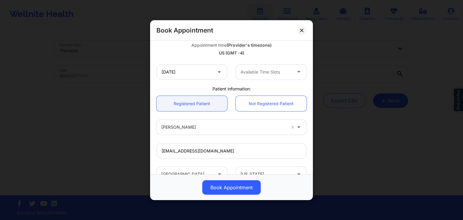
click at [213, 87] on div "Patient information:" at bounding box center [231, 89] width 159 height 6
click at [202, 74] on input "[DATE]" at bounding box center [191, 71] width 71 height 15
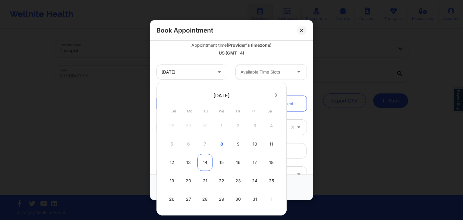
click at [204, 159] on div "14" at bounding box center [204, 162] width 15 height 17
type input "[DATE]"
